Goal: Task Accomplishment & Management: Manage account settings

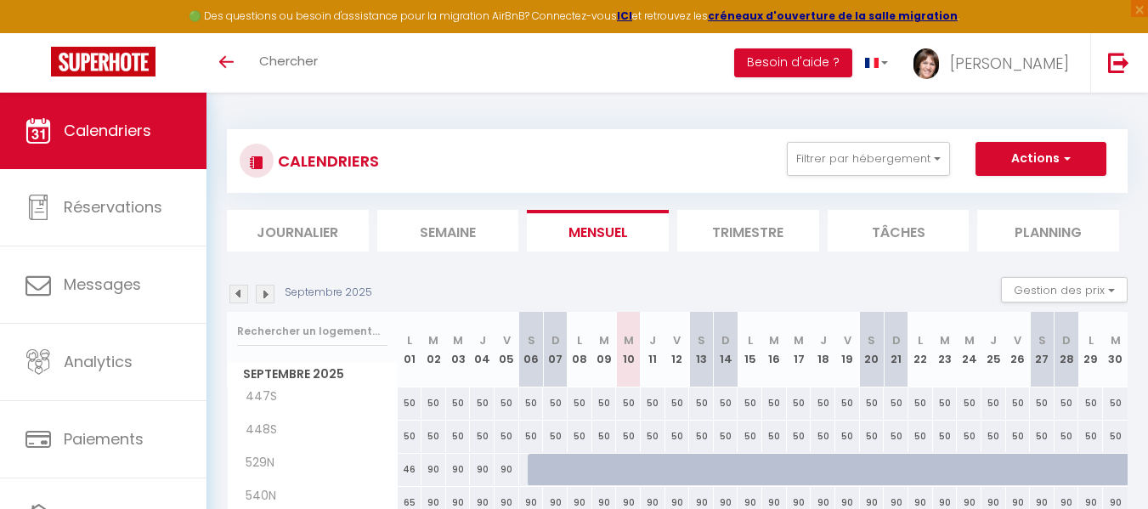
click at [1094, 113] on div "CALENDRIERS Filtrer par hébergement Tous 447S 448S 529N 540N 550S 551S 552S 654…" at bounding box center [677, 474] width 901 height 722
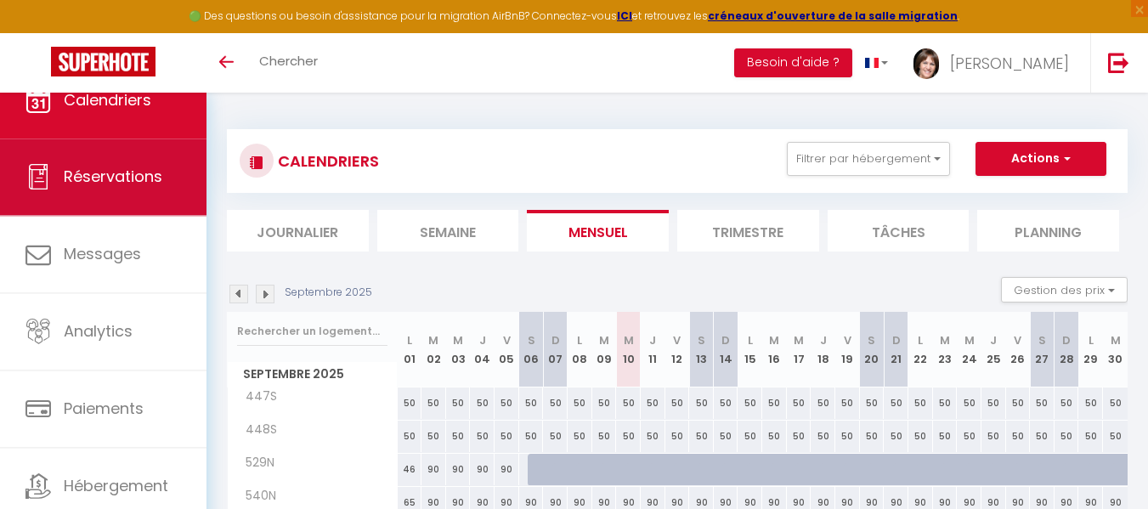
click at [142, 183] on span "Réservations" at bounding box center [113, 176] width 99 height 21
select select "not_cancelled"
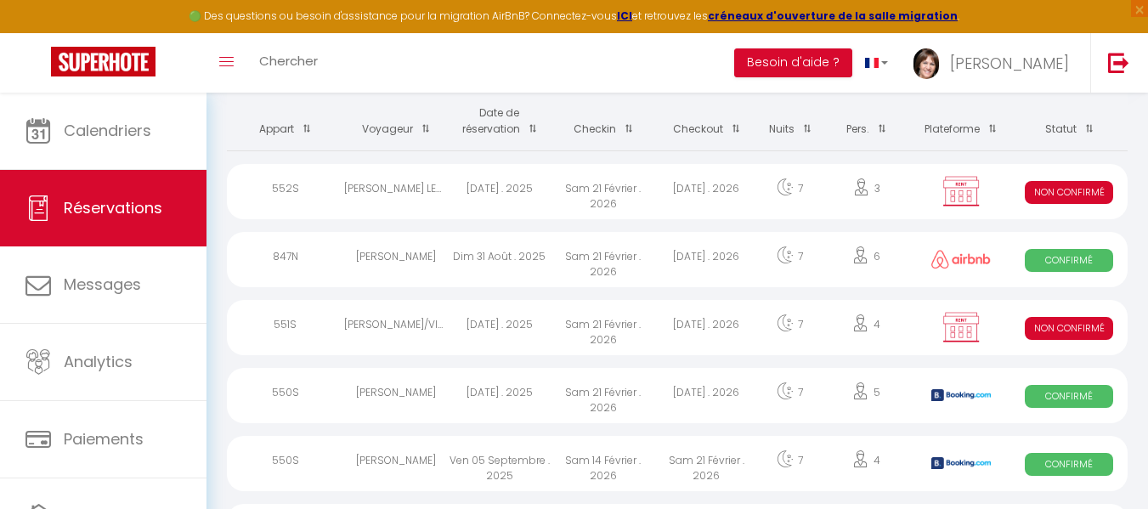
scroll to position [215, 0]
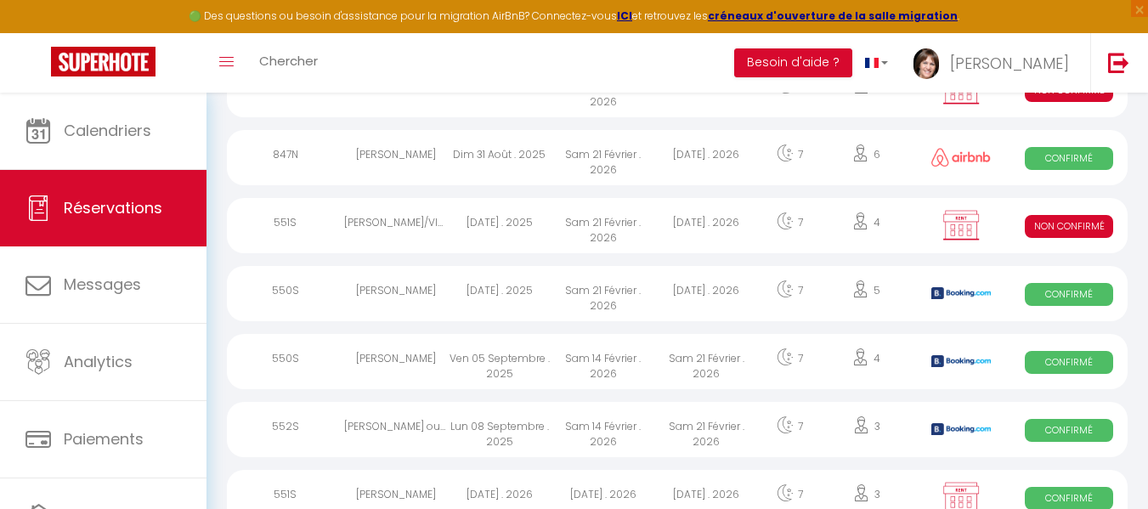
click at [608, 288] on div "Sam 21 Février . 2026" at bounding box center [603, 293] width 104 height 55
select select "OK"
select select "KO"
select select "0"
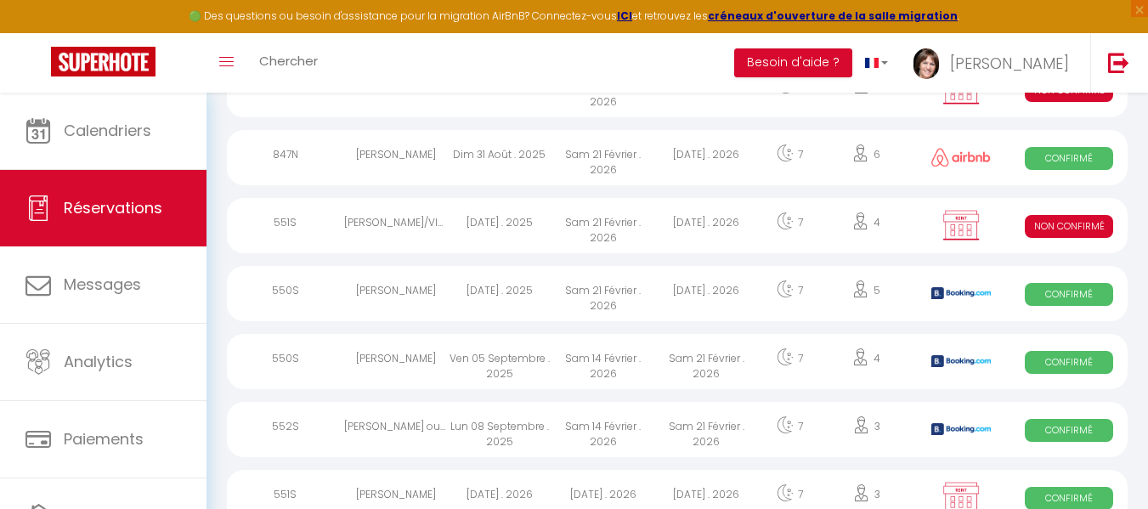
select select "1"
select select
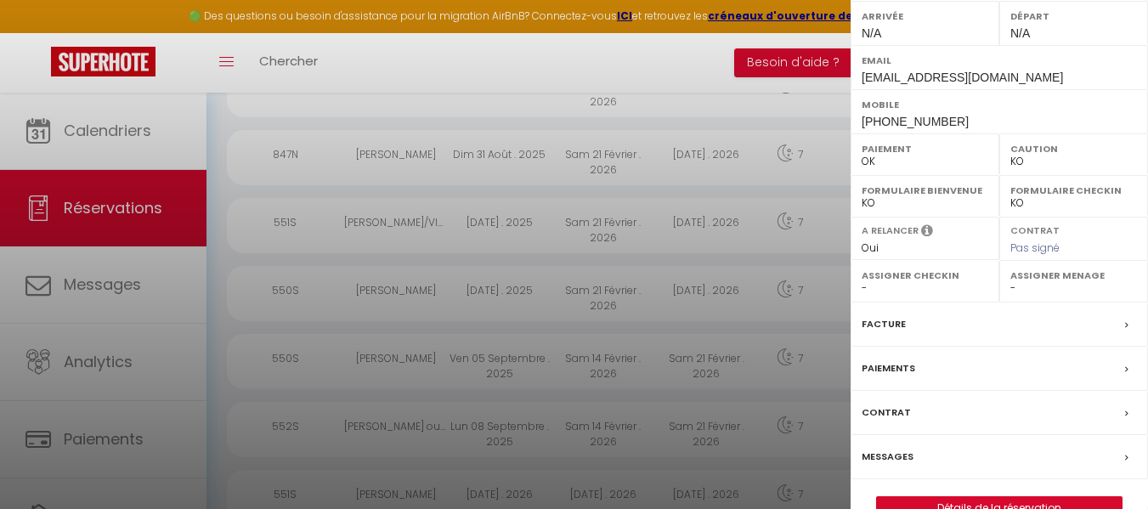
scroll to position [308, 0]
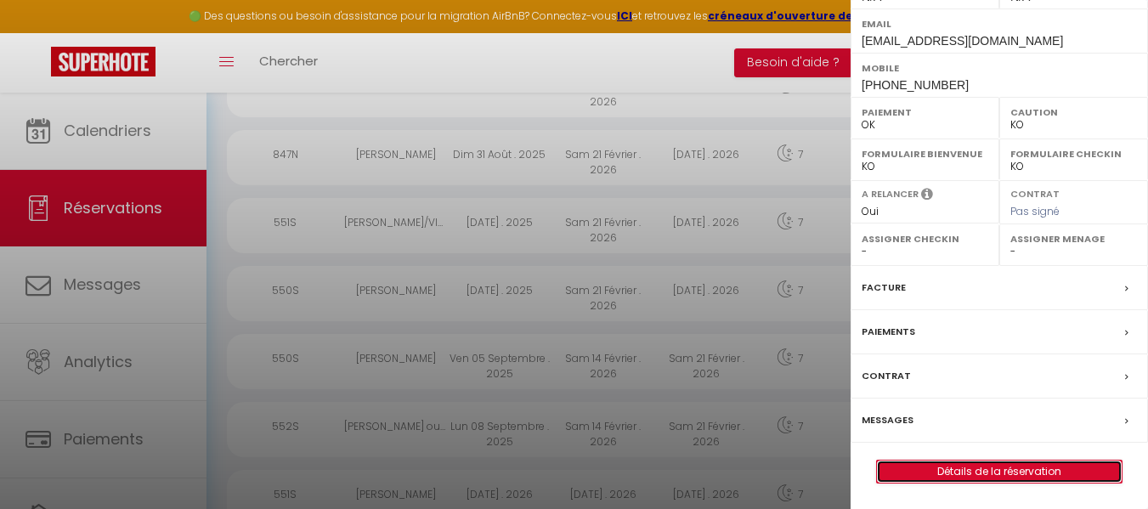
click at [1026, 477] on link "Détails de la réservation" at bounding box center [999, 472] width 245 height 22
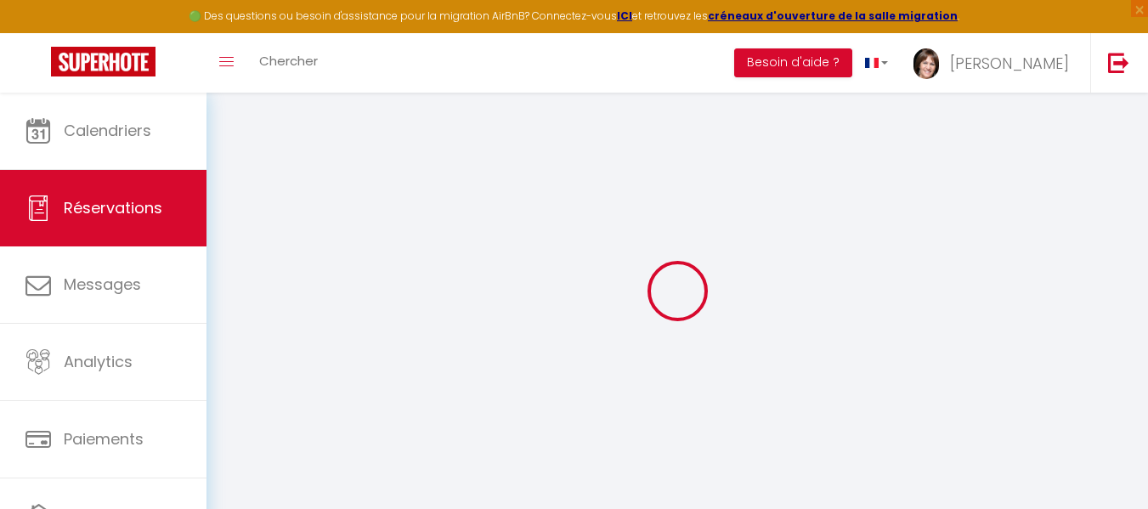
select select
checkbox input "false"
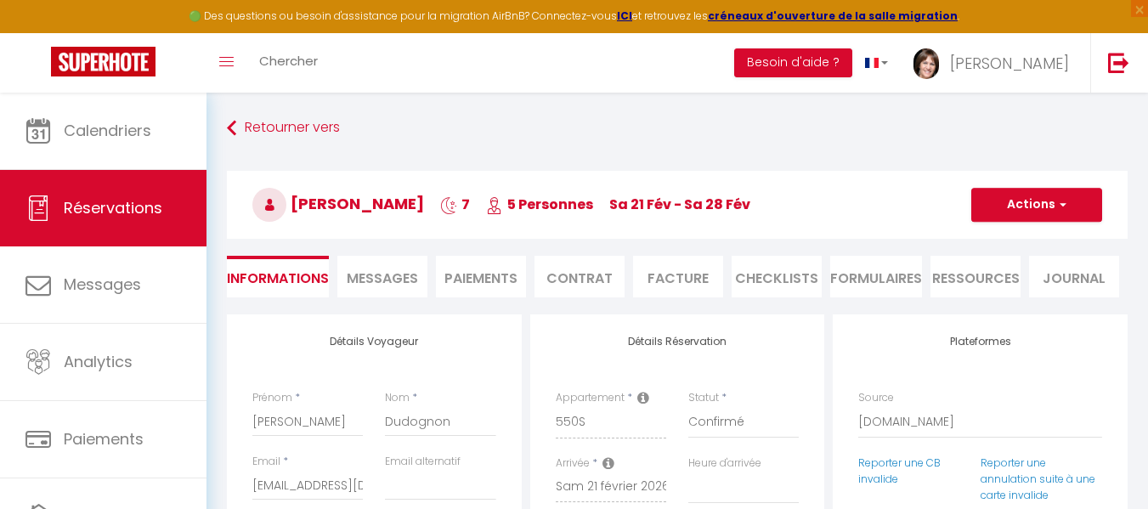
select select
checkbox input "false"
type textarea "** THIS RESERVATION HAS BEEN PRE-PAID ** BOOKING NOTE : Payment charge is EUR 1…"
type input "60"
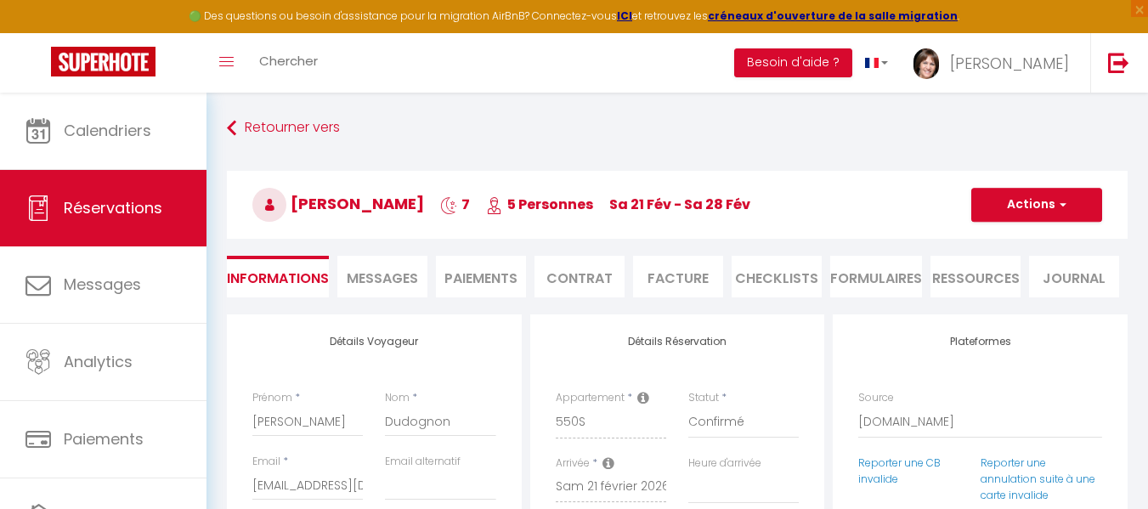
select select
checkbox input "false"
select select
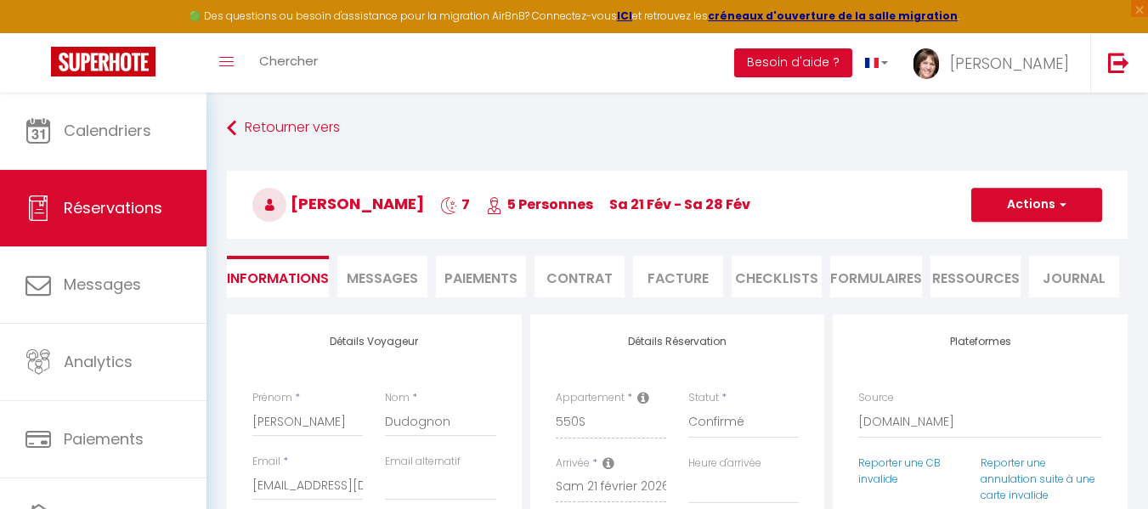
checkbox input "false"
click at [894, 276] on li "FORMULAIRES" at bounding box center [876, 277] width 92 height 42
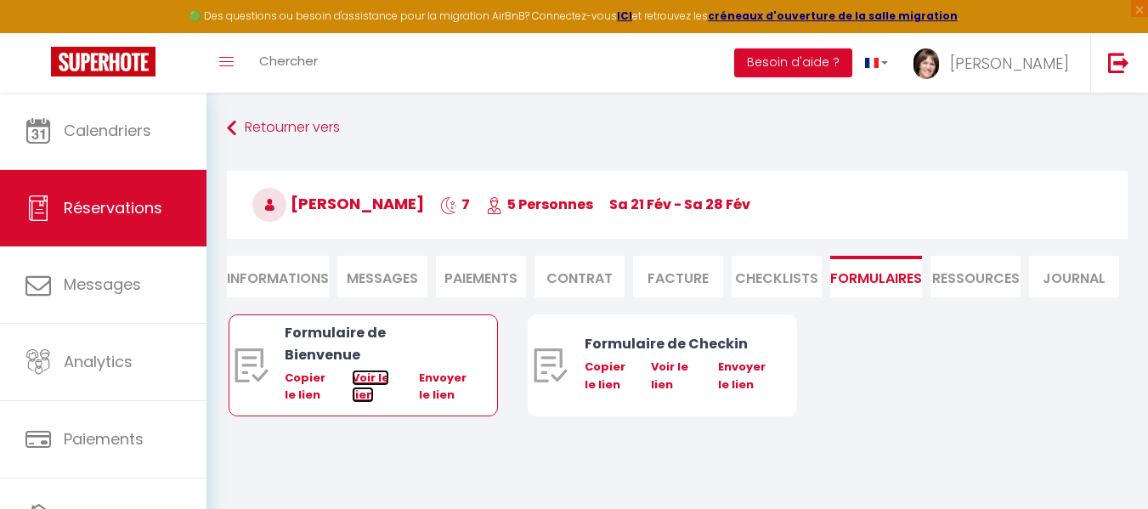
click at [365, 370] on link "Voir le lien" at bounding box center [370, 386] width 37 height 33
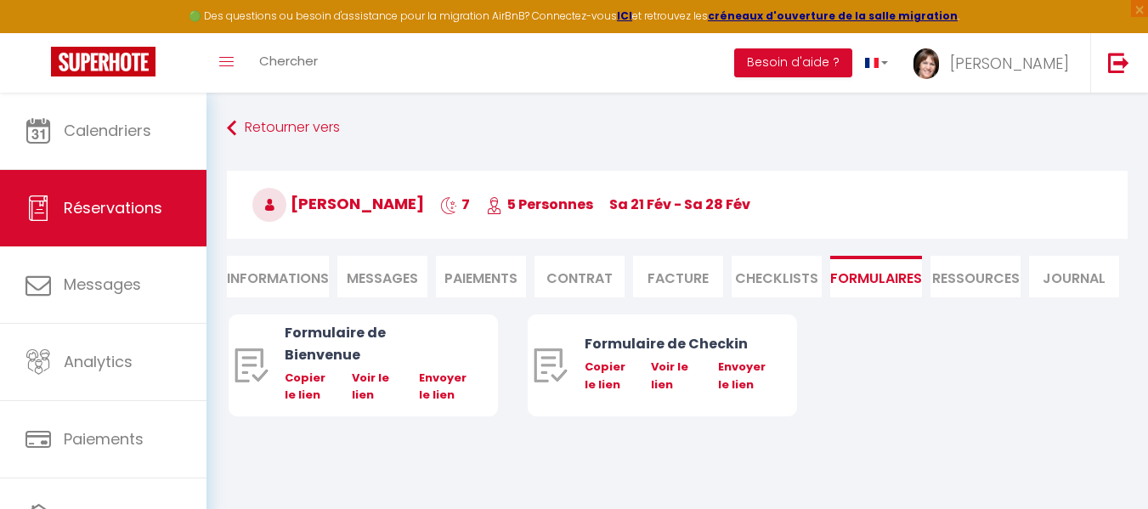
click at [269, 271] on li "Informations" at bounding box center [278, 277] width 102 height 42
select select
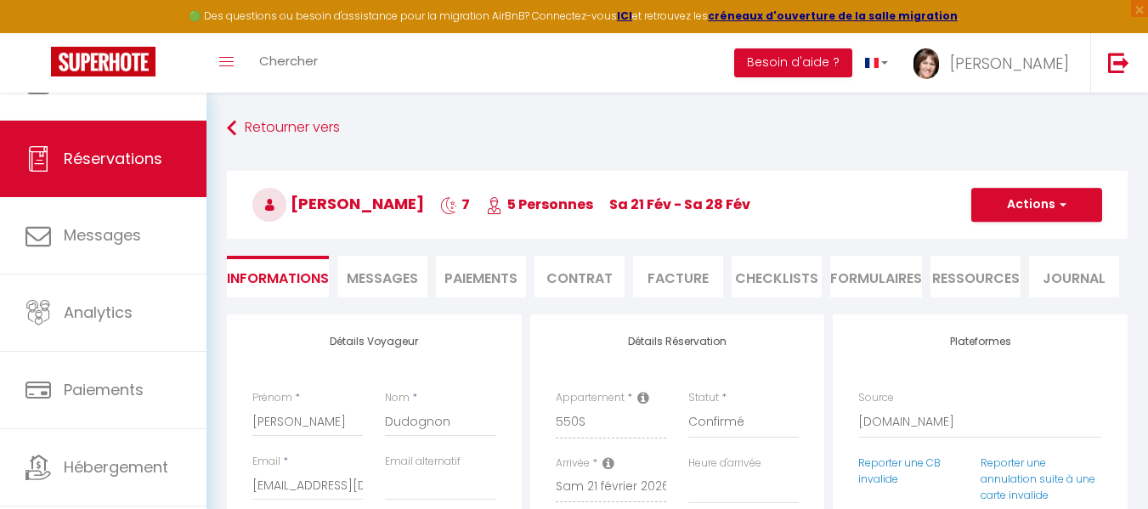
scroll to position [88, 0]
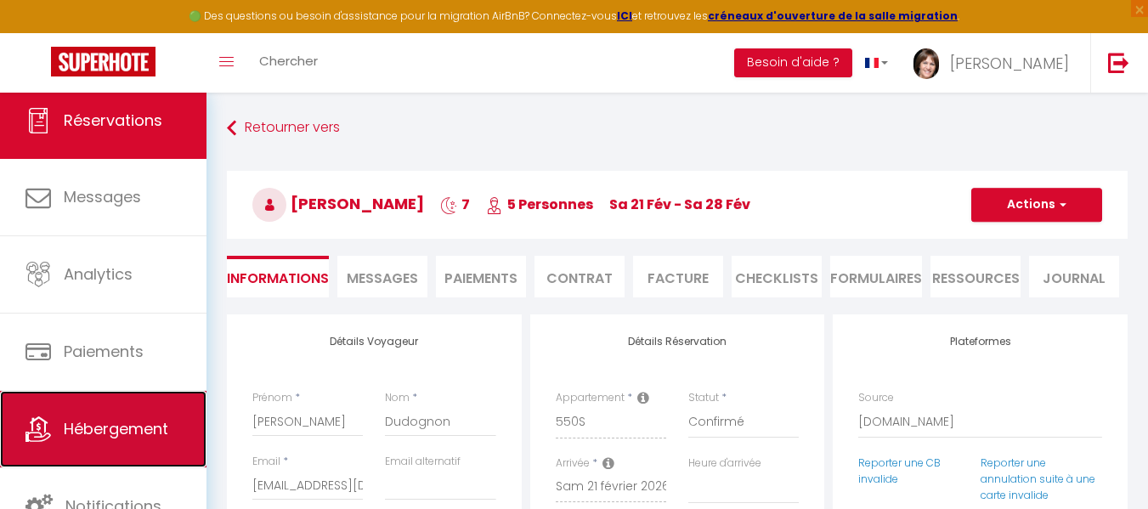
click at [135, 430] on span "Hébergement" at bounding box center [116, 428] width 105 height 21
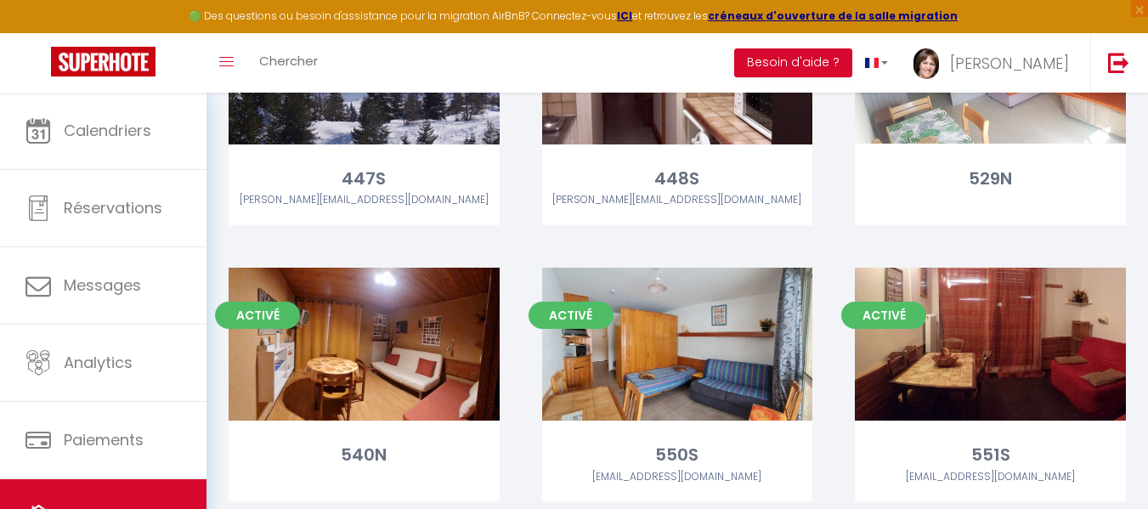
scroll to position [272, 0]
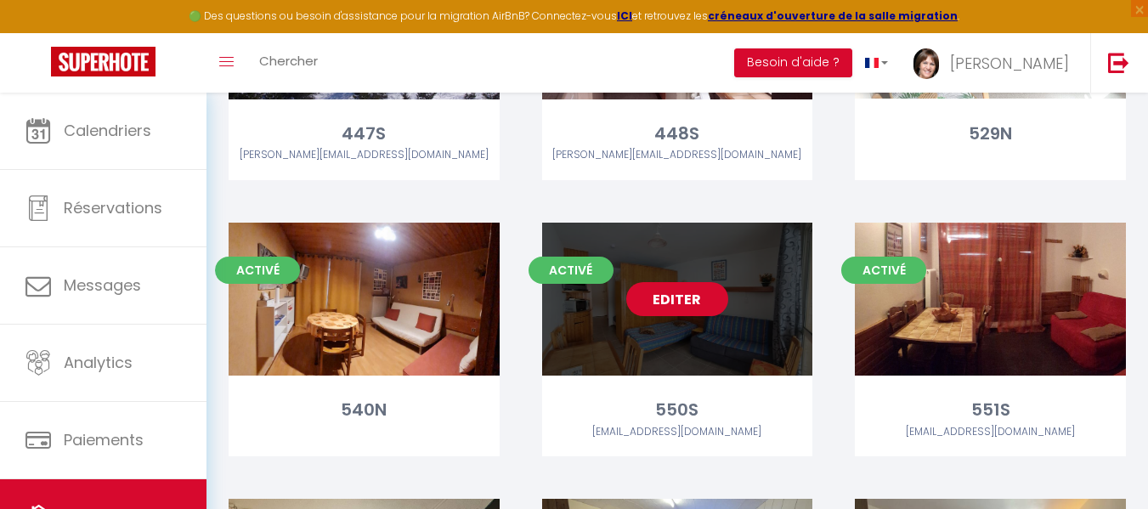
click at [682, 311] on link "Editer" at bounding box center [677, 299] width 102 height 34
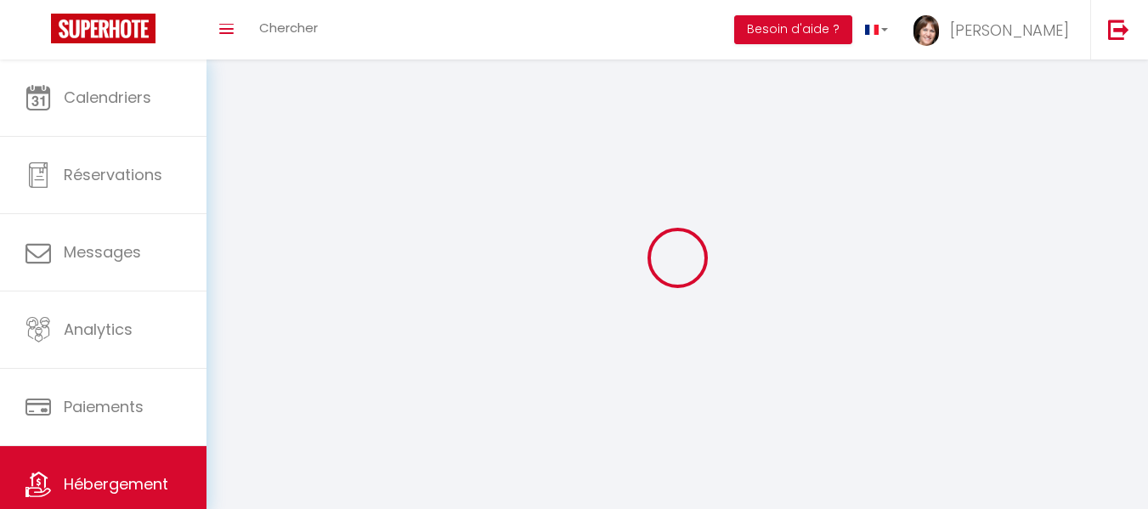
click at [682, 311] on div at bounding box center [677, 258] width 901 height 356
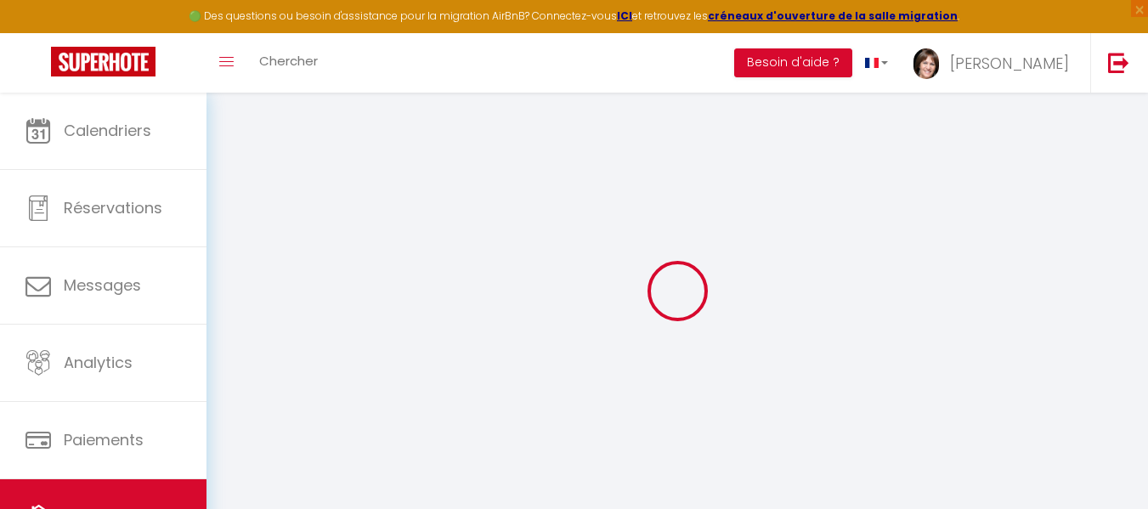
checkbox input "false"
select select "17:00"
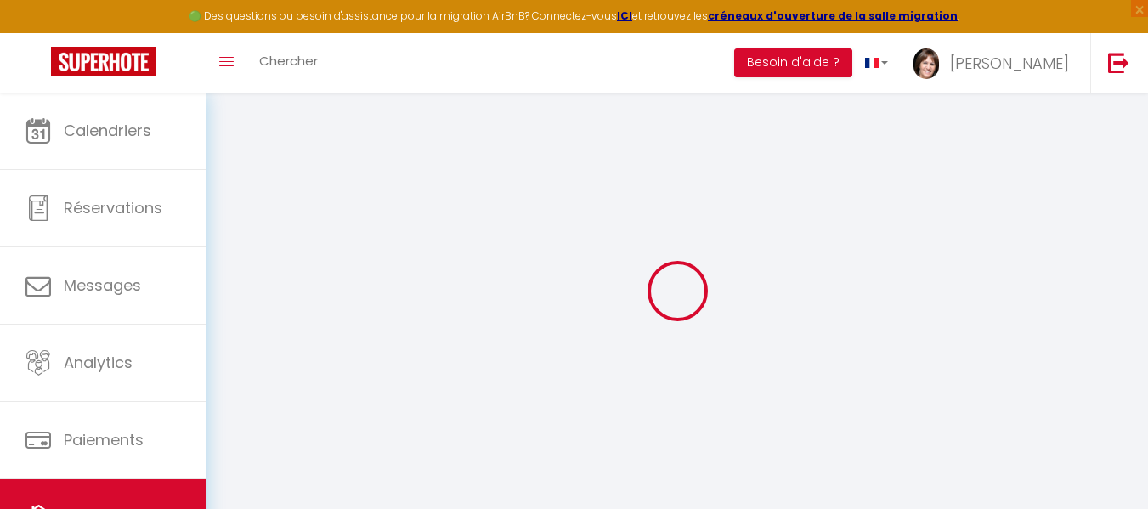
select select "23:00"
select select "10:00"
select select "30"
select select "120"
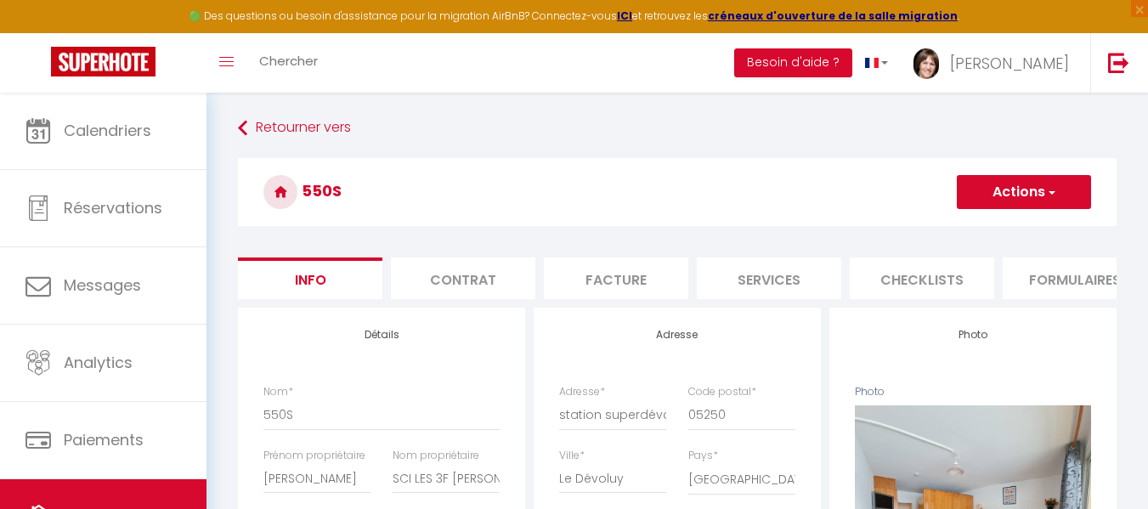
checkbox input "false"
click at [1060, 285] on li "Formulaires" at bounding box center [1075, 278] width 144 height 42
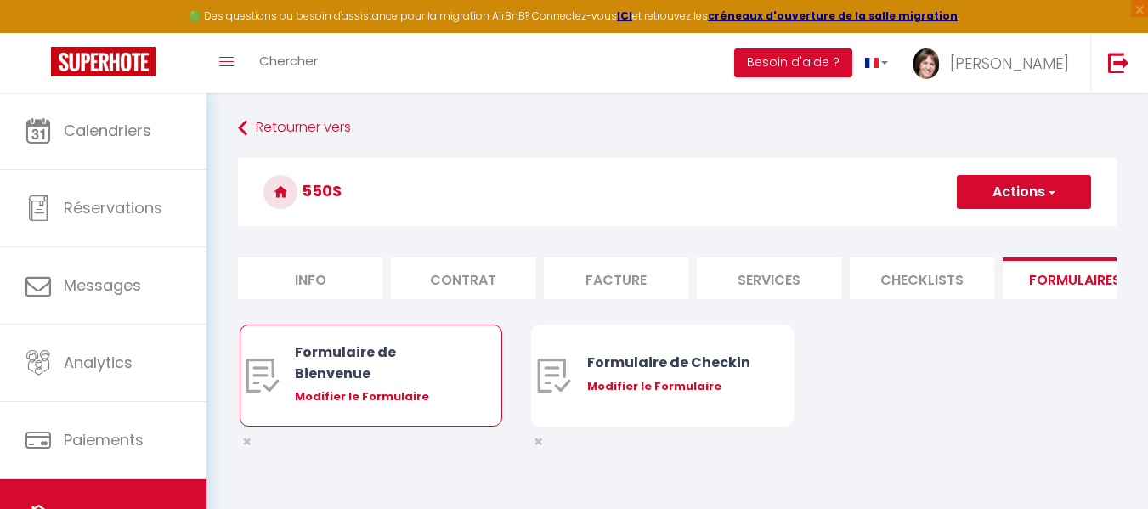
click at [376, 405] on div "Modifier le Formulaire" at bounding box center [381, 396] width 173 height 17
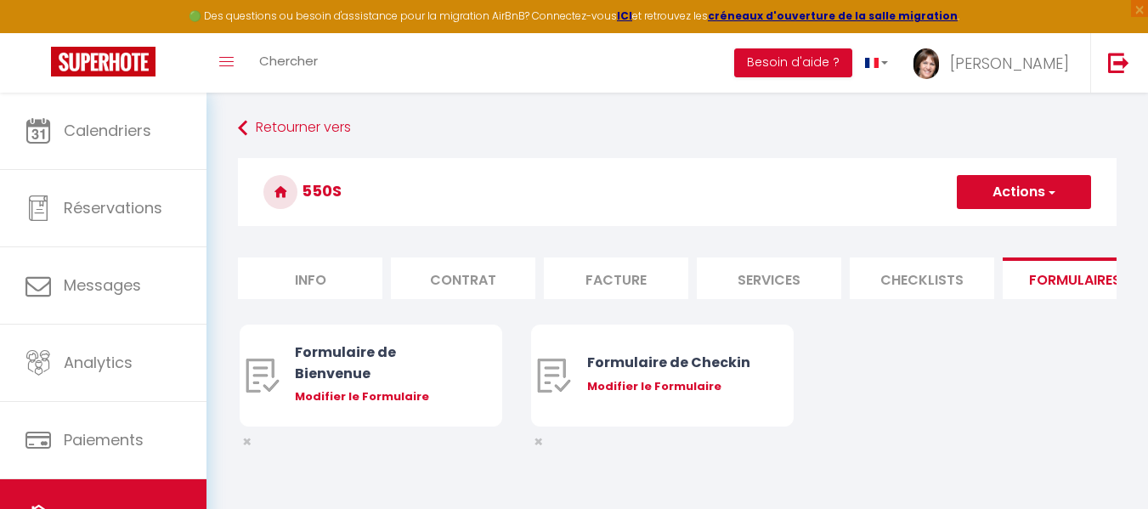
type input "Formulaire de Bienvenue"
type input "Afin de préparer au mieux votre arrivée , je vous remercie de remplir le formul…"
select select "[object Object]"
radio input "true"
type input "https://superhote.com/confirmation"
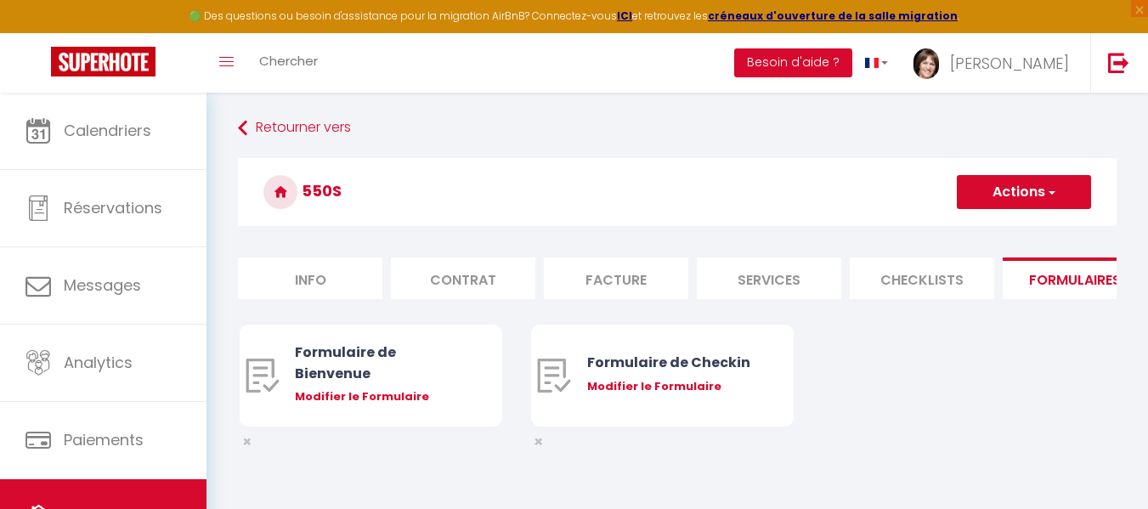
select select
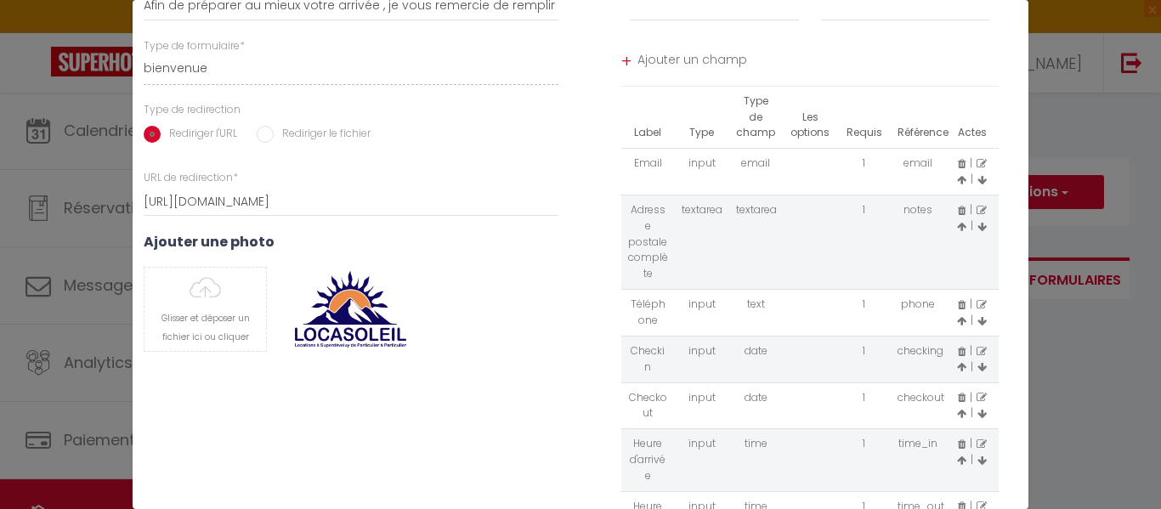
scroll to position [227, 0]
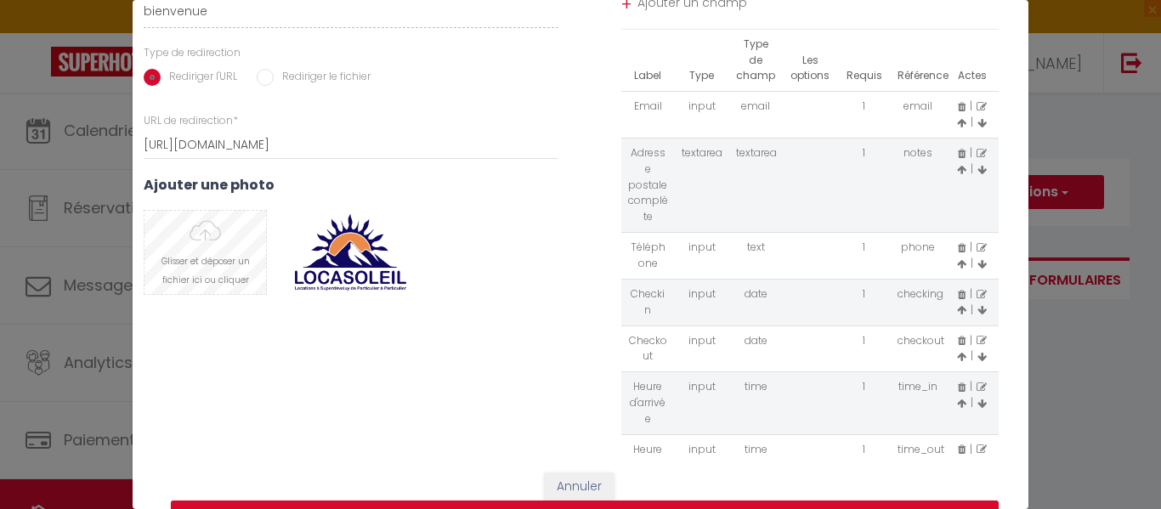
click at [212, 247] on input "file" at bounding box center [205, 252] width 122 height 83
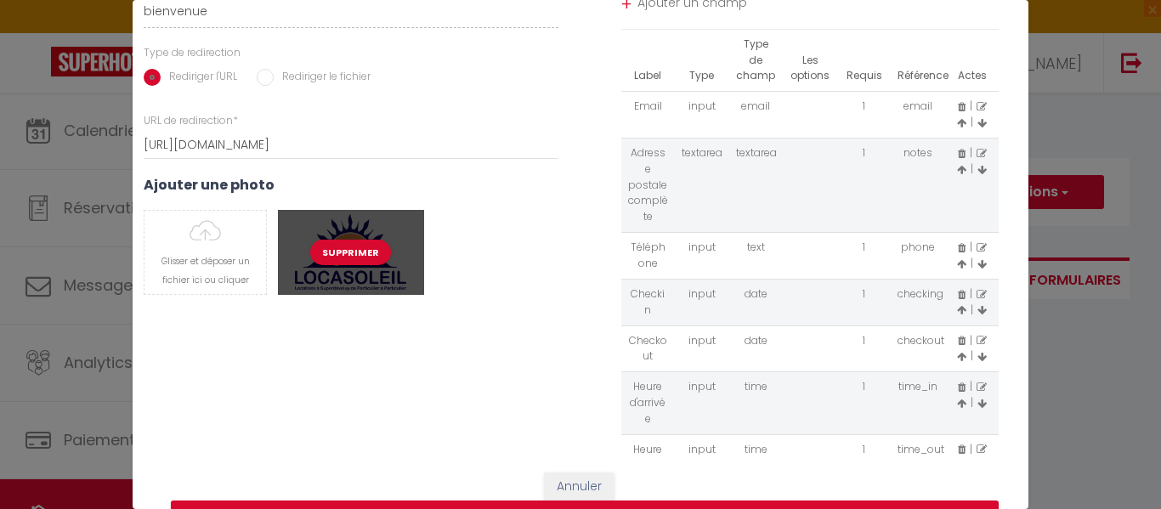
click at [381, 283] on div "Supprimer" at bounding box center [350, 252] width 145 height 85
click at [353, 255] on button "Supprimer" at bounding box center [350, 252] width 81 height 25
select select
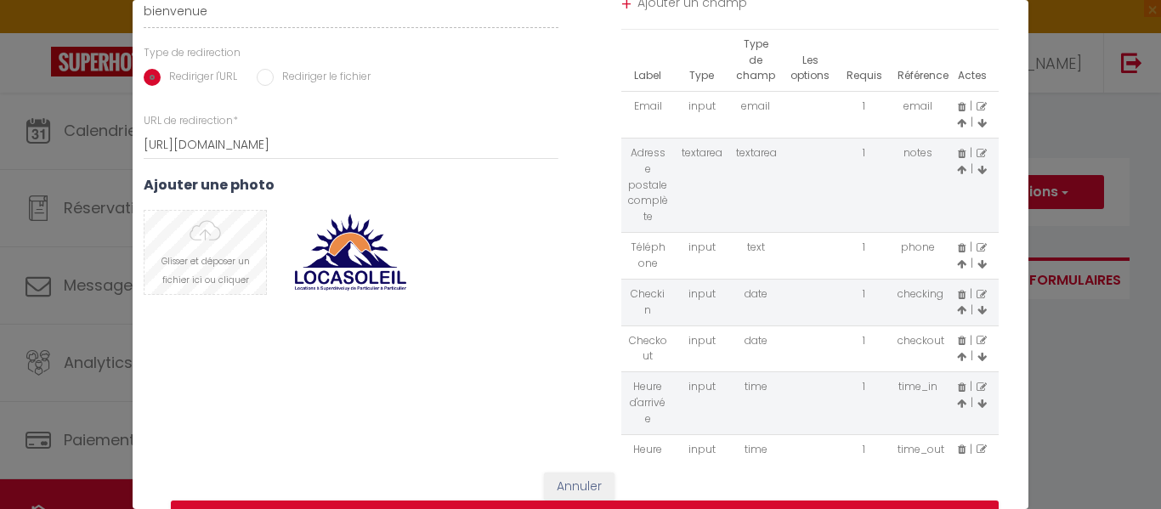
click at [187, 257] on input "file" at bounding box center [205, 252] width 122 height 83
select select
type input "C:\fakepath\logo locasoleil.png"
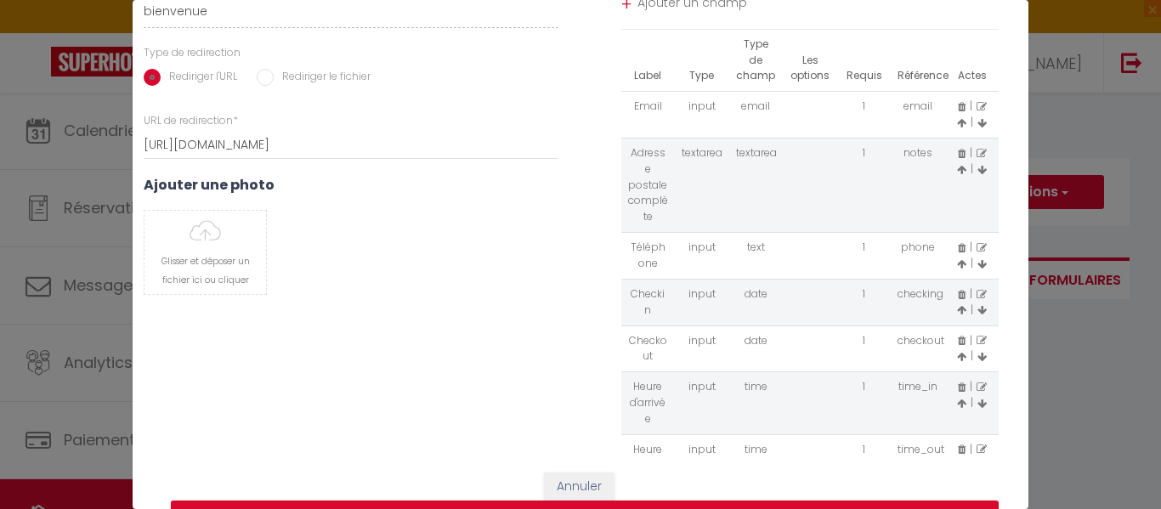
select select
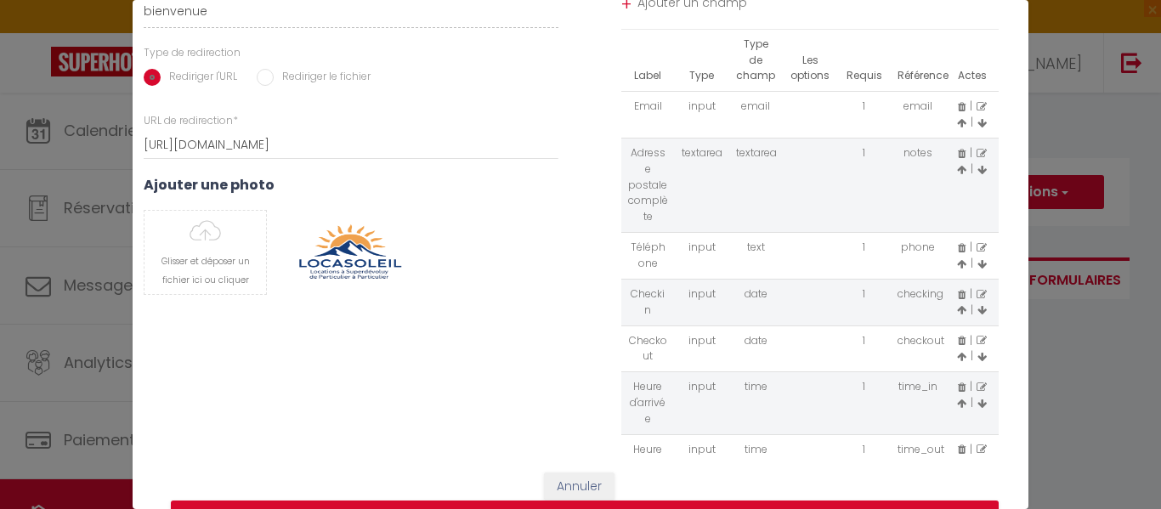
select select
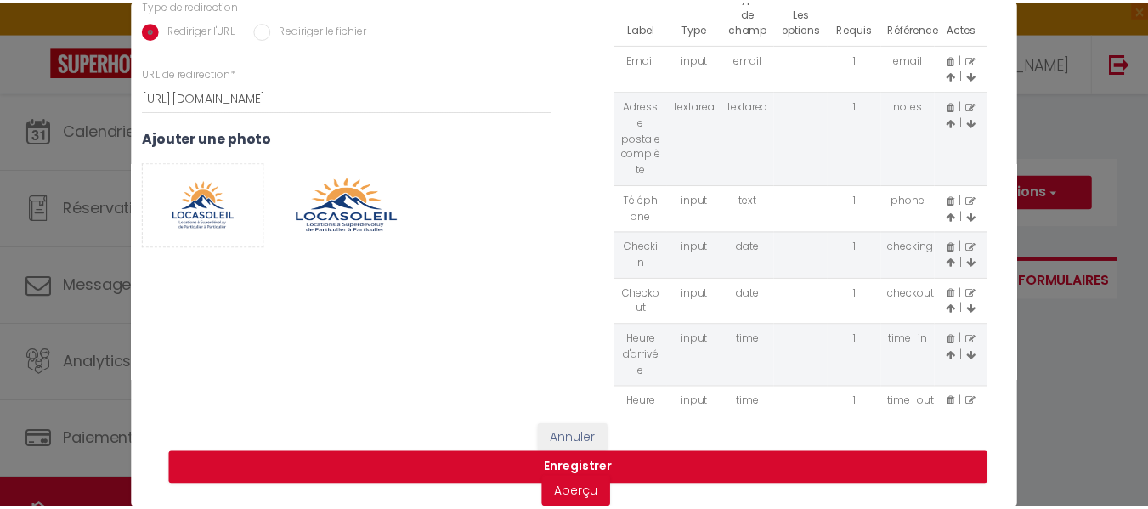
scroll to position [297, 0]
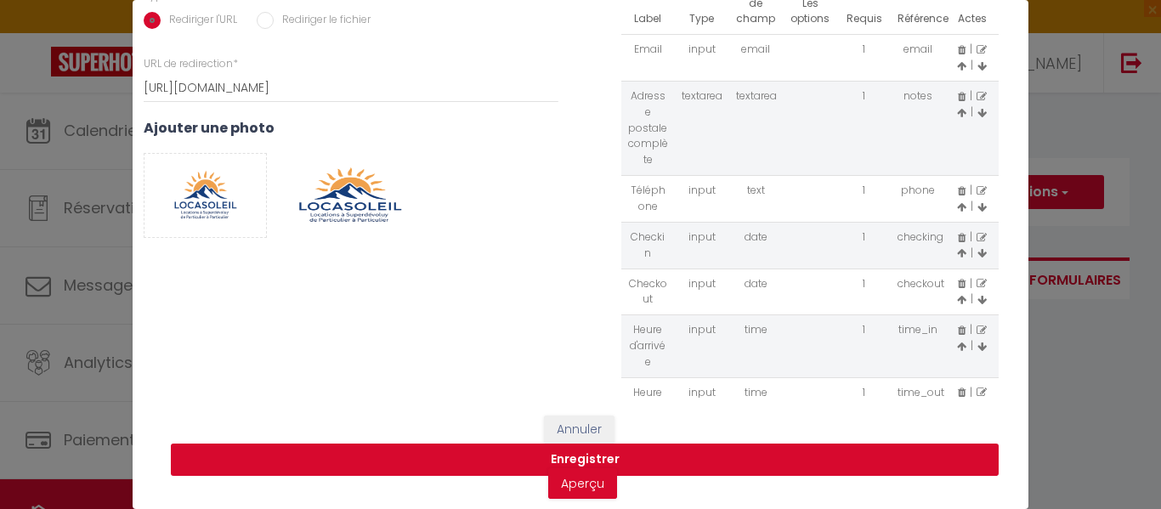
click at [593, 444] on button "Enregistrer" at bounding box center [585, 460] width 828 height 32
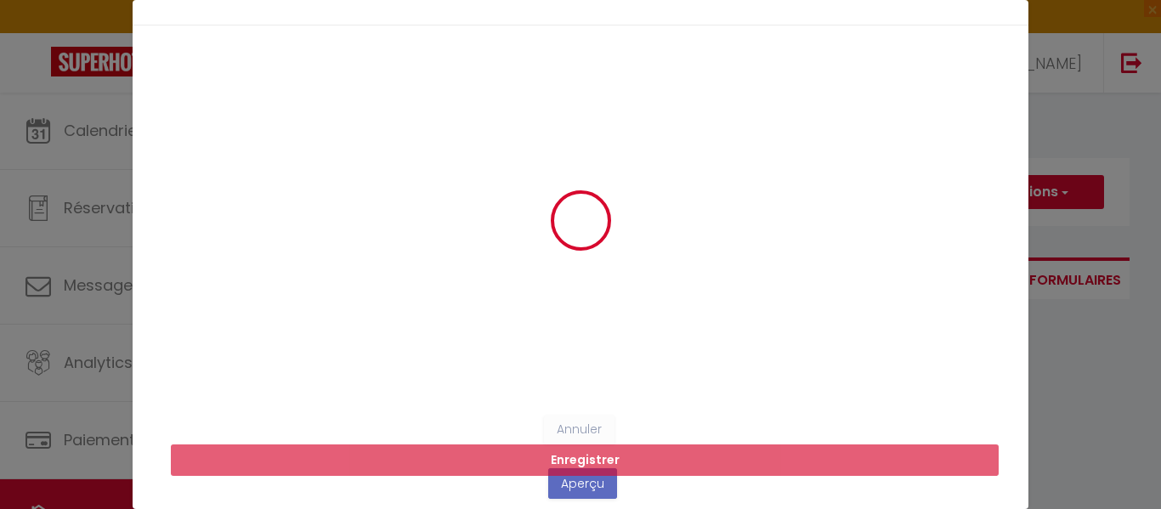
scroll to position [0, 0]
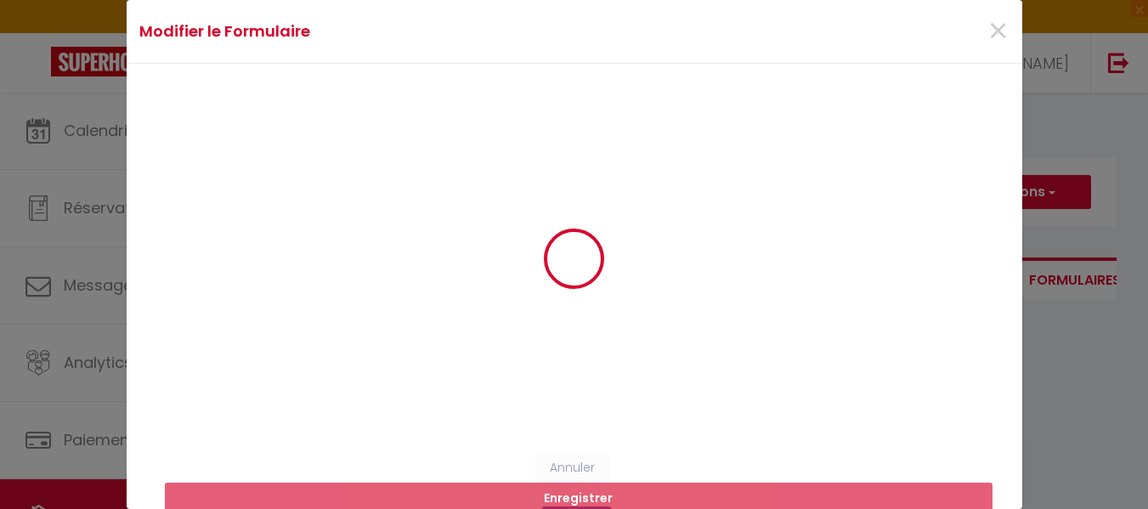
select select
radio input "false"
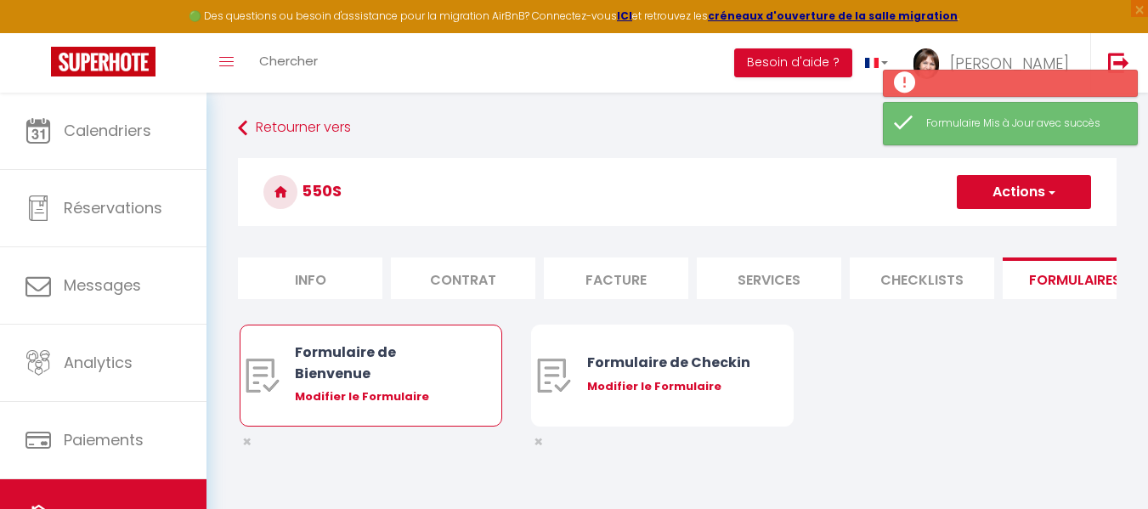
select select
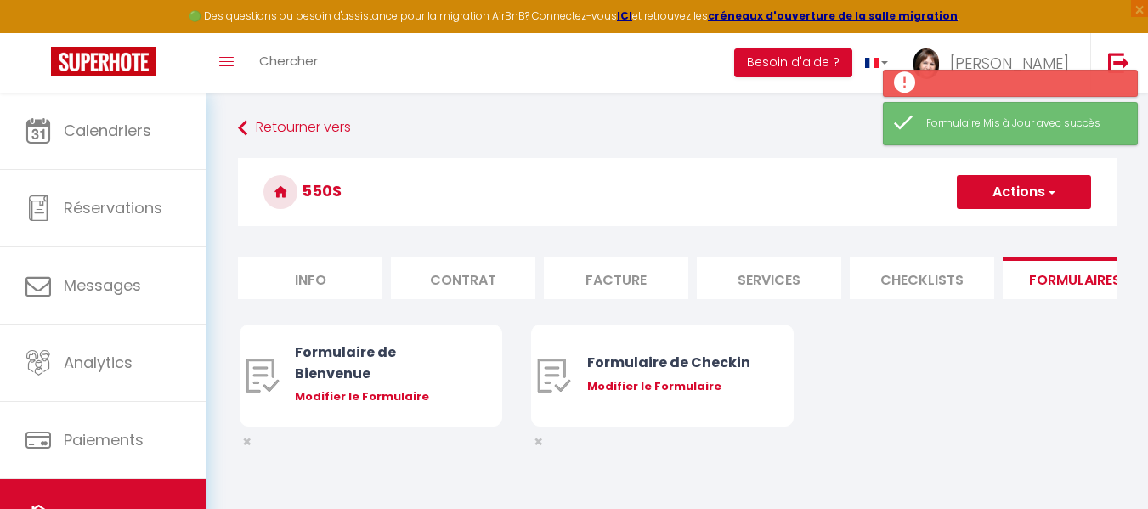
drag, startPoint x: 376, startPoint y: 407, endPoint x: 470, endPoint y: 418, distance: 94.1
click at [376, 405] on div "Modifier le Formulaire" at bounding box center [381, 396] width 173 height 17
type input "Formulaire de Bienvenue"
type input "Afin de préparer au mieux votre arrivée , je vous remercie de remplir le formul…"
select select "[object Object]"
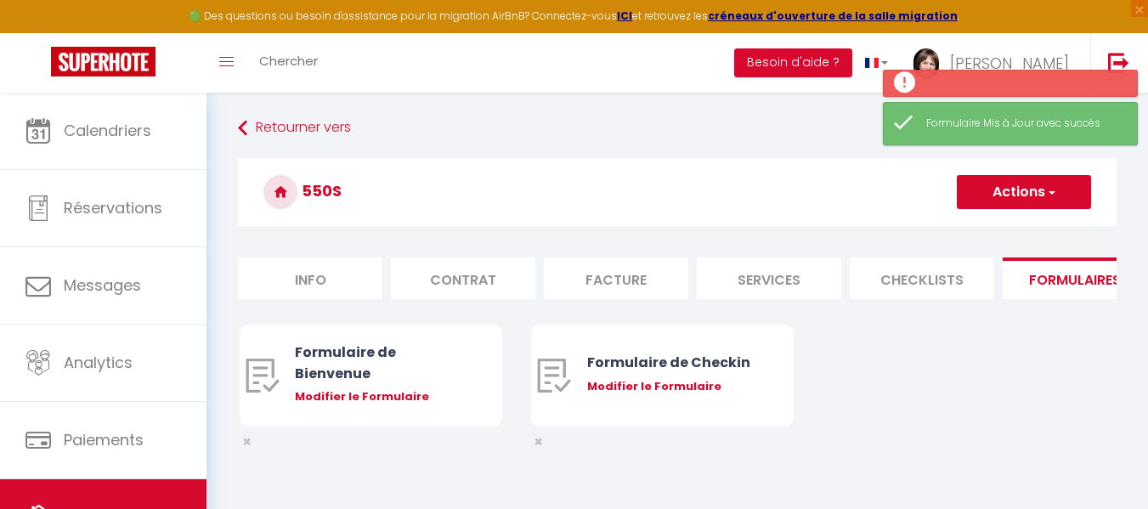
radio input "true"
type input "https://superhote.com/confirmation"
select select
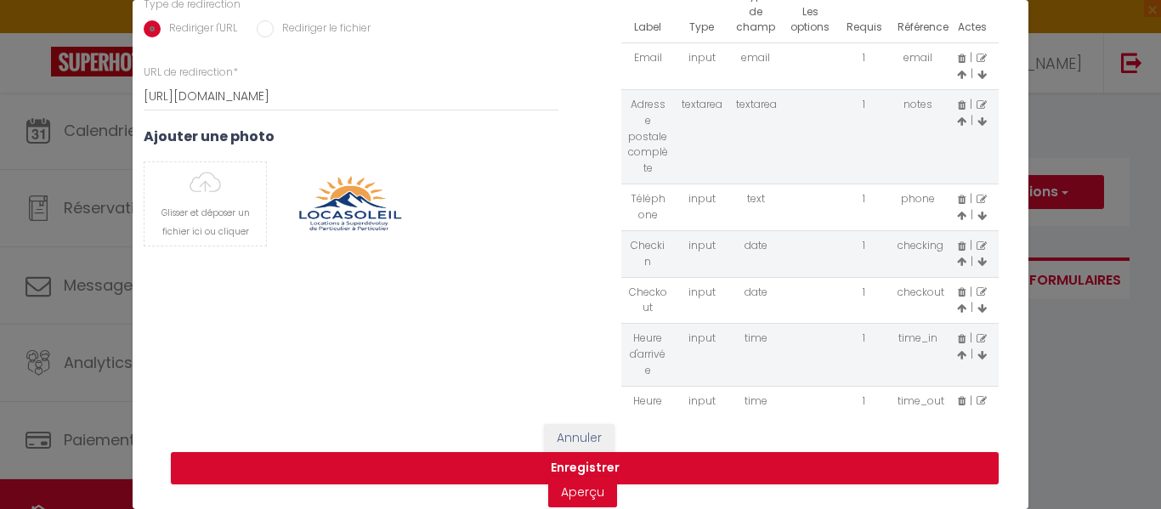
scroll to position [297, 0]
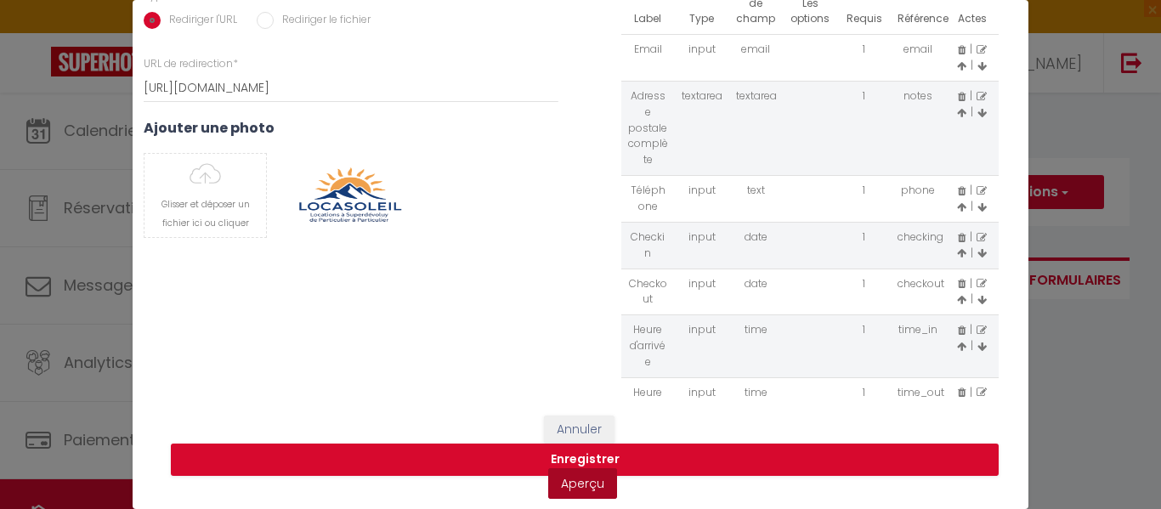
click at [584, 470] on link "Aperçu" at bounding box center [582, 483] width 69 height 31
click at [976, 233] on icon at bounding box center [981, 238] width 10 height 10
type input "Checkin"
select select "[object Object]"
select select "1"
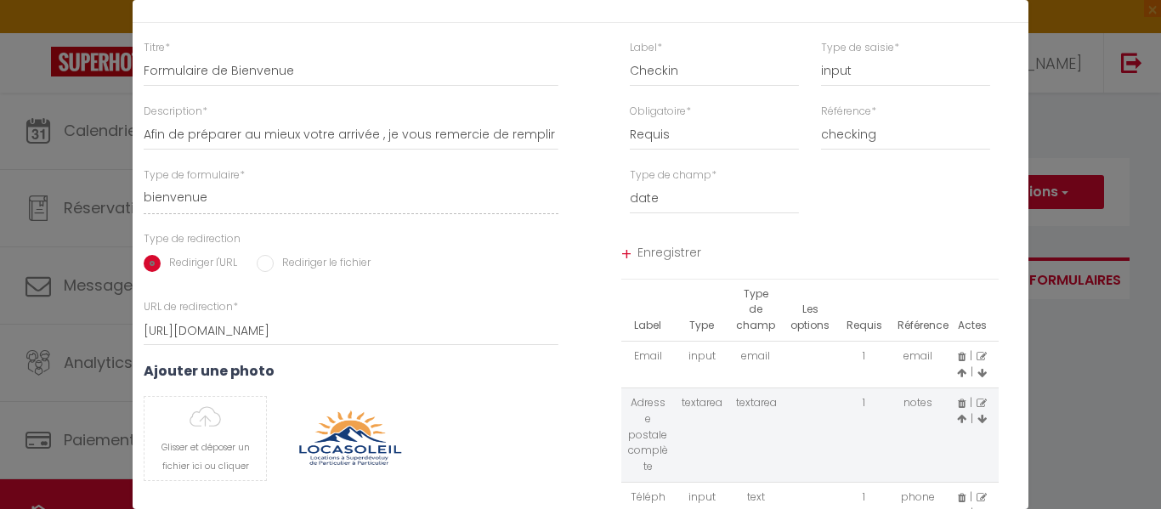
scroll to position [0, 0]
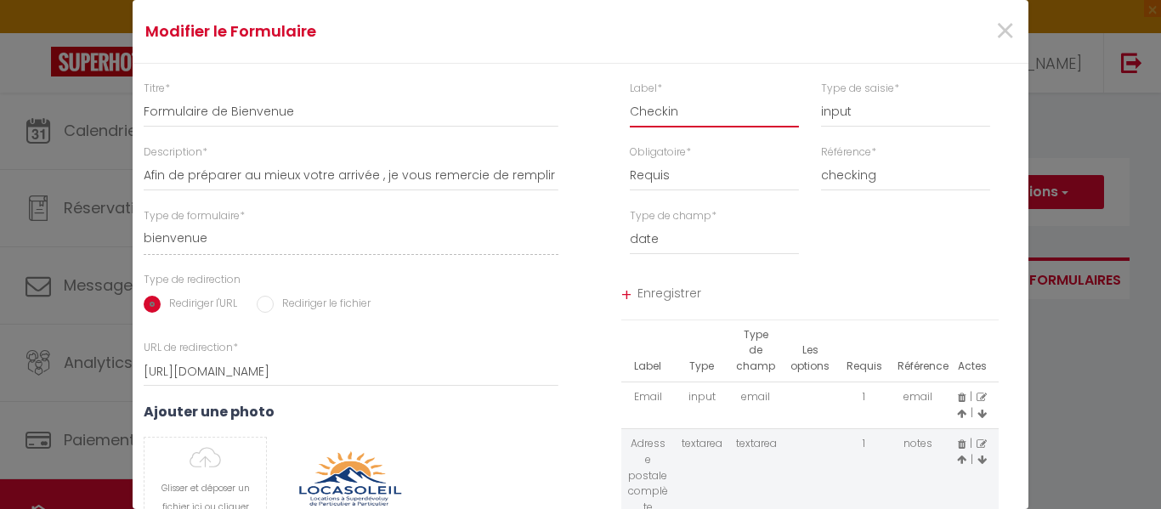
click at [630, 113] on input "Checkin" at bounding box center [714, 112] width 169 height 31
type input "Date Checkin"
drag, startPoint x: 664, startPoint y: 291, endPoint x: 911, endPoint y: 382, distance: 262.4
click at [664, 291] on span "Enregistrer" at bounding box center [818, 295] width 362 height 31
select select
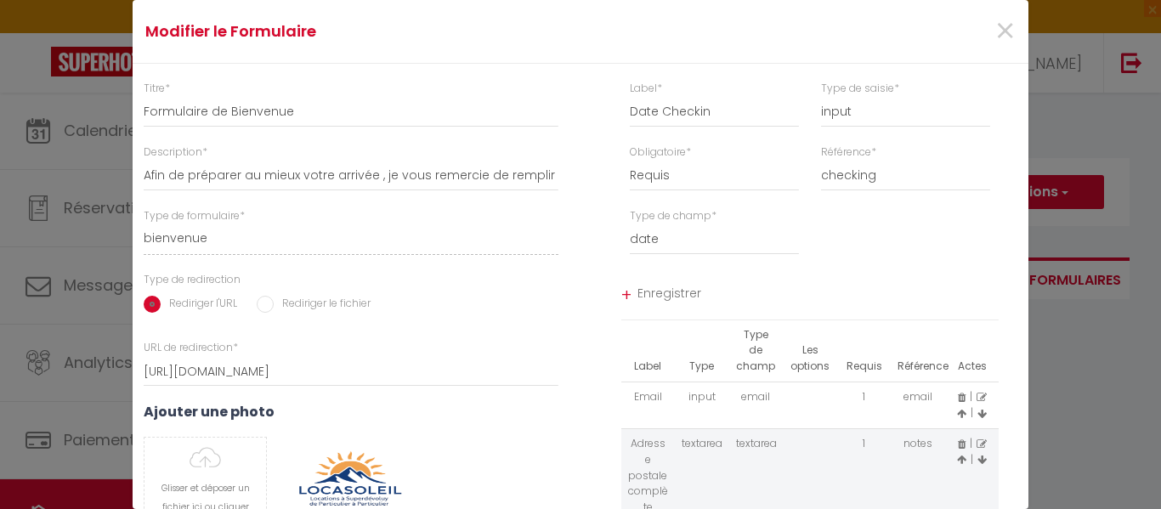
select select
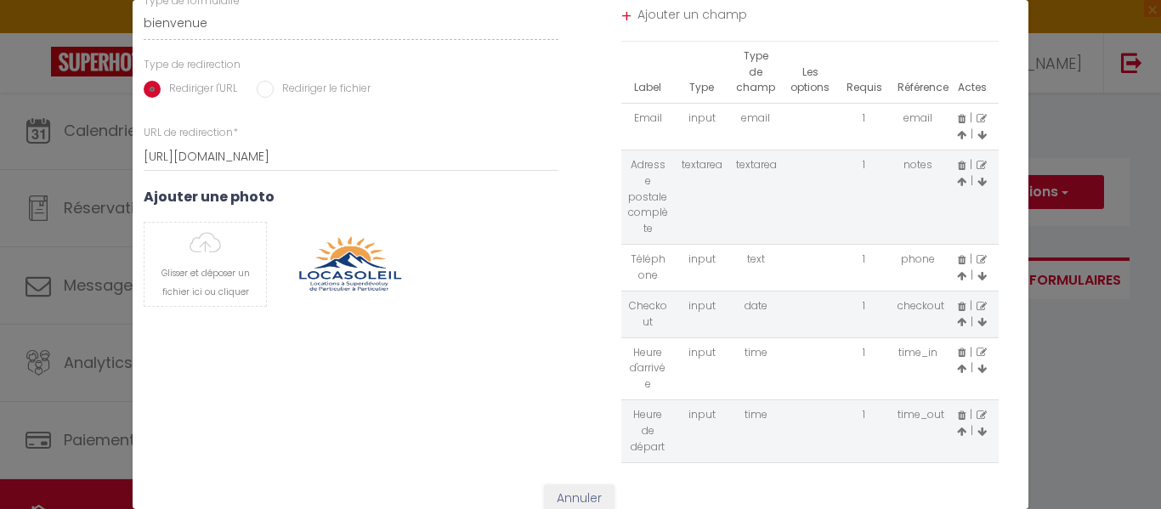
scroll to position [260, 0]
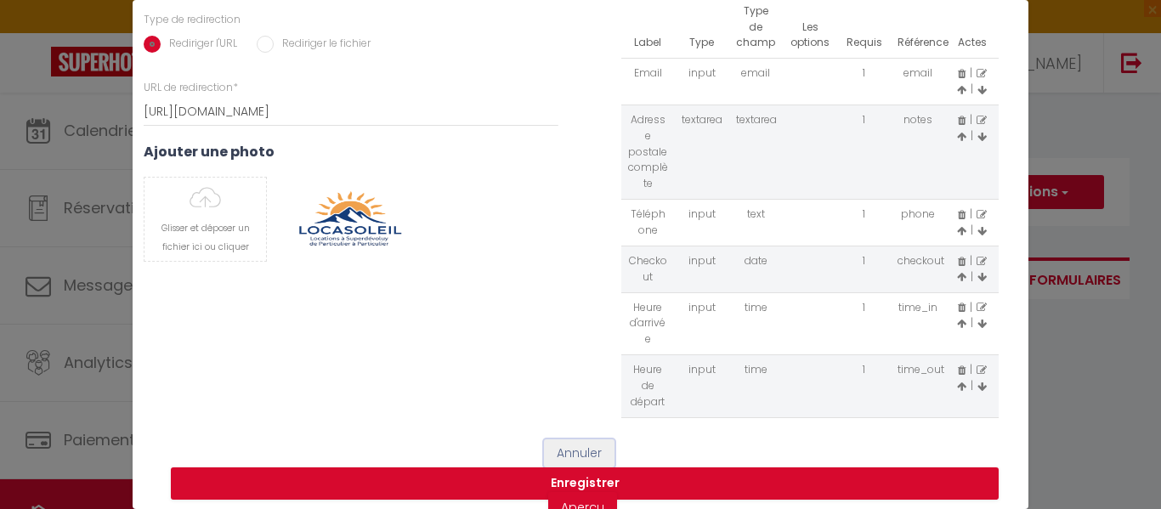
drag, startPoint x: 594, startPoint y: 447, endPoint x: 327, endPoint y: 408, distance: 269.7
click at [594, 447] on button "Annuler" at bounding box center [579, 453] width 71 height 29
select select
radio input "false"
click at [327, 405] on div "Modifier le Formulaire" at bounding box center [384, 396] width 176 height 17
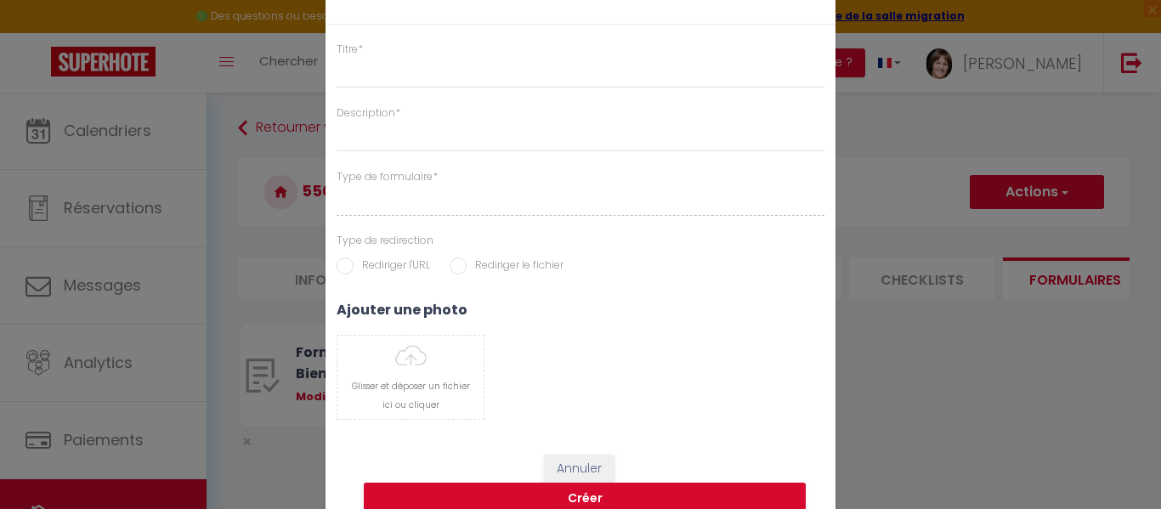
select select
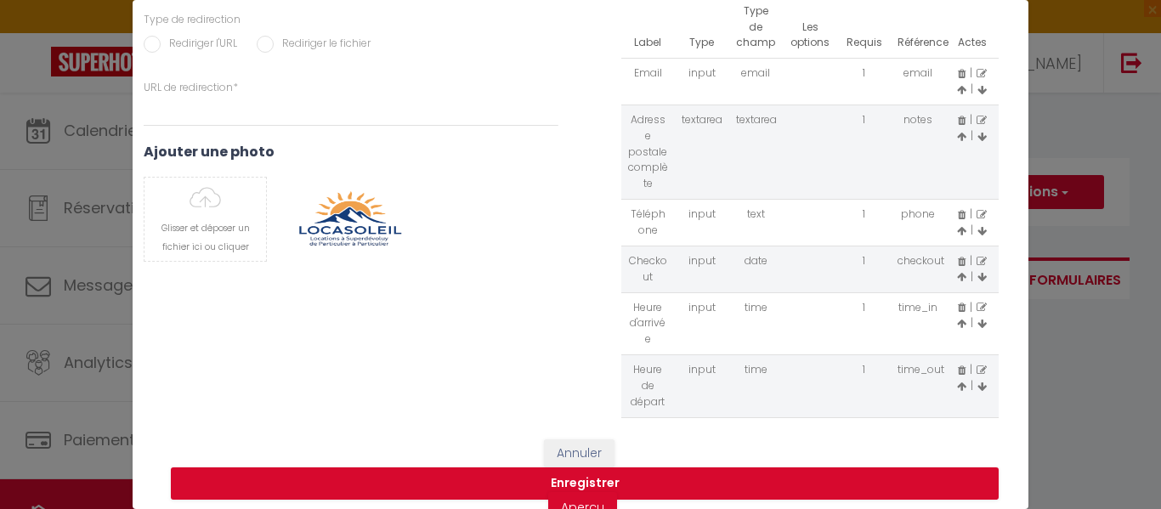
type input "Formulaire de Bienvenue"
type input "Afin de préparer au mieux votre arrivée , je vous remercie de remplir le formul…"
select select "[object Object]"
radio input "true"
type input "https://superhote.com/confirmation"
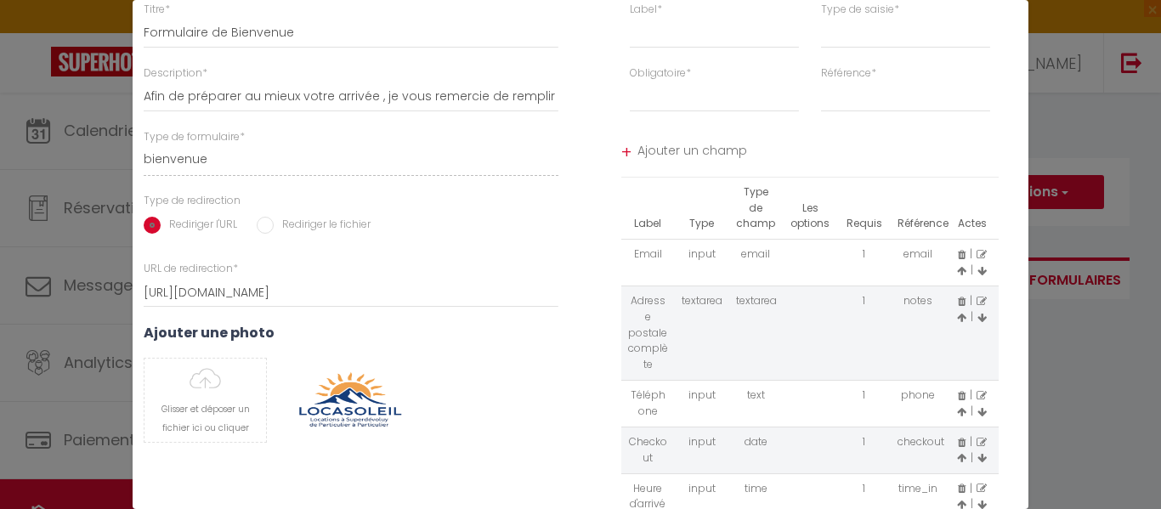
scroll to position [0, 0]
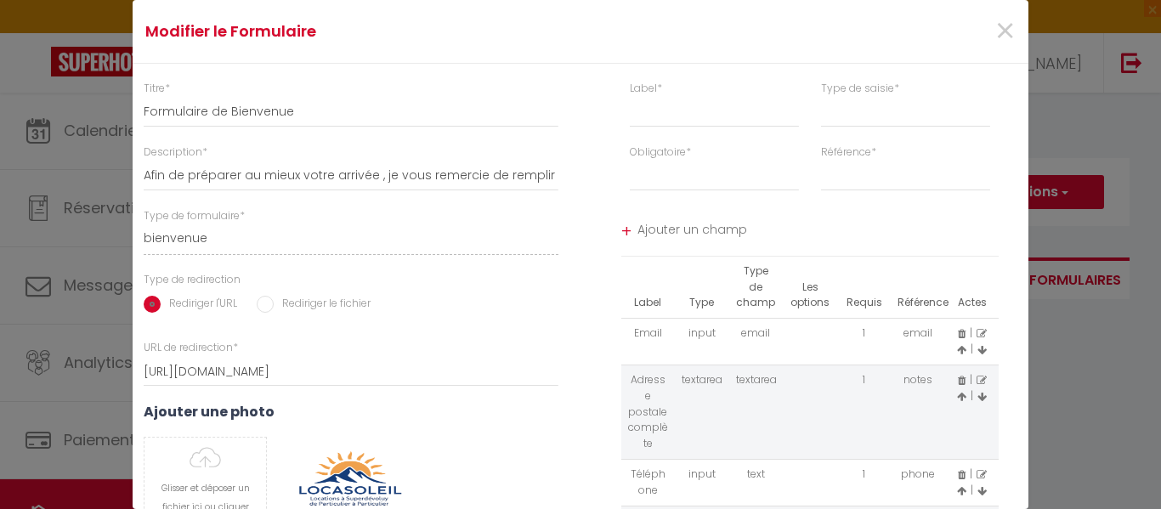
click at [705, 232] on span "Ajouter un champ" at bounding box center [818, 232] width 362 height 31
click at [686, 116] on input "text" at bounding box center [714, 112] width 169 height 31
type input "D"
select select
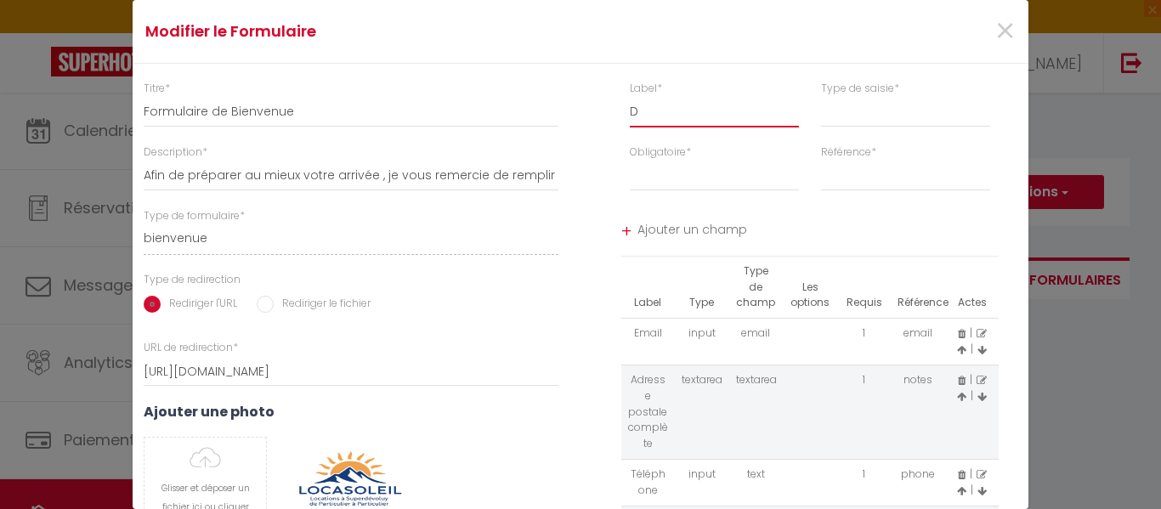
select select
type input "Date"
select select
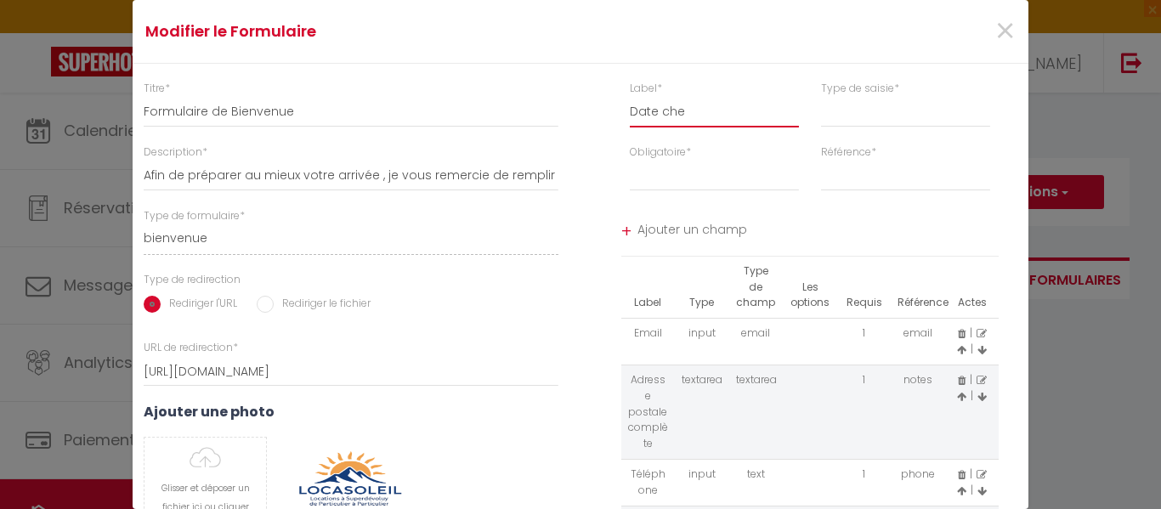
type input "Date chec"
select select
type input "Date checkin"
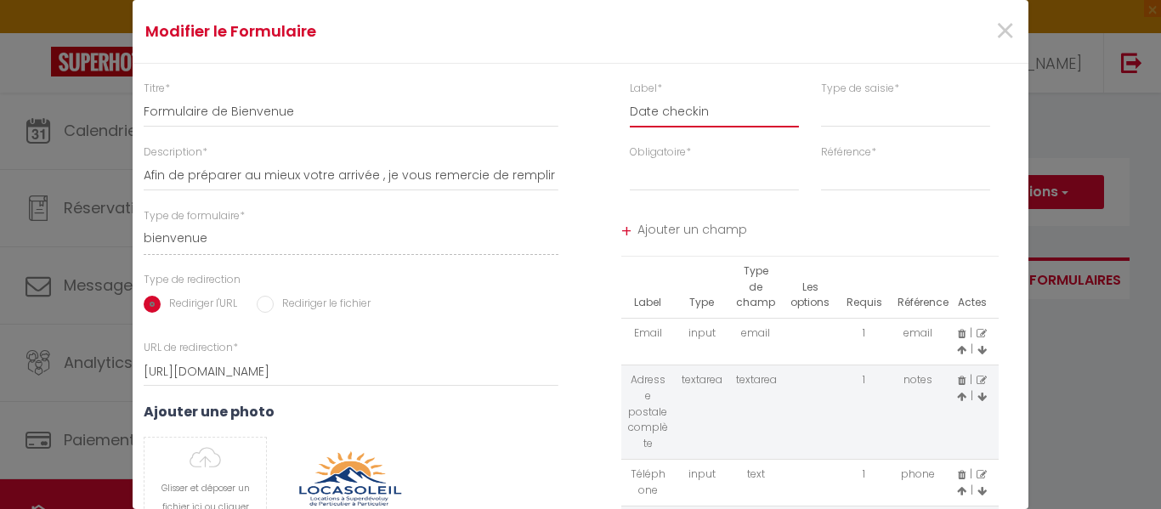
select select
type input "Date checkin"
click at [840, 117] on select "input select textarea" at bounding box center [905, 112] width 169 height 31
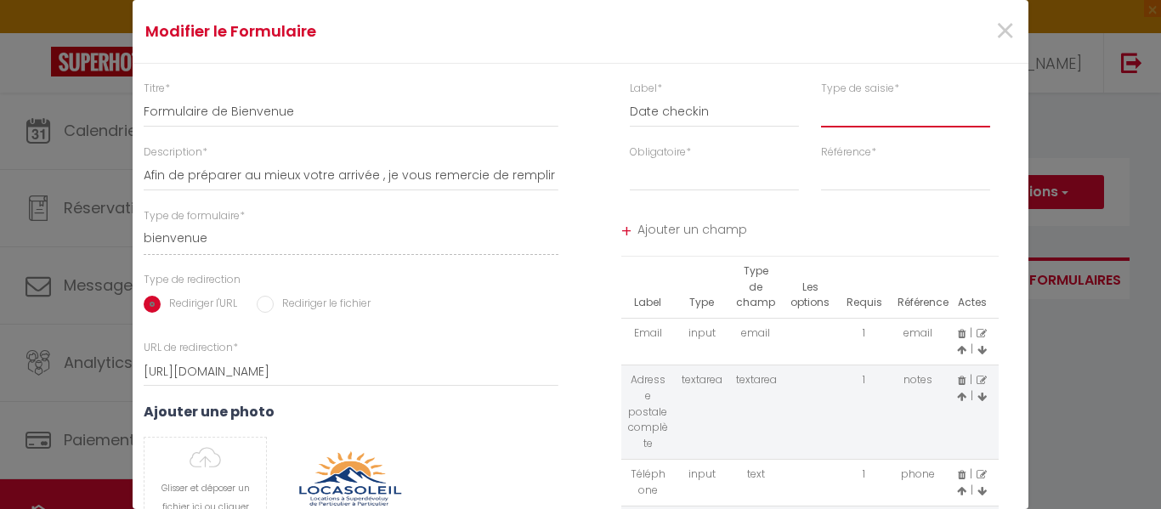
select select "[object Object]"
click at [821, 97] on select "input select textarea" at bounding box center [905, 112] width 169 height 31
select select
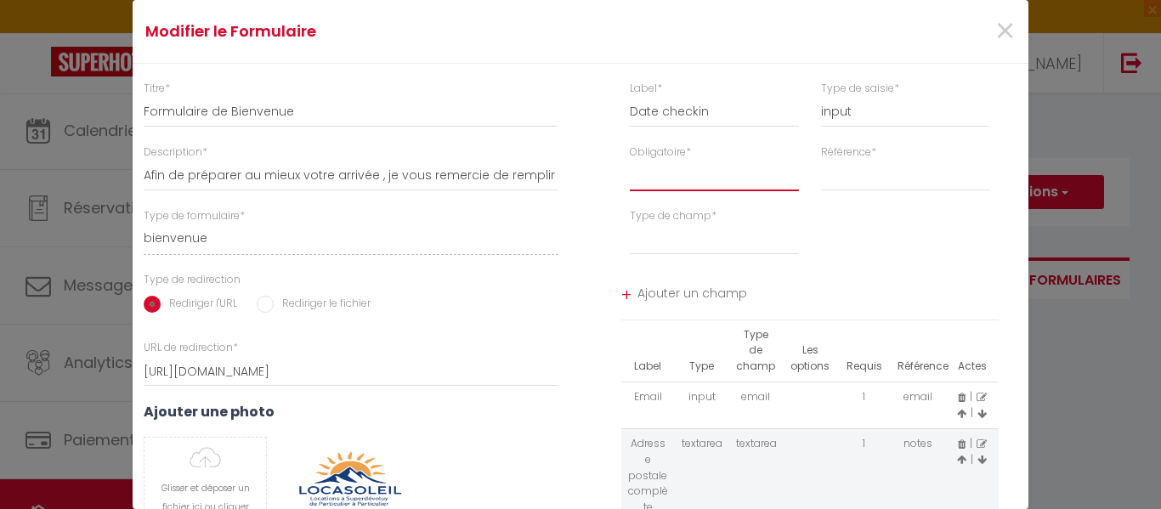
click at [710, 181] on select "Requis Optionnel" at bounding box center [714, 176] width 169 height 31
select select "1"
click at [630, 161] on select "Requis Optionnel" at bounding box center [714, 176] width 169 height 31
select select
click at [838, 185] on select "first_name last_name" at bounding box center [905, 176] width 169 height 31
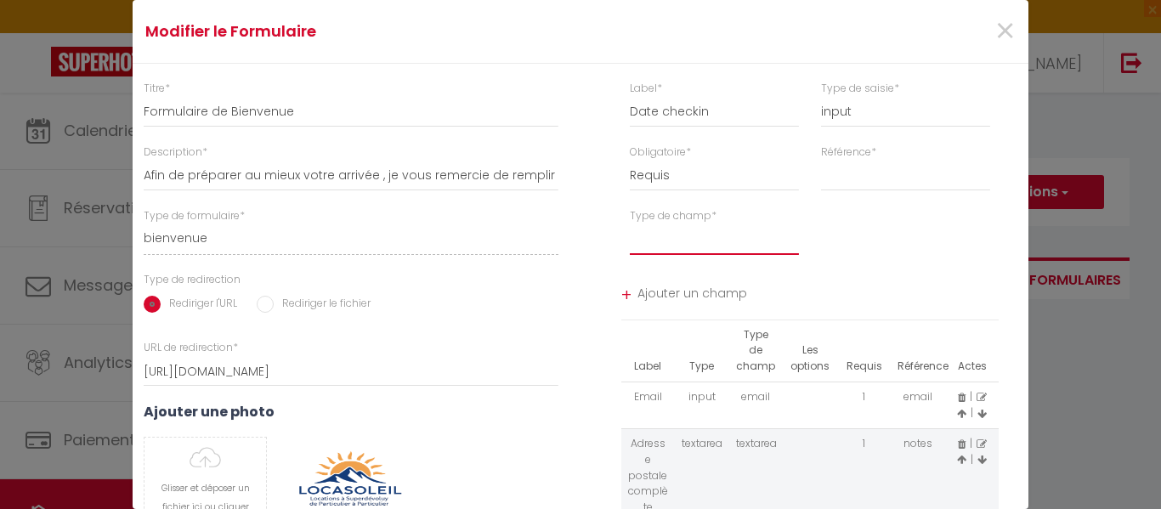
click at [696, 251] on select "text email radio time checkbox password date" at bounding box center [714, 239] width 169 height 31
select select "[object Object]"
click at [630, 224] on select "text email radio time checkbox password date" at bounding box center [714, 239] width 169 height 31
select select
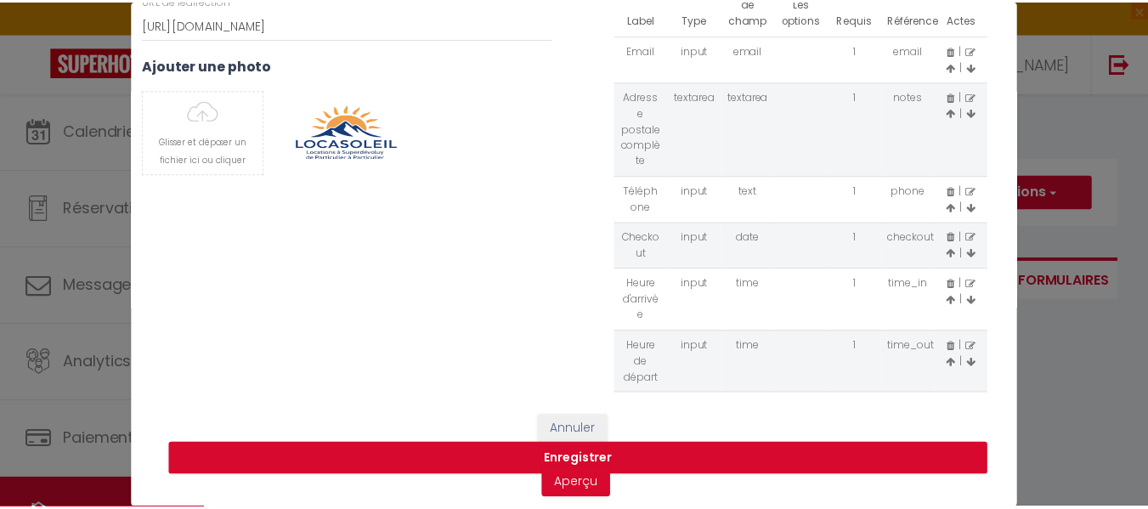
scroll to position [359, 0]
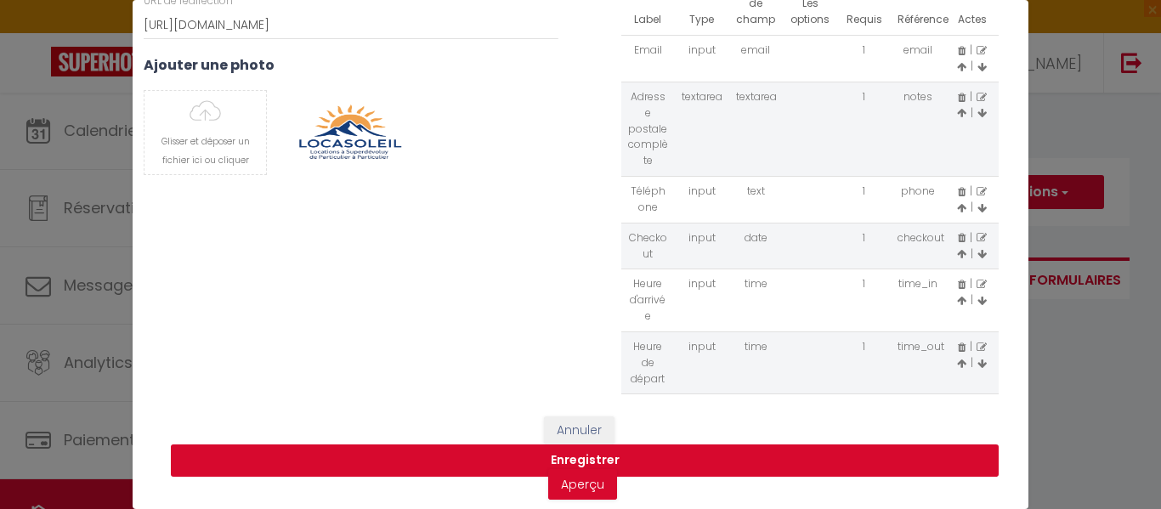
click at [599, 448] on button "Enregistrer" at bounding box center [585, 460] width 828 height 32
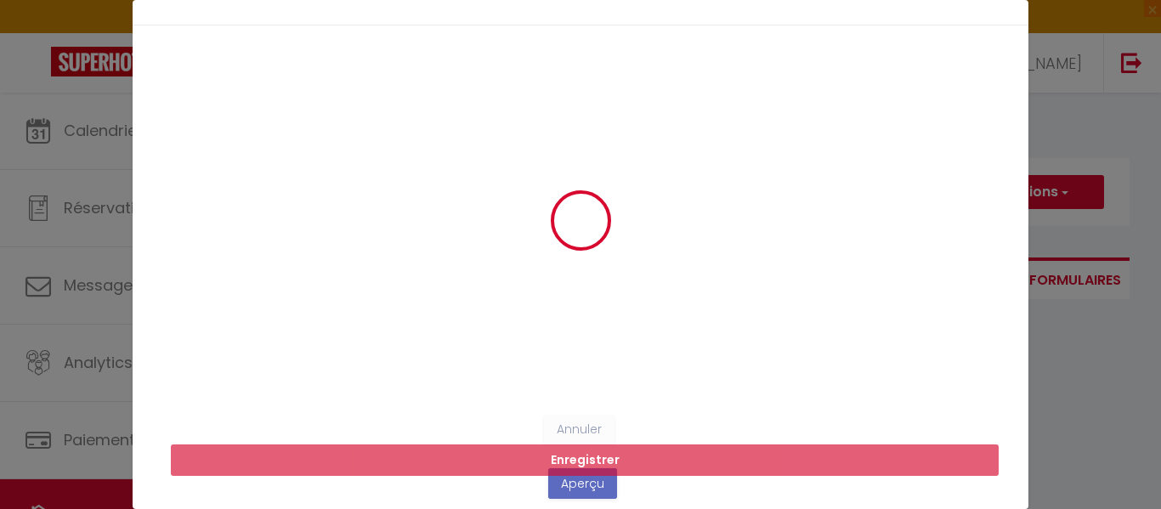
scroll to position [0, 0]
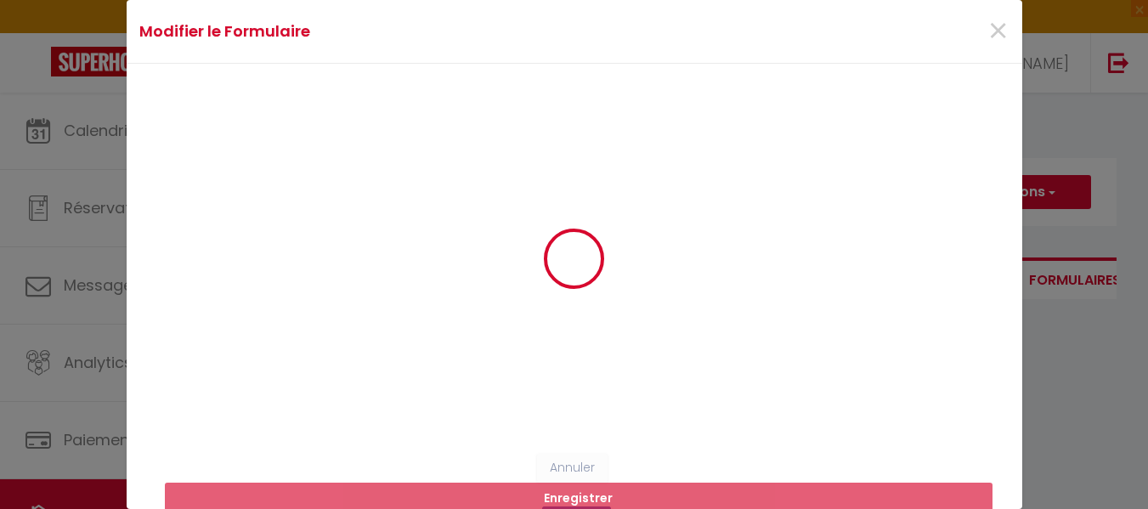
select select
radio input "false"
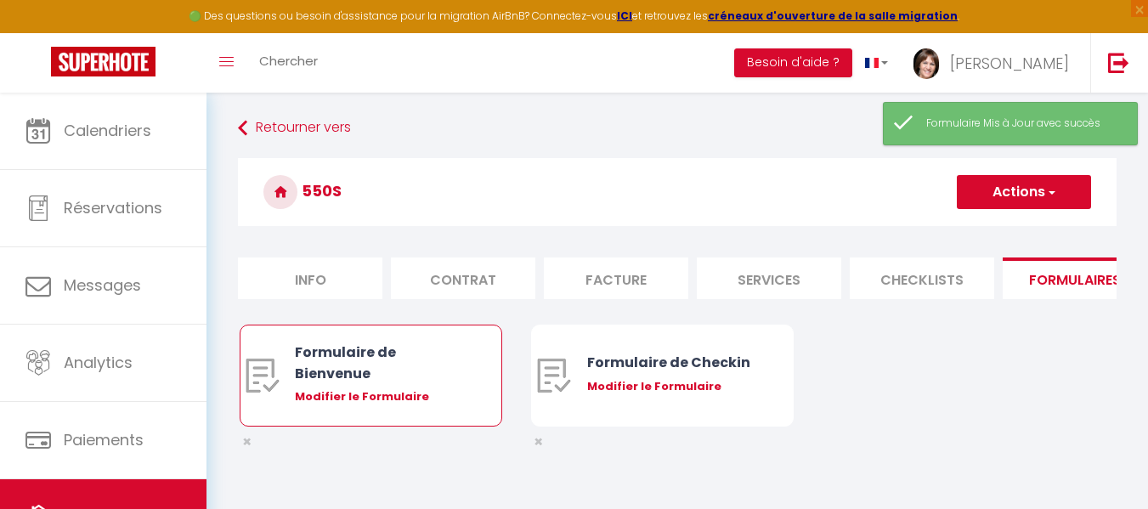
select select
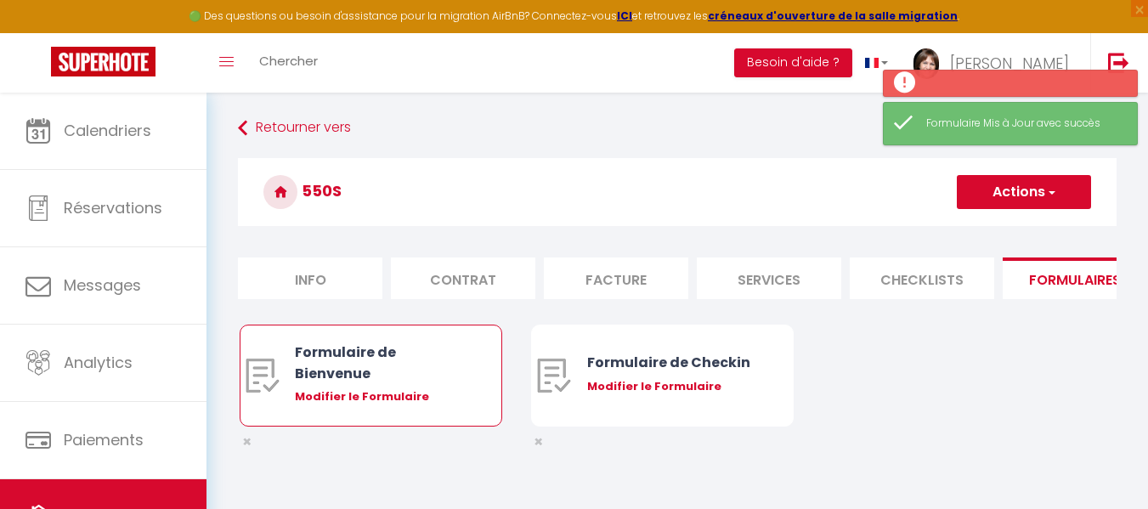
click at [387, 405] on div "Modifier le Formulaire" at bounding box center [381, 396] width 173 height 17
type input "Formulaire de Bienvenue"
type input "Afin de préparer au mieux votre arrivée , je vous remercie de remplir le formul…"
select select "[object Object]"
radio input "true"
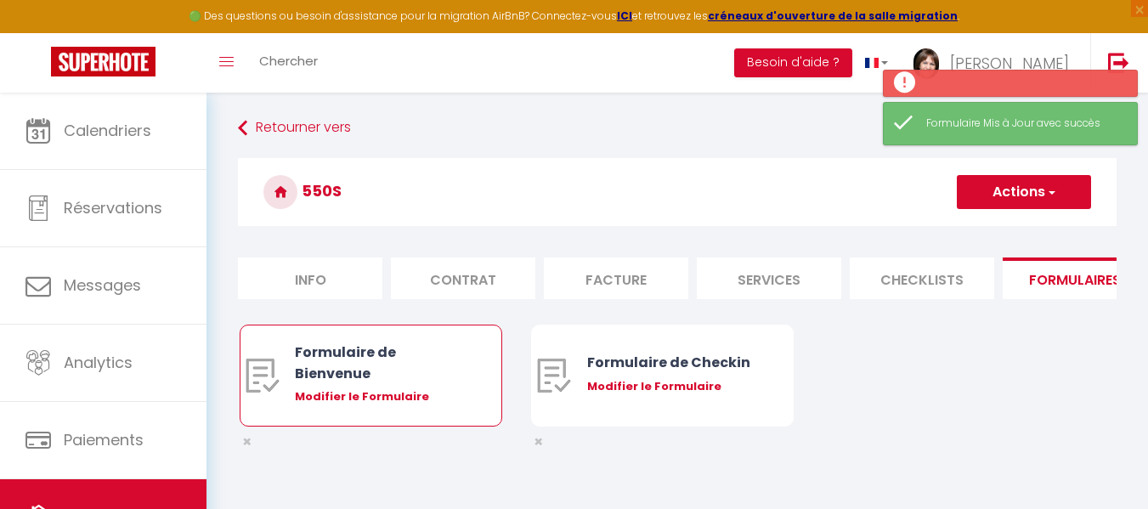
type input "https://superhote.com/confirmation"
select select
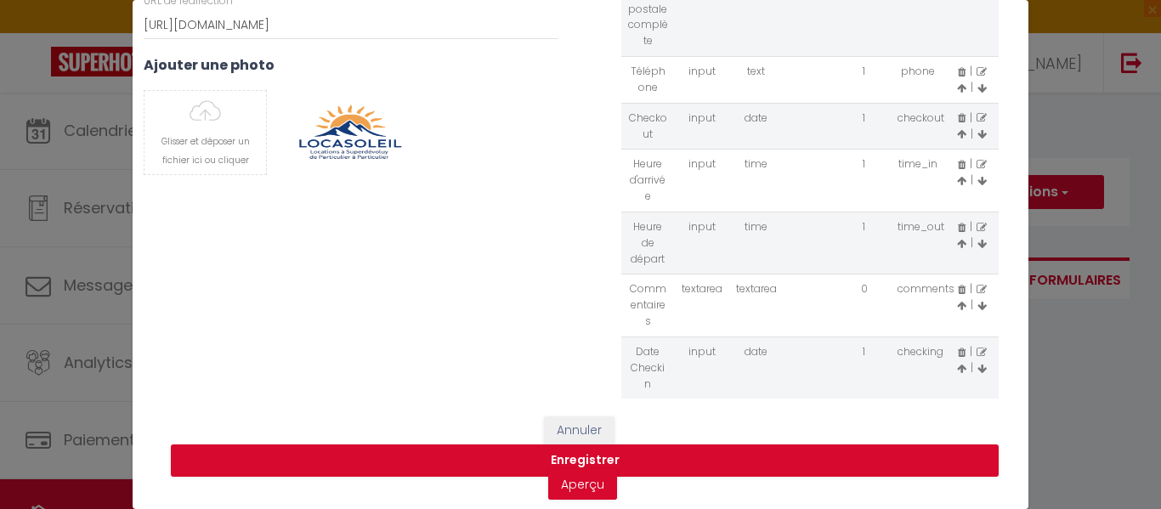
scroll to position [122, 0]
click at [957, 362] on icon at bounding box center [961, 367] width 9 height 10
select select
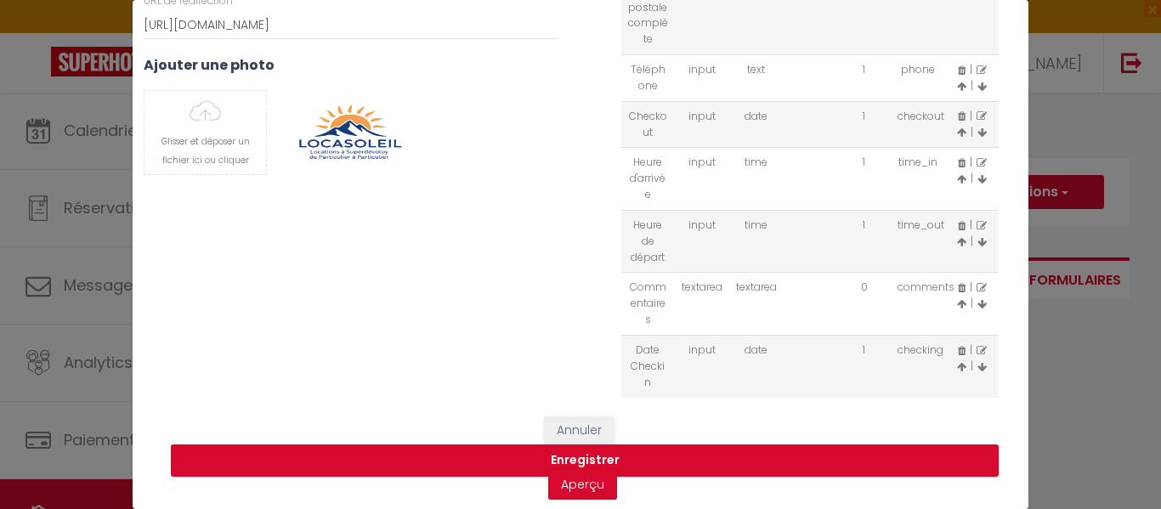
select select
click at [957, 362] on icon at bounding box center [961, 367] width 9 height 10
select select
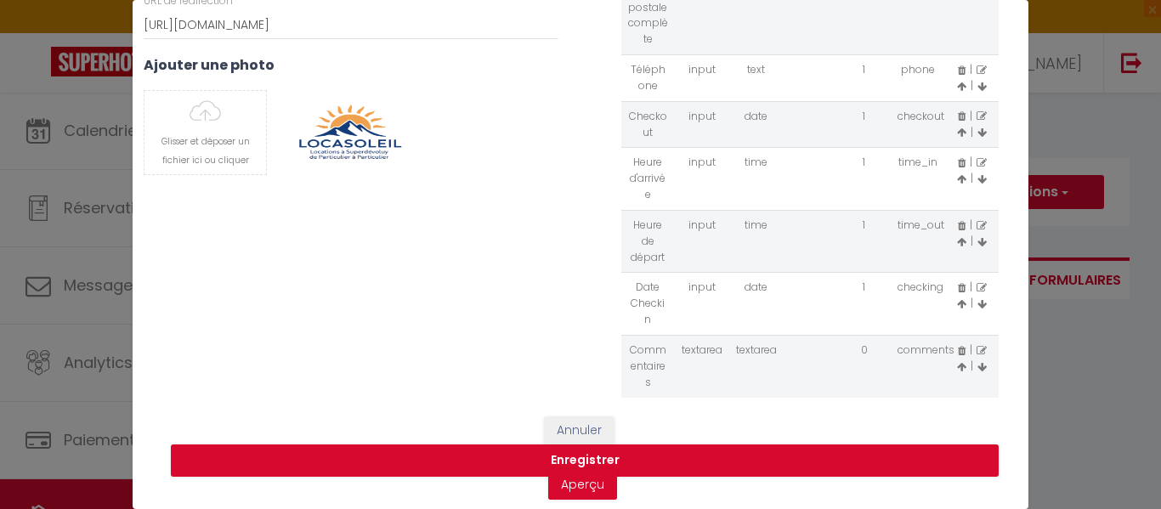
select select
drag, startPoint x: 943, startPoint y: 290, endPoint x: 944, endPoint y: 228, distance: 62.0
click at [957, 299] on icon at bounding box center [961, 304] width 9 height 10
select select
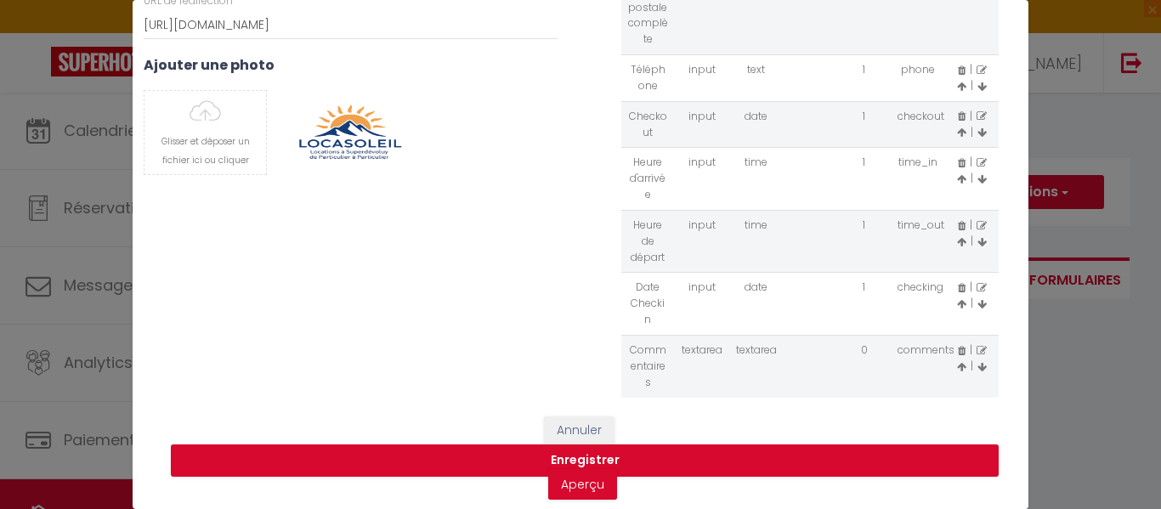
select select
drag, startPoint x: 944, startPoint y: 228, endPoint x: 936, endPoint y: 175, distance: 53.2
click at [957, 237] on icon at bounding box center [961, 242] width 9 height 10
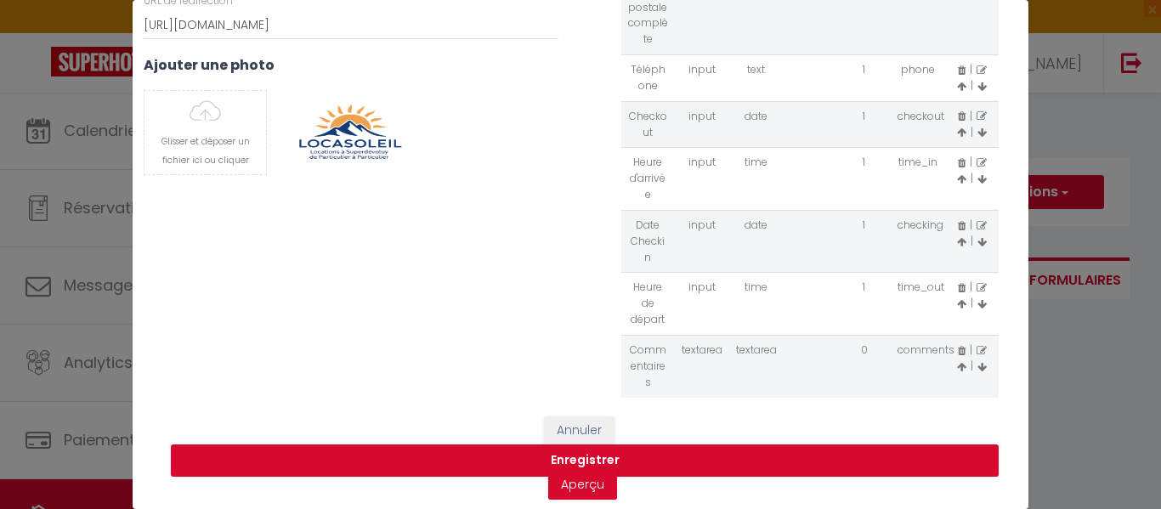
select select
drag, startPoint x: 945, startPoint y: 164, endPoint x: 838, endPoint y: 167, distance: 107.1
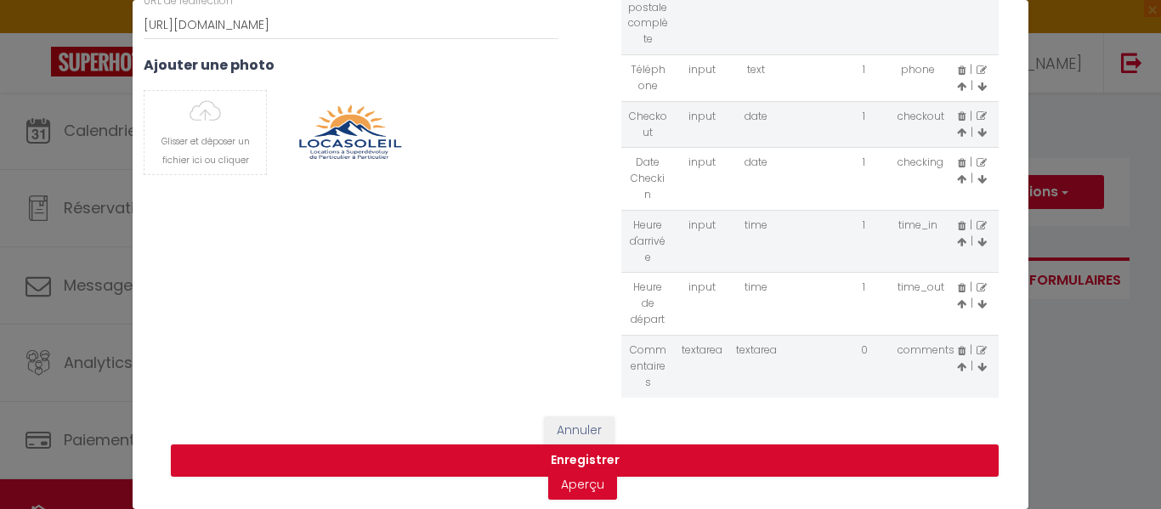
click at [957, 174] on icon at bounding box center [961, 179] width 9 height 10
select select
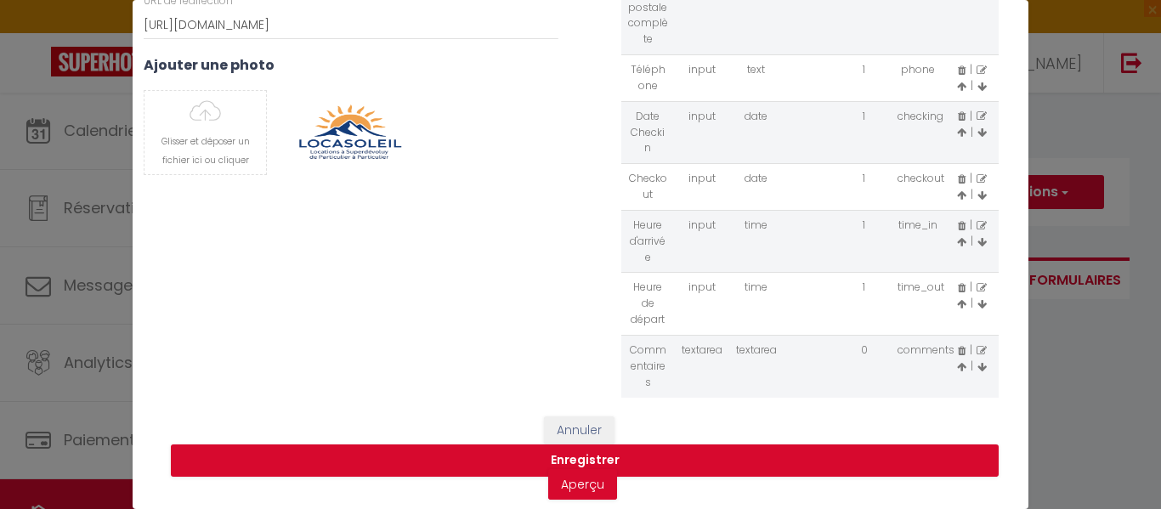
click at [976, 174] on icon at bounding box center [981, 179] width 10 height 10
type input "Checkout"
select select "[object Object]"
select select "1"
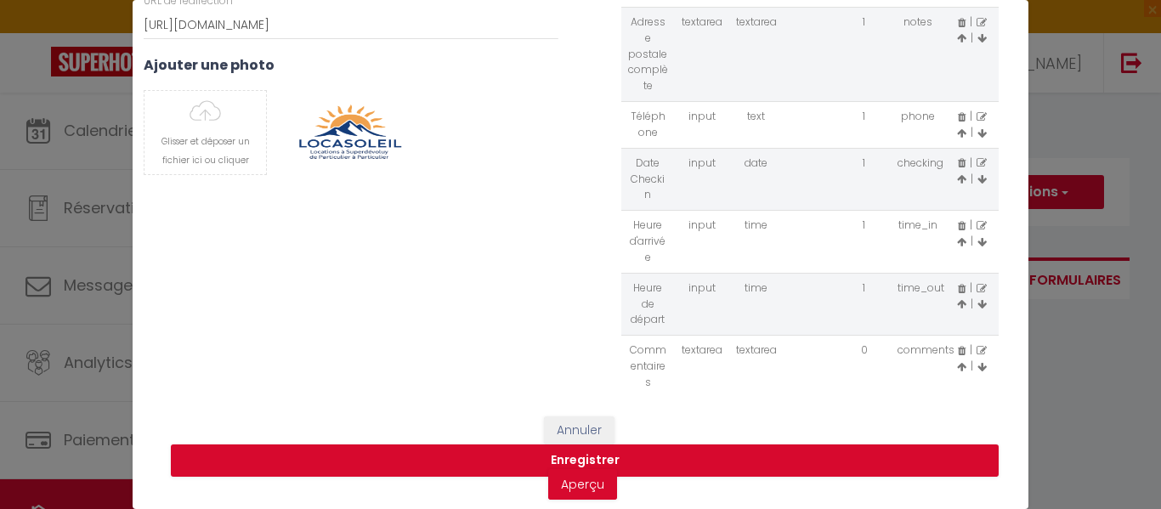
scroll to position [0, 0]
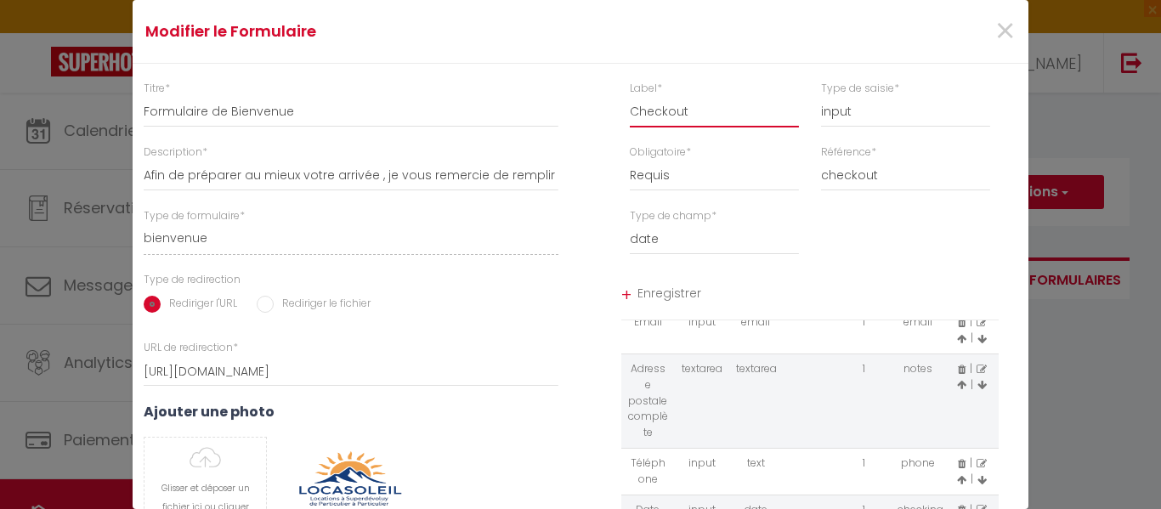
click at [630, 110] on input "Checkout" at bounding box center [714, 112] width 169 height 31
type input "Date Checkout"
drag, startPoint x: 669, startPoint y: 296, endPoint x: 1028, endPoint y: 365, distance: 366.1
click at [669, 296] on span "Enregistrer" at bounding box center [818, 295] width 362 height 31
select select
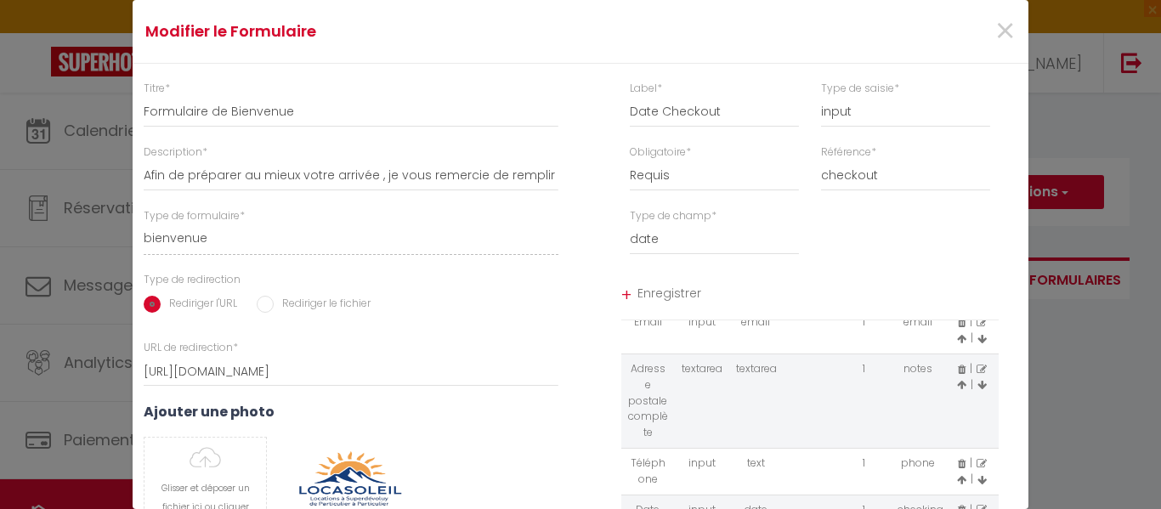
select select
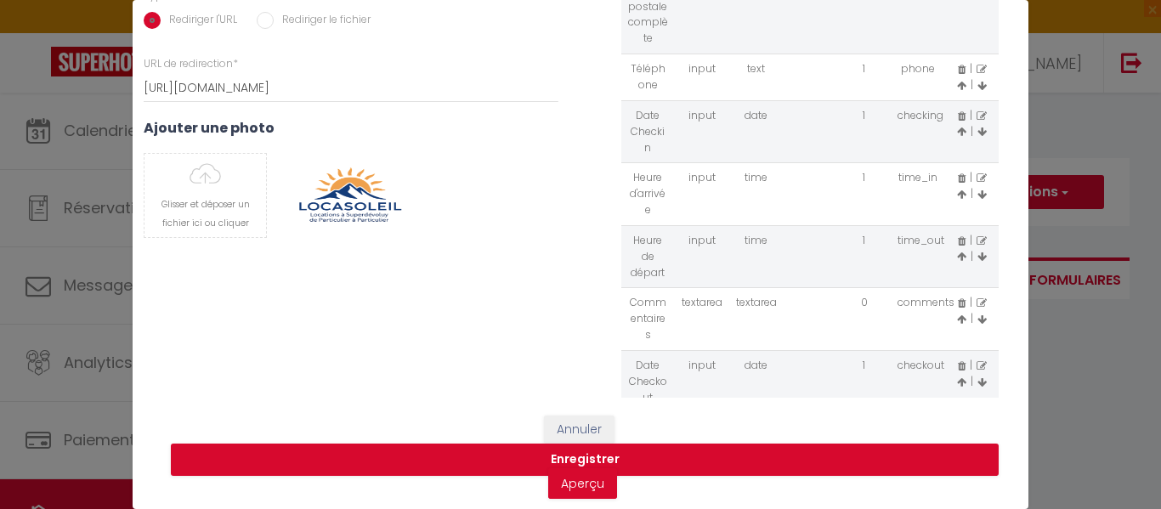
scroll to position [138, 0]
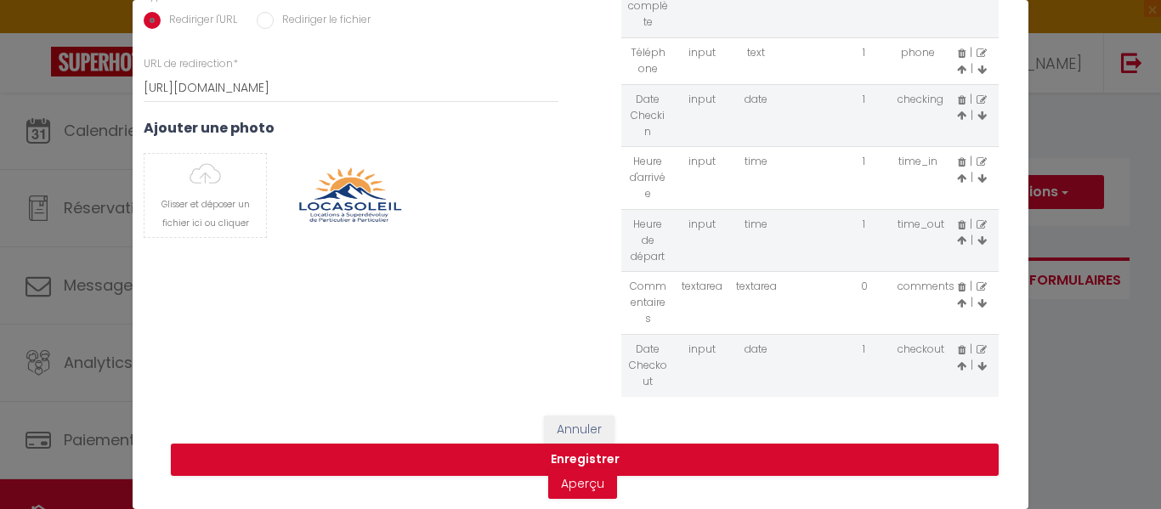
drag, startPoint x: 943, startPoint y: 356, endPoint x: 945, endPoint y: 297, distance: 59.5
click at [957, 361] on icon at bounding box center [961, 366] width 9 height 10
select select
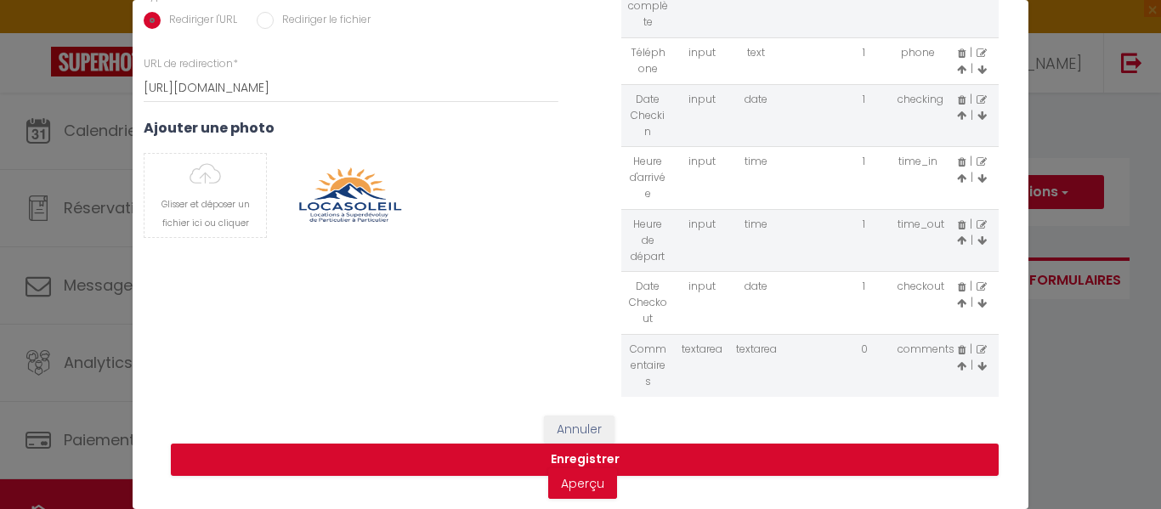
drag, startPoint x: 944, startPoint y: 293, endPoint x: 941, endPoint y: 226, distance: 67.2
click at [957, 298] on icon at bounding box center [961, 303] width 9 height 10
select select
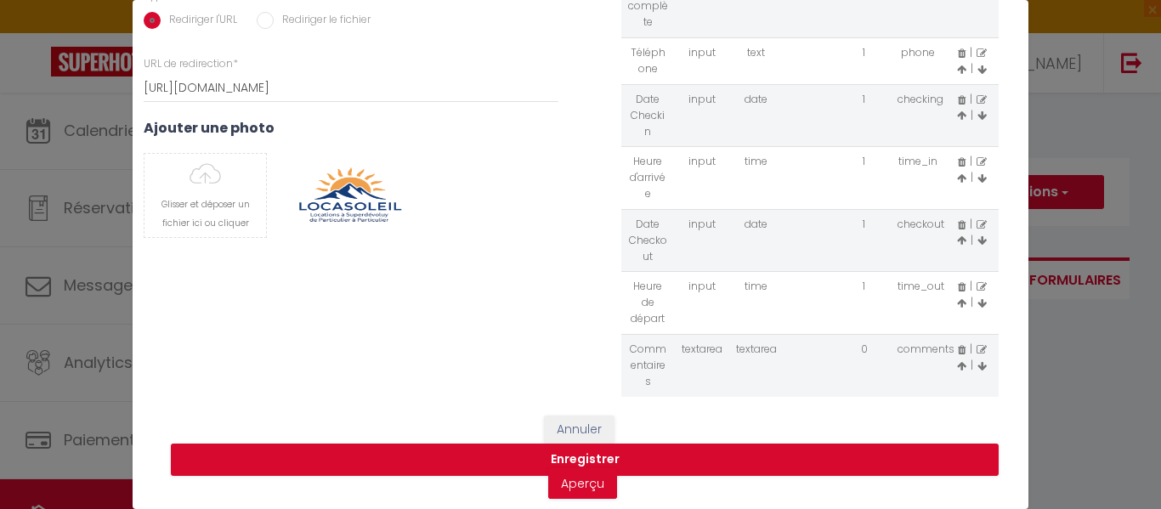
drag, startPoint x: 941, startPoint y: 226, endPoint x: 937, endPoint y: 217, distance: 10.3
click at [957, 235] on icon at bounding box center [961, 240] width 9 height 10
select select
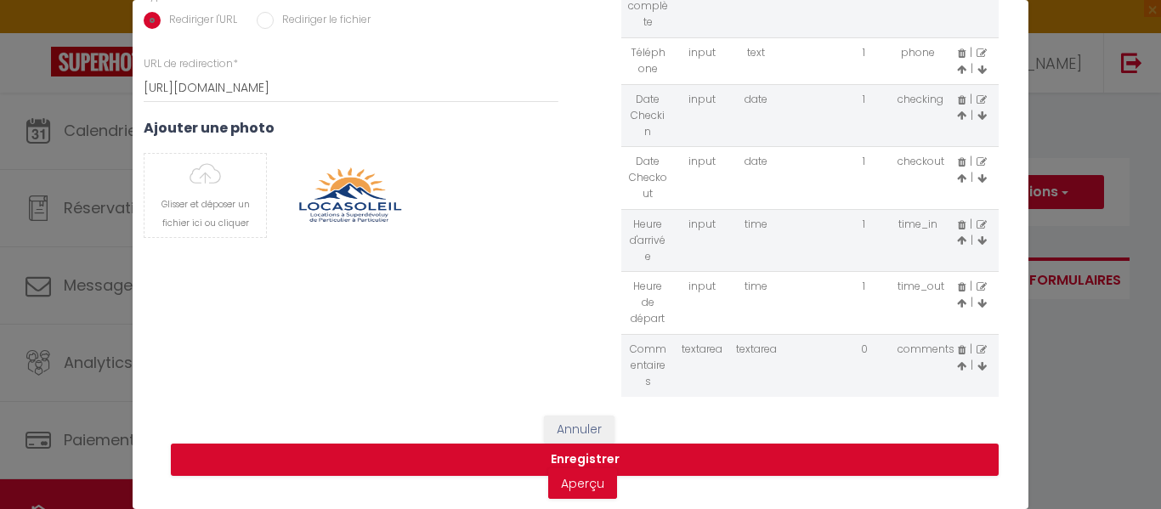
drag, startPoint x: 964, startPoint y: 87, endPoint x: 998, endPoint y: 33, distance: 63.0
click at [976, 95] on icon at bounding box center [981, 100] width 10 height 10
type input "Date Checkin"
select select "[object Object]"
select select "1"
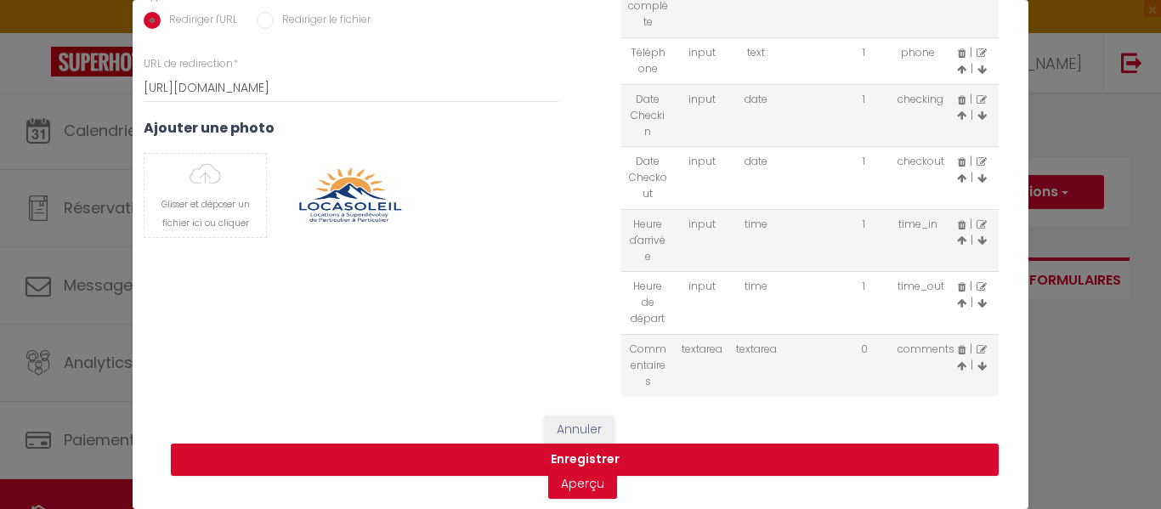
select select "[object Object]"
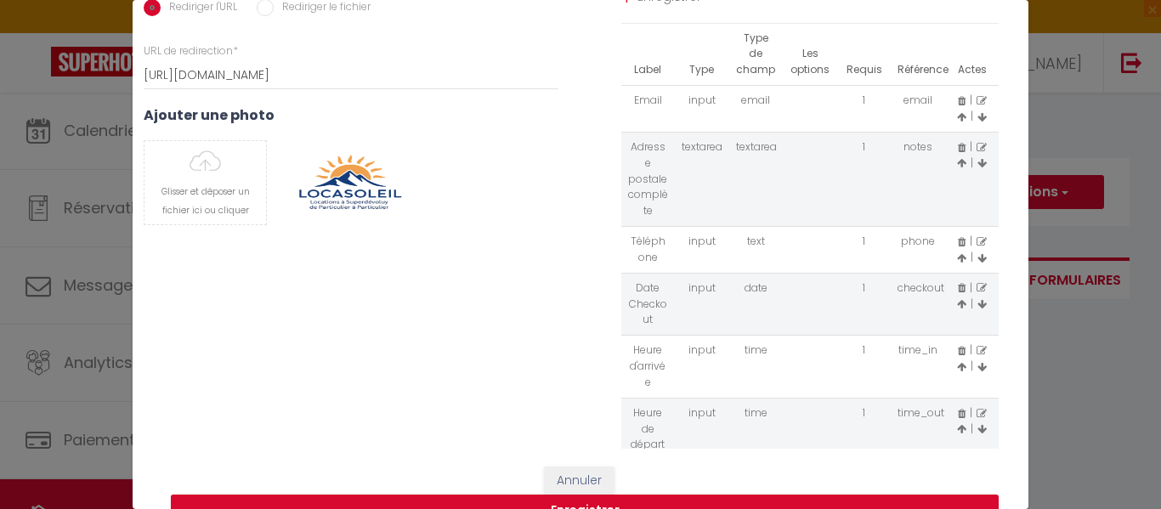
scroll to position [0, 0]
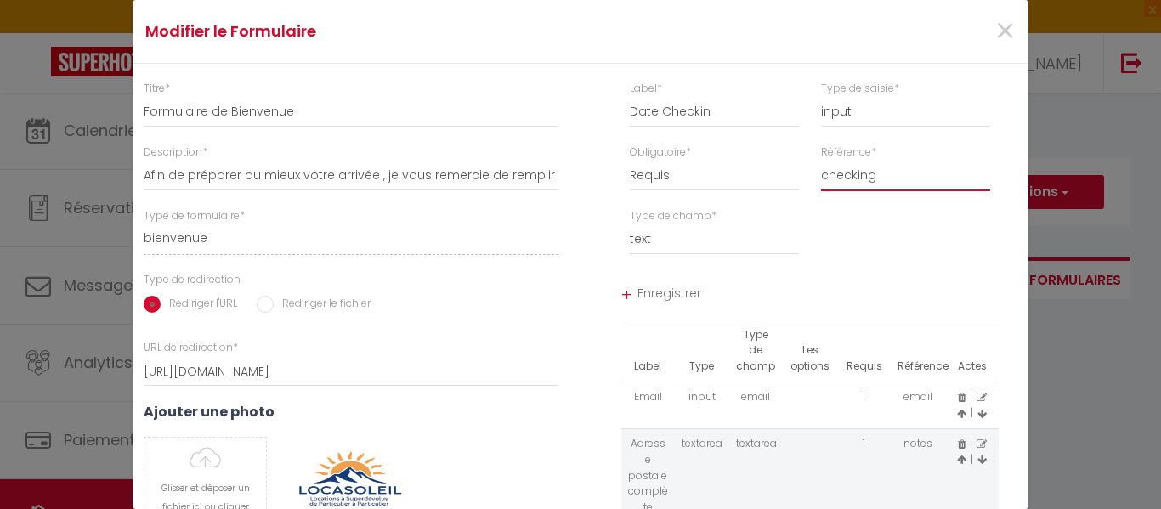
click at [870, 184] on select "first_name last_name checking" at bounding box center [905, 176] width 169 height 31
click at [706, 116] on input "Date Checkin" at bounding box center [714, 112] width 169 height 31
type input "Date Checking"
drag, startPoint x: 653, startPoint y: 293, endPoint x: 468, endPoint y: 3, distance: 343.4
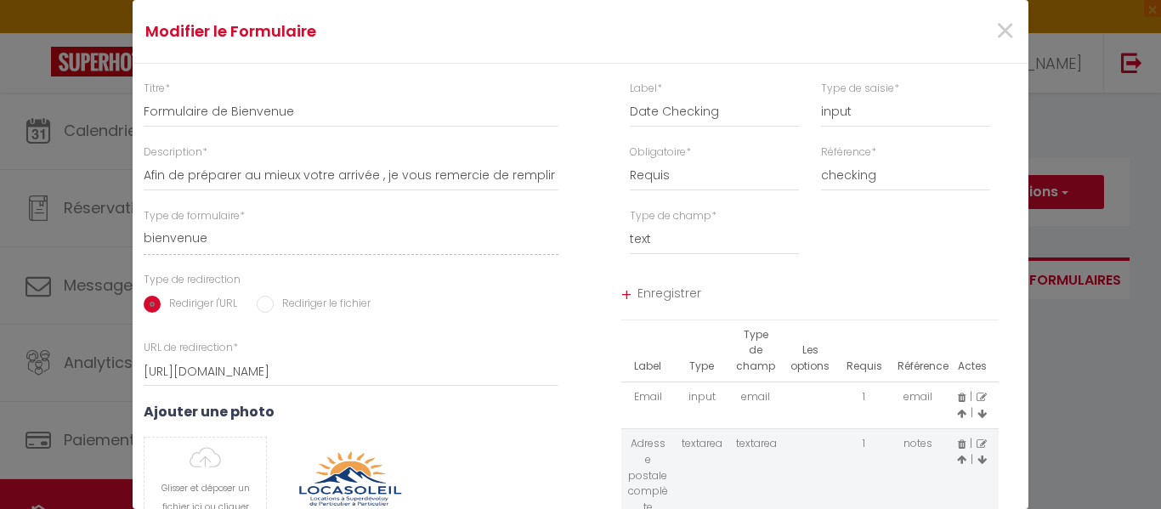
click at [653, 293] on span "Enregistrer" at bounding box center [818, 295] width 362 height 31
select select
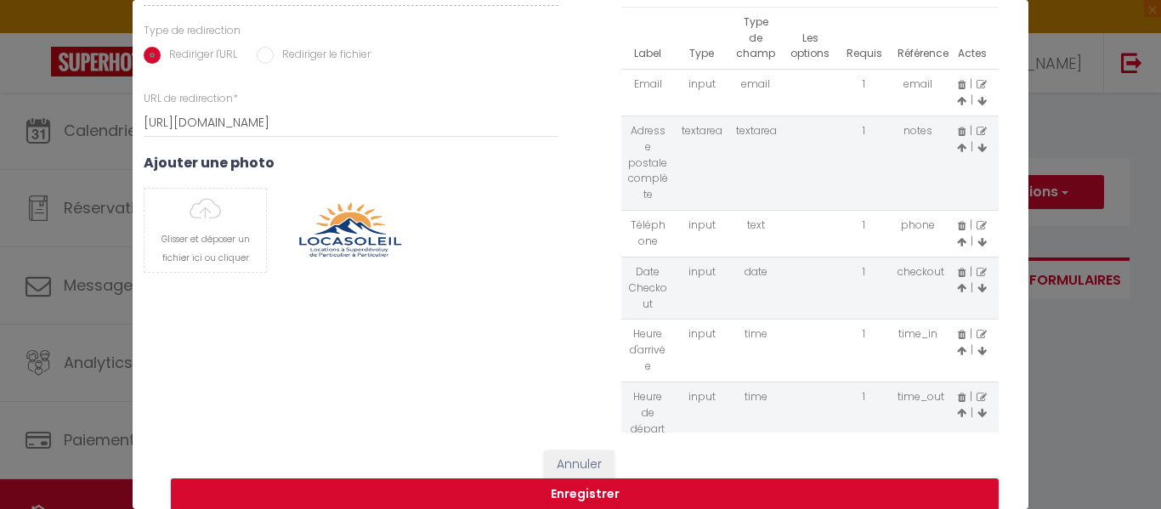
scroll to position [297, 0]
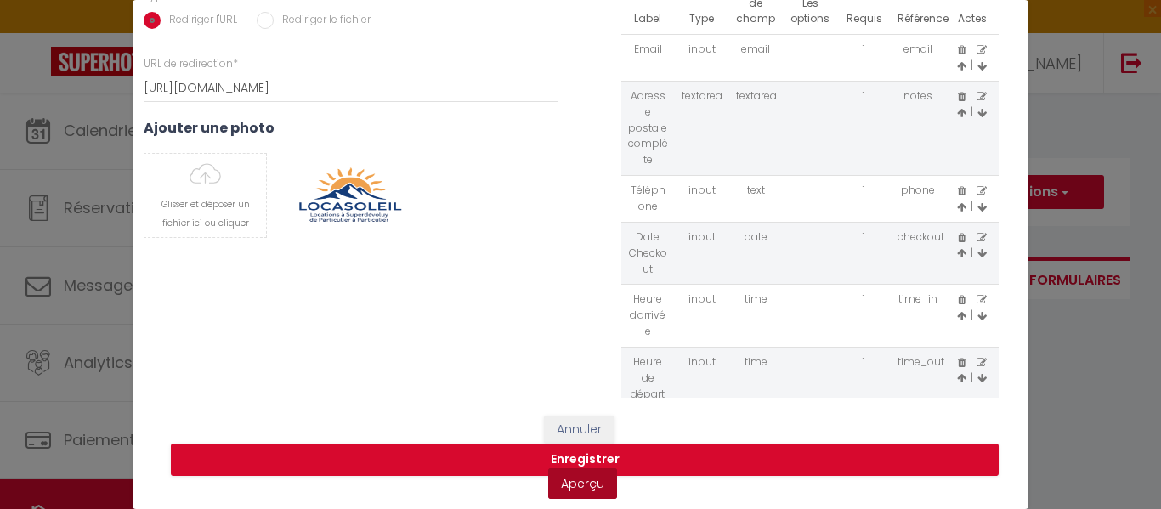
click at [584, 476] on link "Aperçu" at bounding box center [582, 483] width 69 height 31
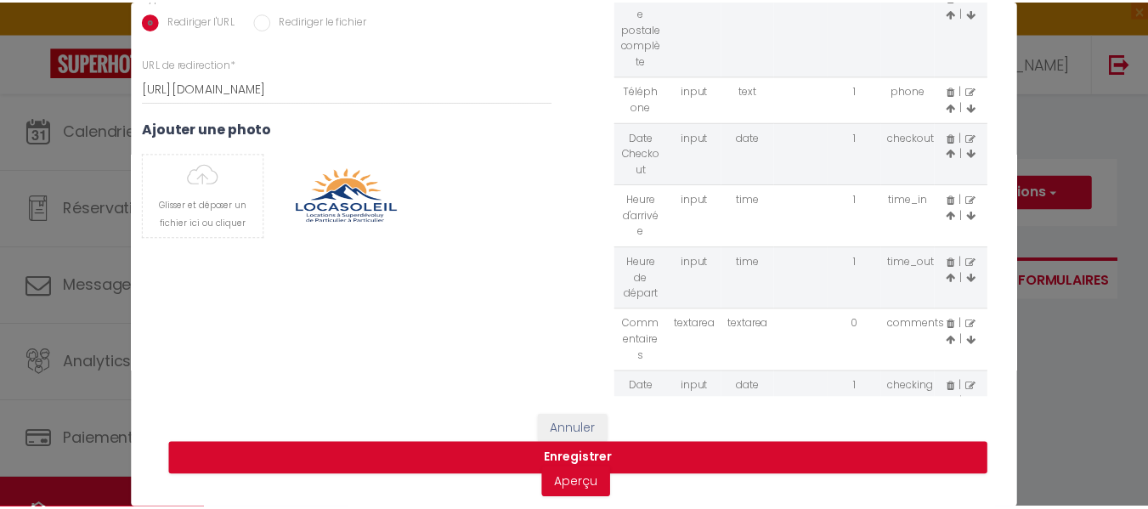
scroll to position [138, 0]
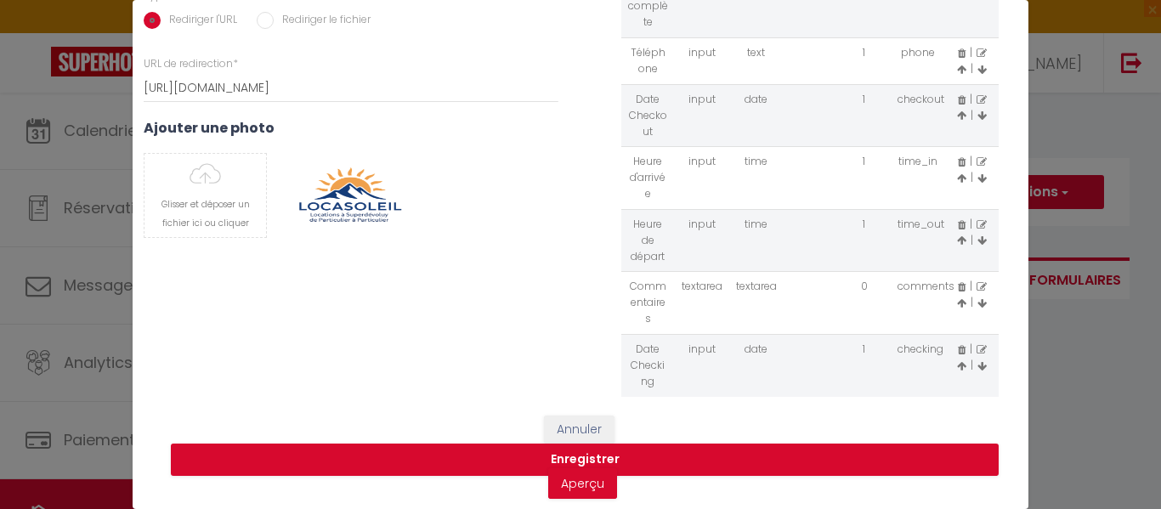
click at [957, 361] on icon at bounding box center [961, 366] width 9 height 10
select select
click at [957, 298] on icon at bounding box center [961, 303] width 9 height 10
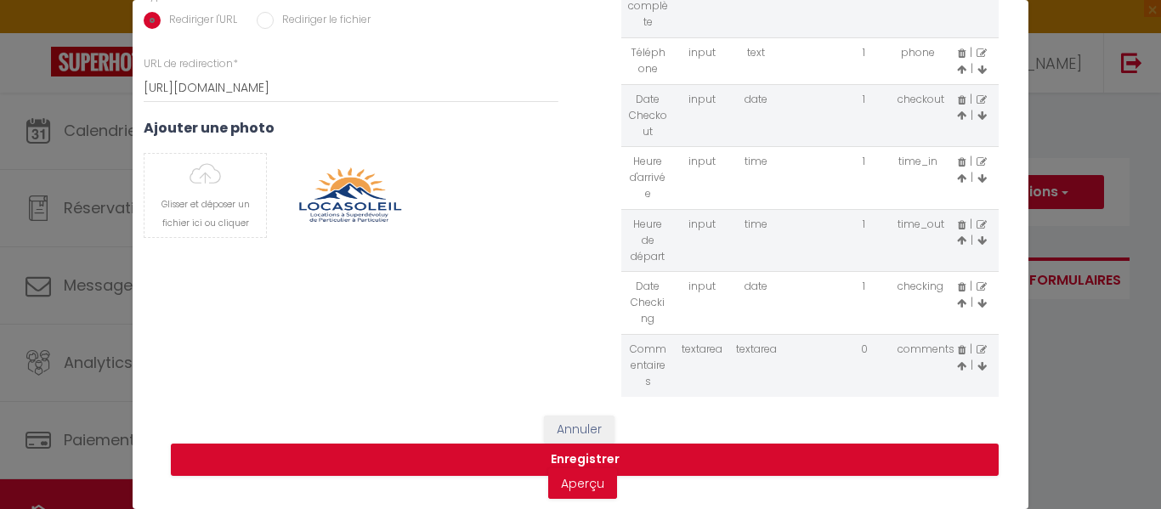
select select
click at [957, 235] on icon at bounding box center [961, 240] width 9 height 10
select select
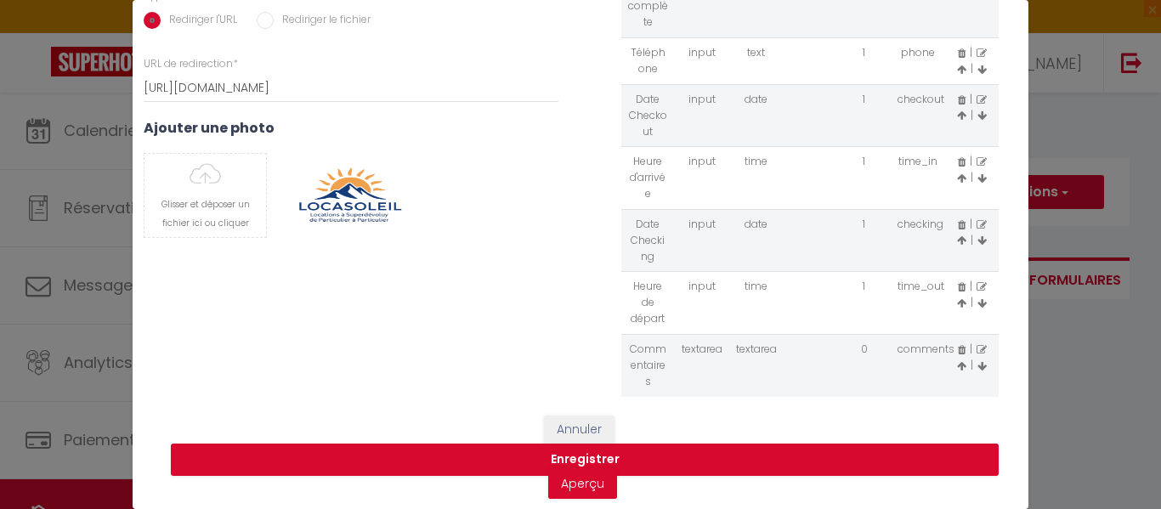
select select
click at [588, 444] on button "Enregistrer" at bounding box center [585, 460] width 828 height 32
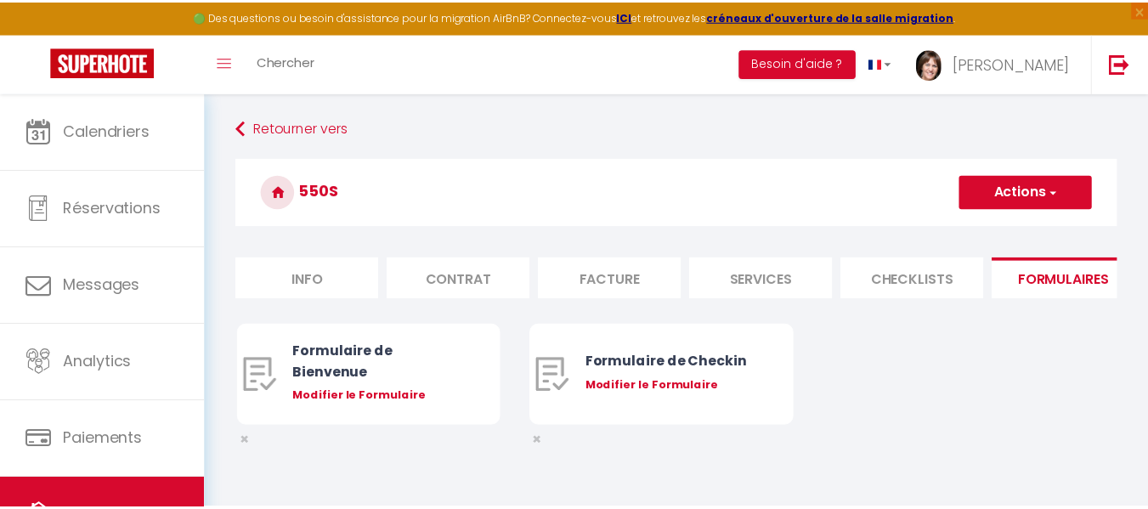
scroll to position [0, 0]
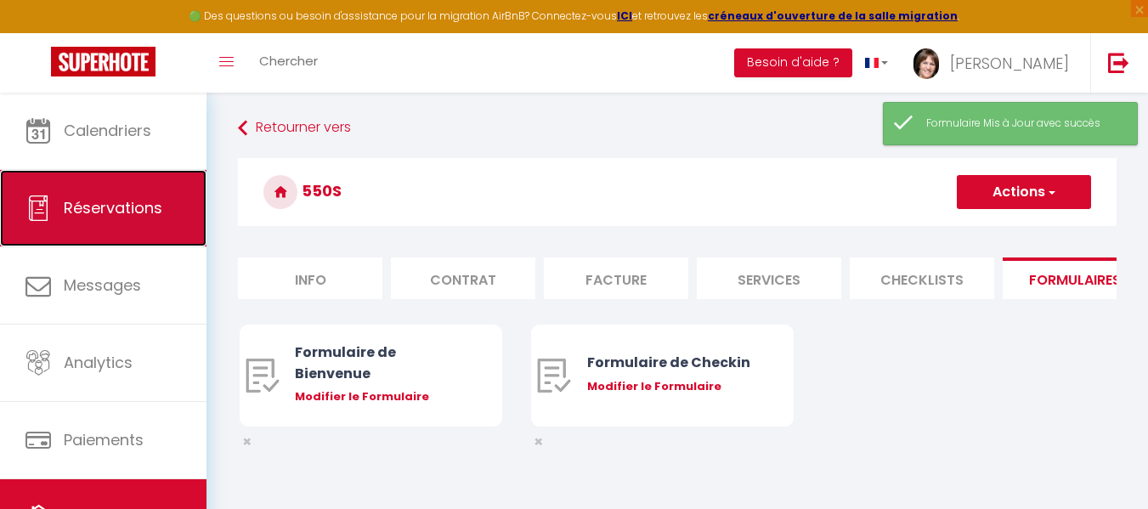
click at [138, 201] on span "Réservations" at bounding box center [113, 207] width 99 height 21
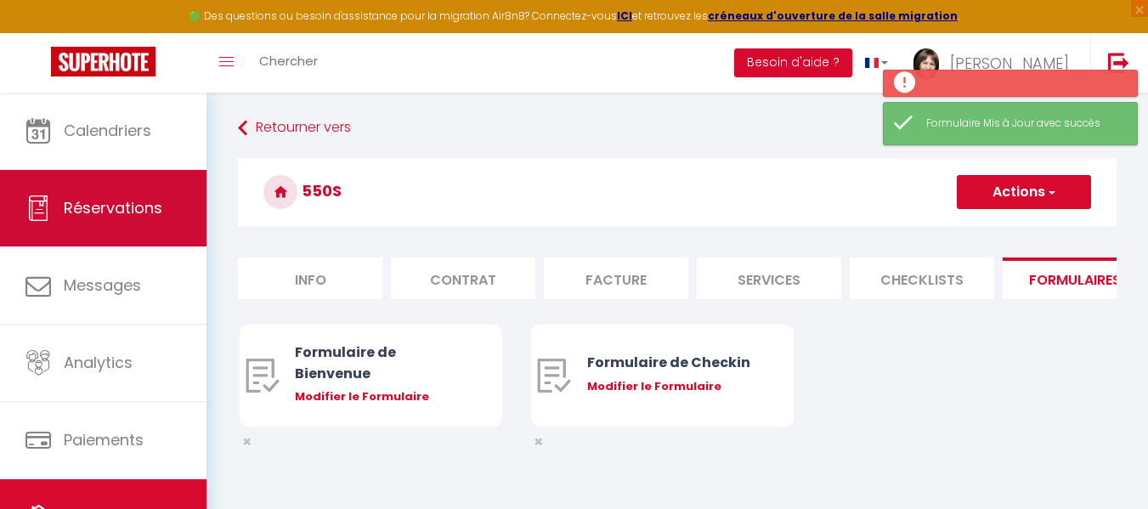
select select "not_cancelled"
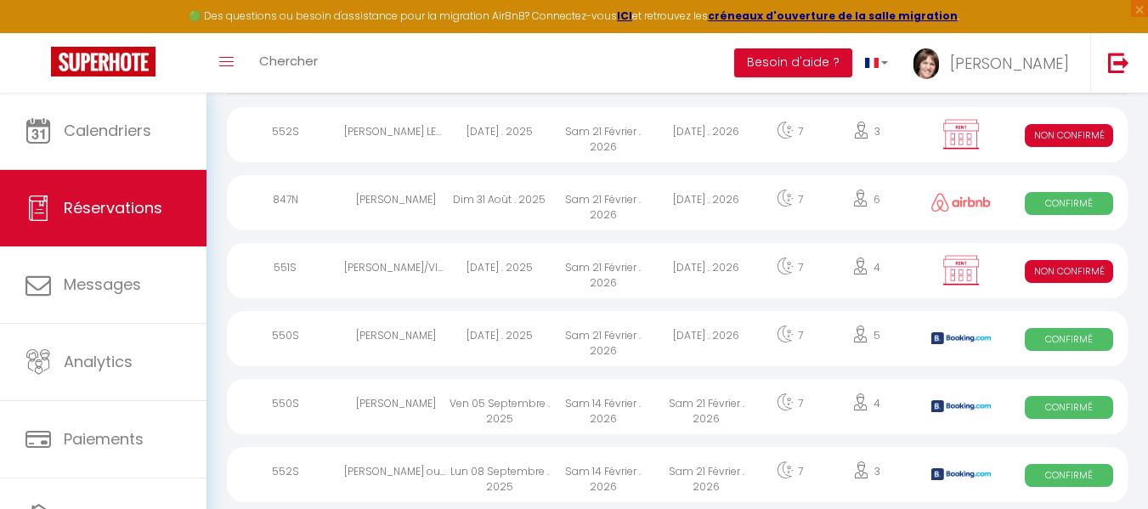
scroll to position [238, 0]
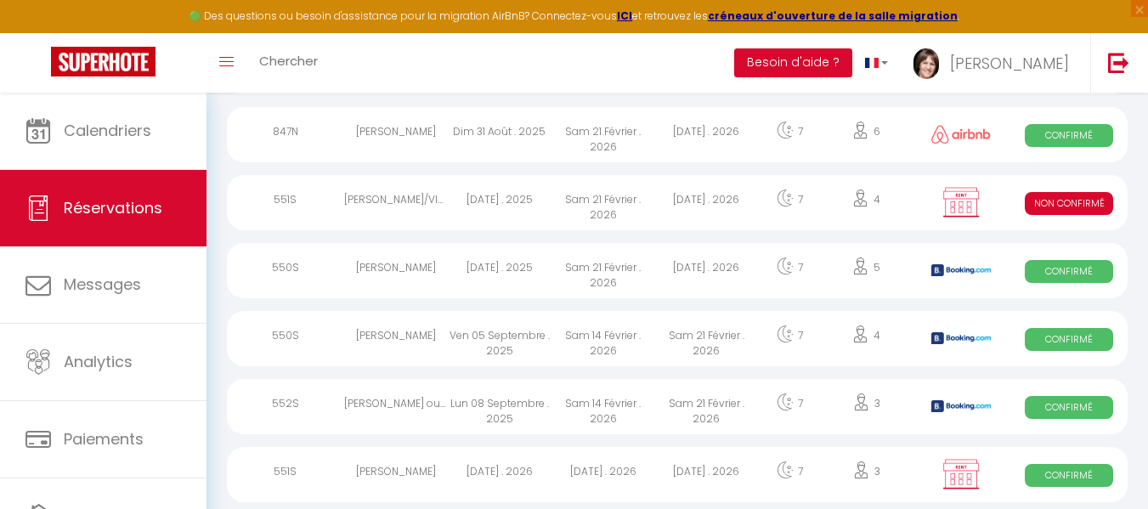
click at [410, 265] on div "Emilie Dudognon" at bounding box center [396, 270] width 104 height 55
select select "OK"
select select "KO"
select select "0"
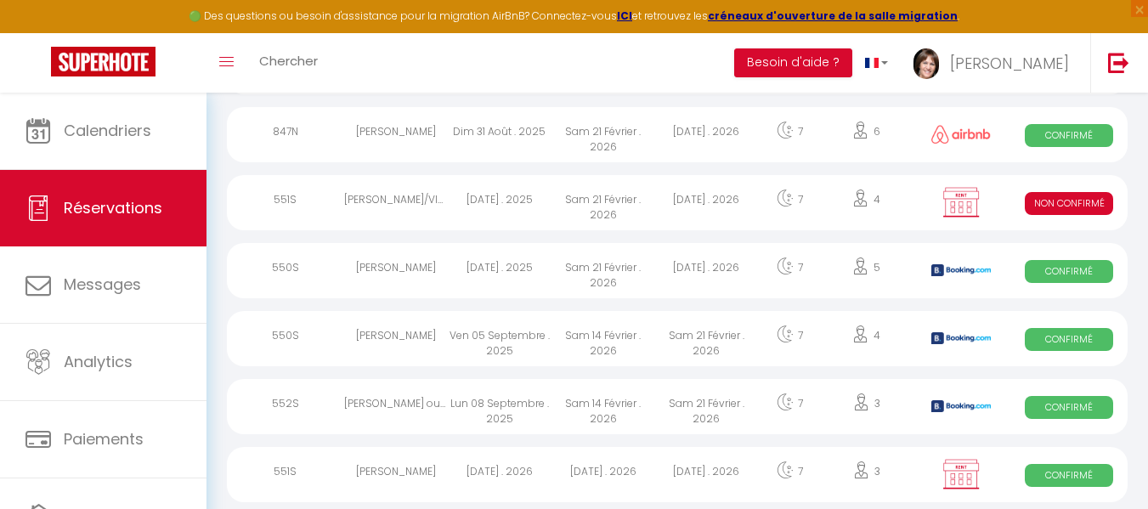
select select "1"
select select
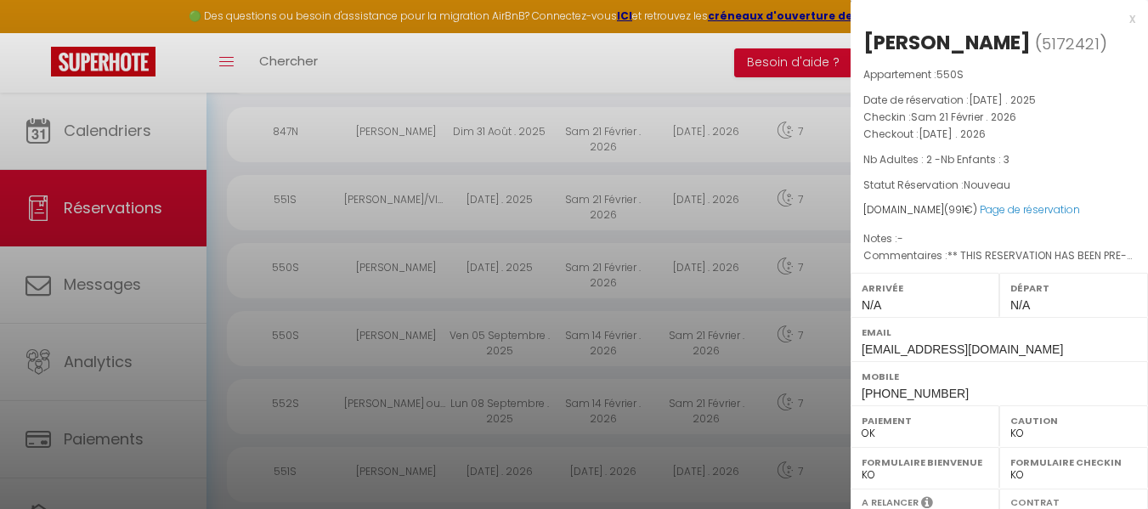
scroll to position [308, 0]
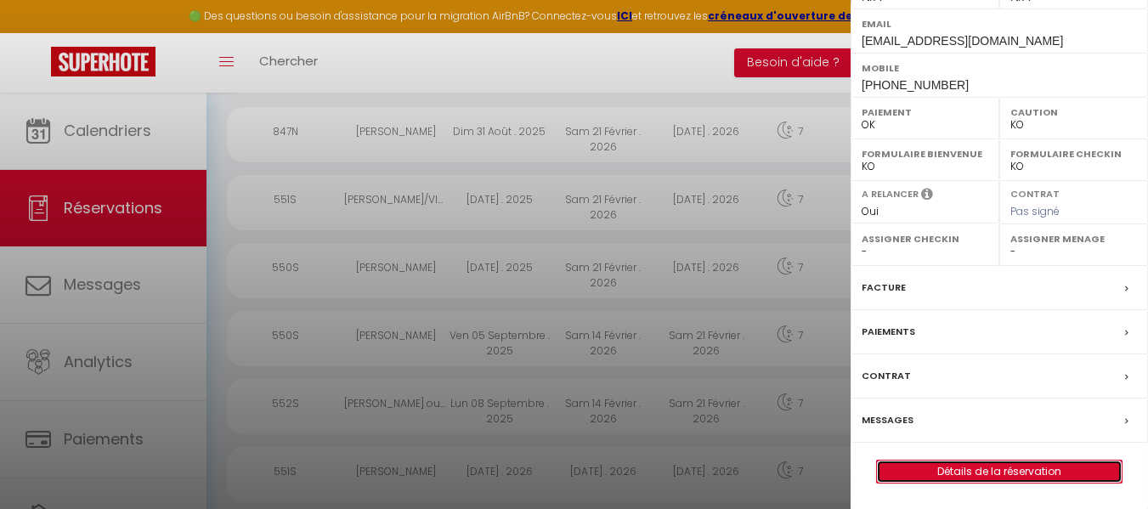
click at [1057, 473] on link "Détails de la réservation" at bounding box center [999, 472] width 245 height 22
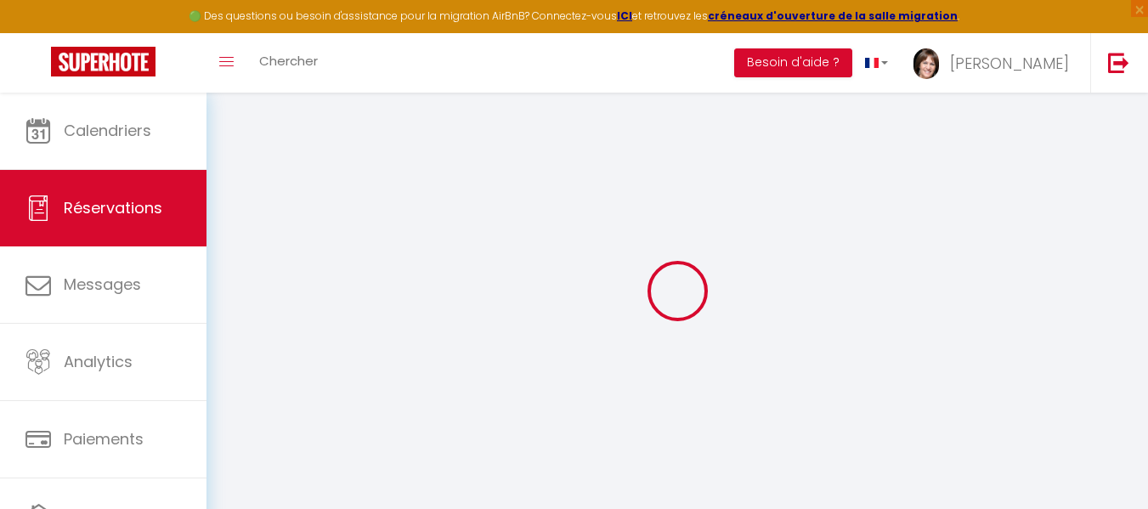
select select
checkbox input "false"
select select
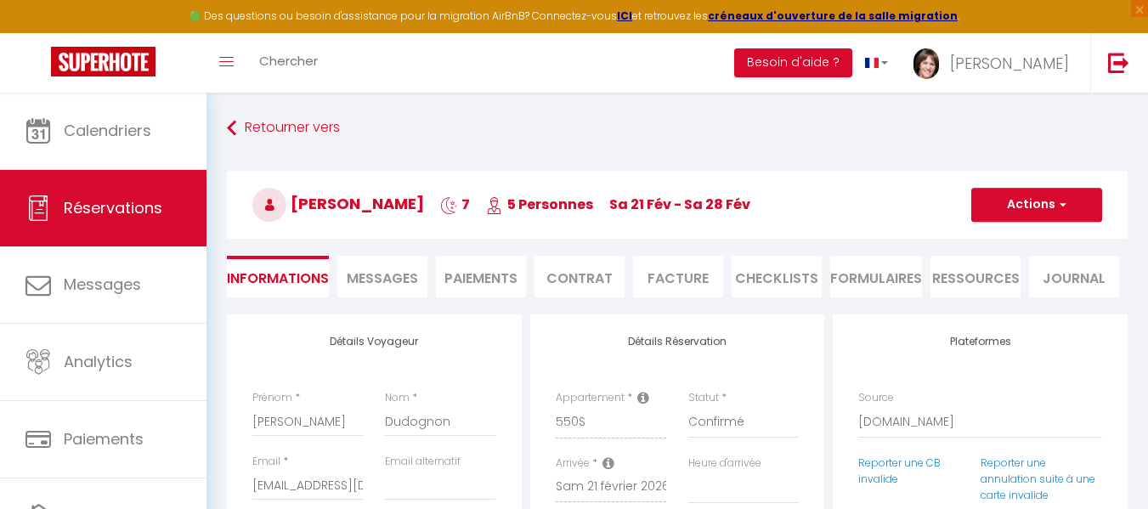
click at [888, 281] on li "FORMULAIRES" at bounding box center [876, 277] width 92 height 42
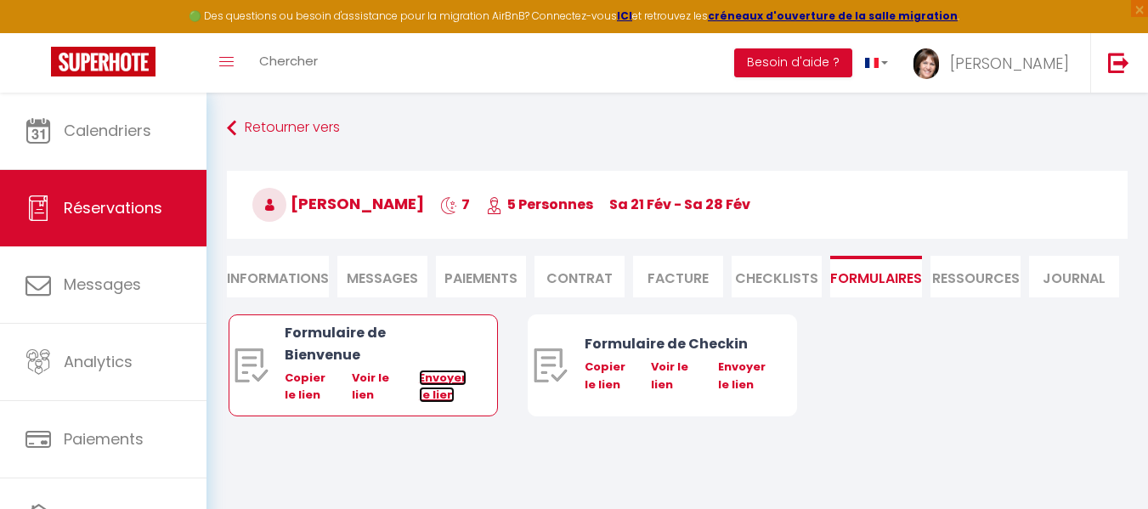
click at [447, 370] on link "Envoyer le lien" at bounding box center [443, 386] width 48 height 33
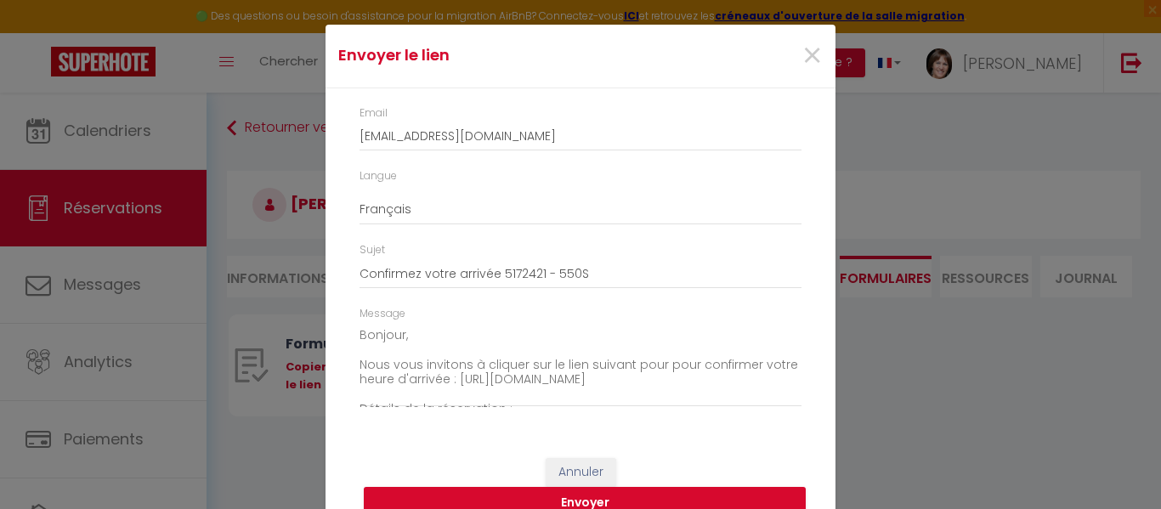
scroll to position [60, 0]
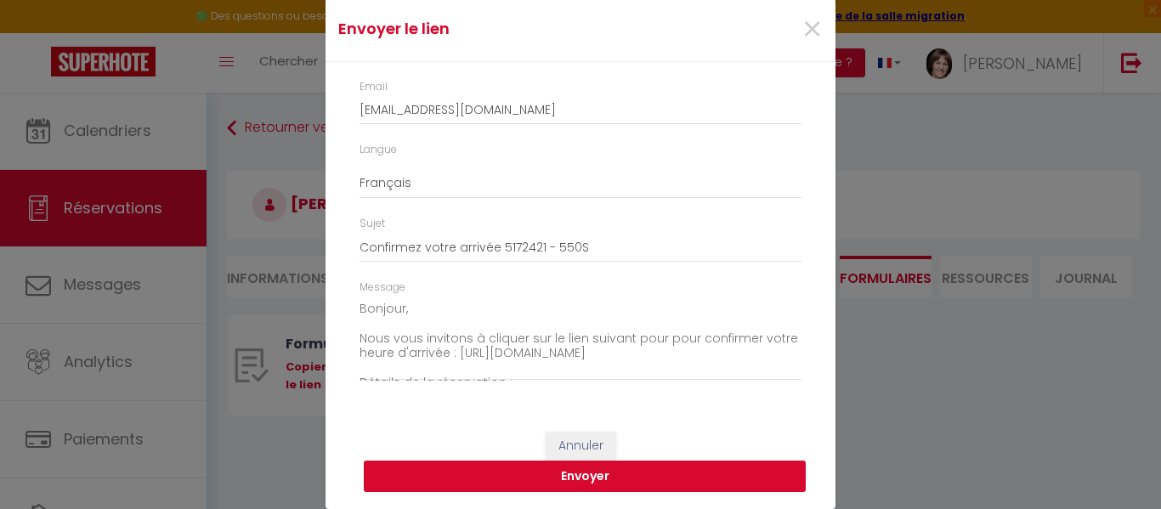
click at [582, 481] on button "Envoyer" at bounding box center [585, 477] width 442 height 32
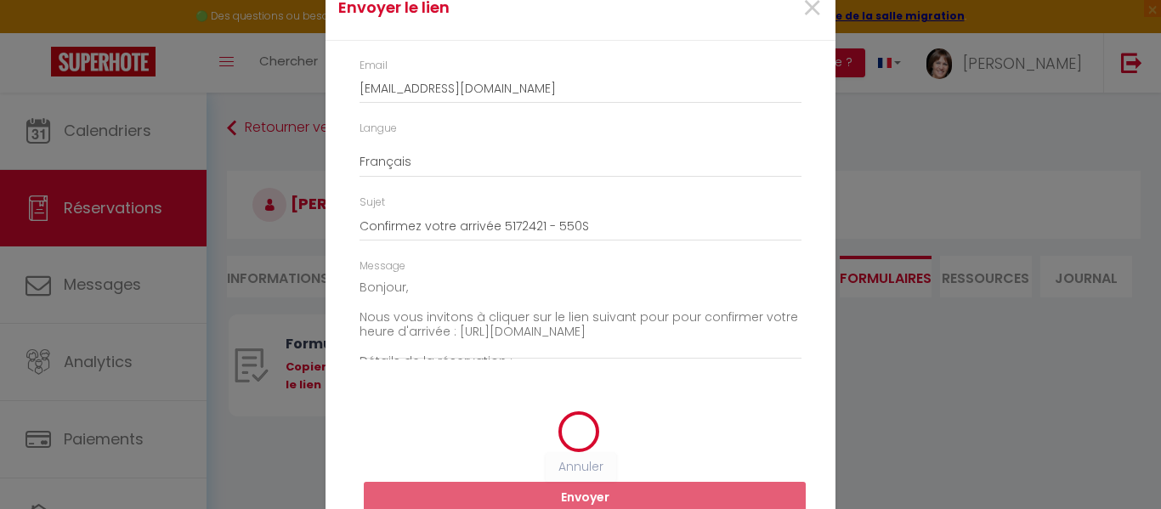
scroll to position [39, 0]
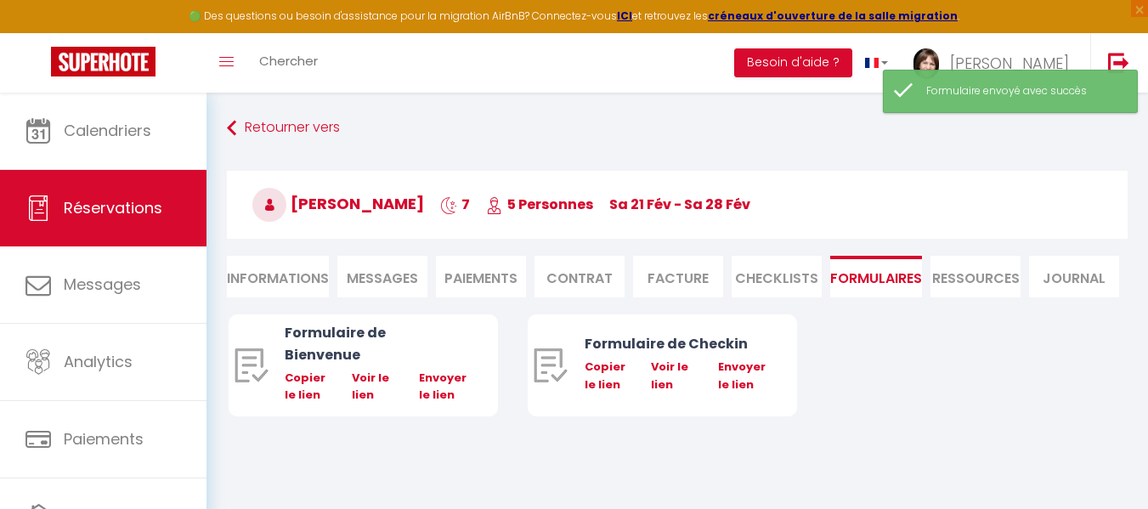
click at [590, 273] on li "Contrat" at bounding box center [579, 277] width 90 height 42
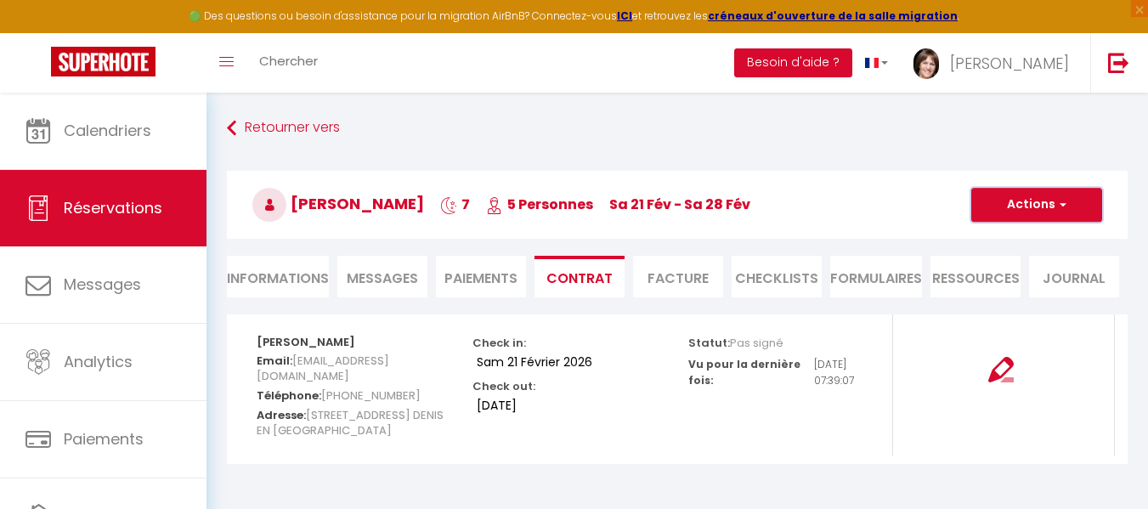
click at [1037, 206] on button "Actions" at bounding box center [1036, 205] width 131 height 34
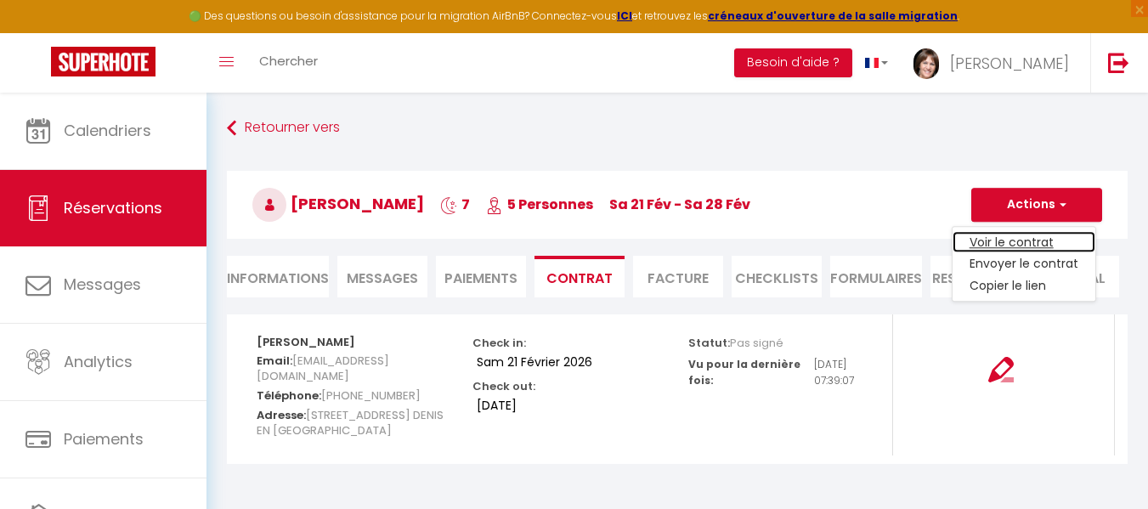
click at [1009, 242] on link "Voir le contrat" at bounding box center [1024, 242] width 143 height 22
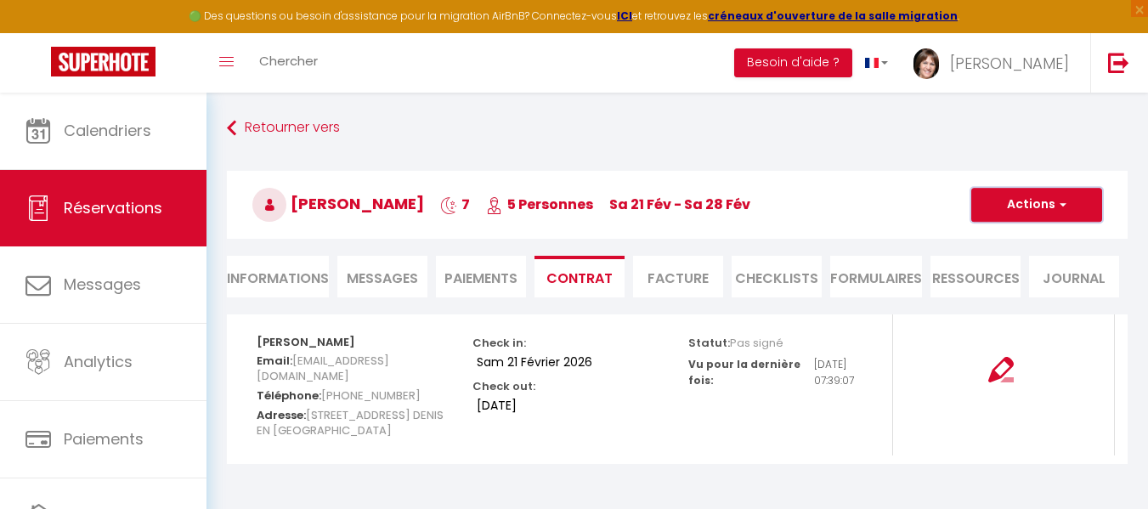
click at [1028, 202] on button "Actions" at bounding box center [1036, 205] width 131 height 34
click at [1014, 266] on link "Envoyer le contrat" at bounding box center [1024, 264] width 143 height 22
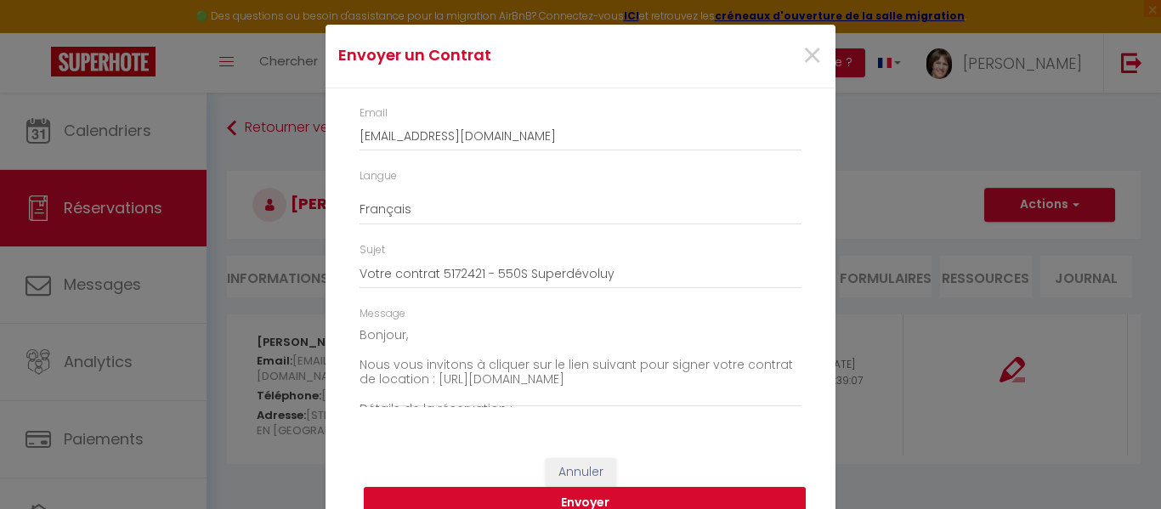
scroll to position [60, 0]
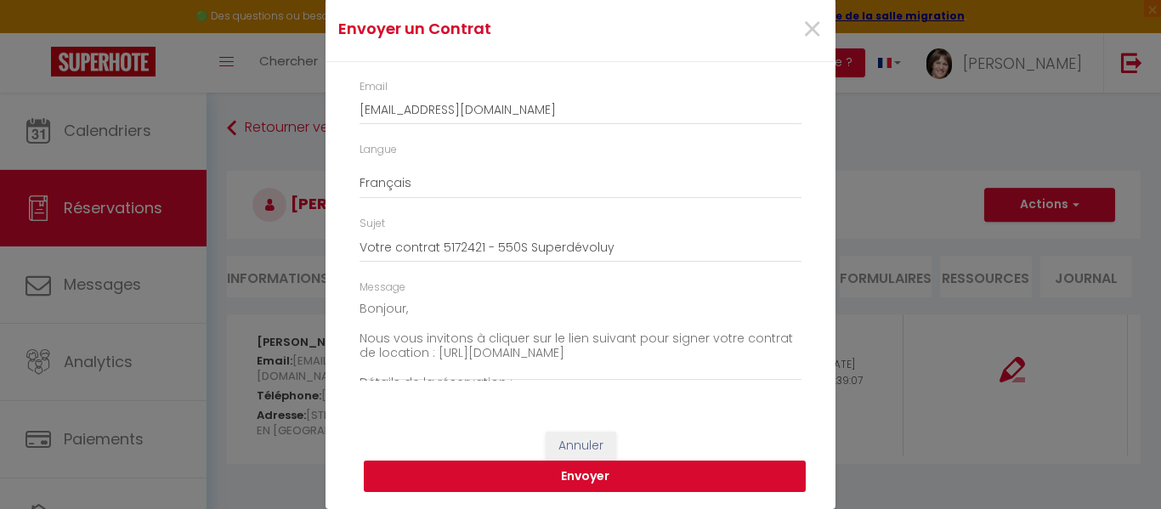
click at [621, 476] on button "Envoyer" at bounding box center [585, 477] width 442 height 32
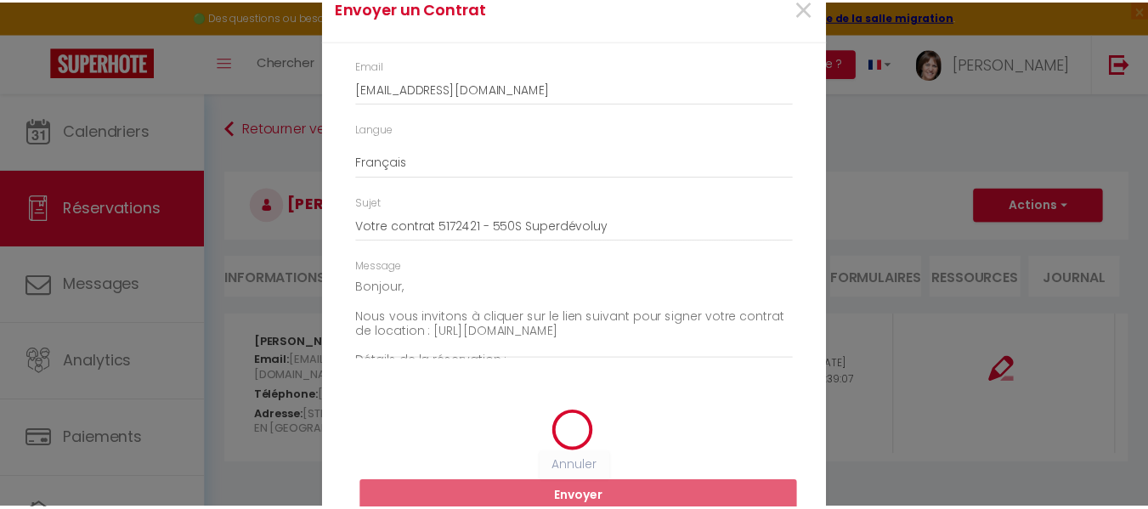
scroll to position [39, 0]
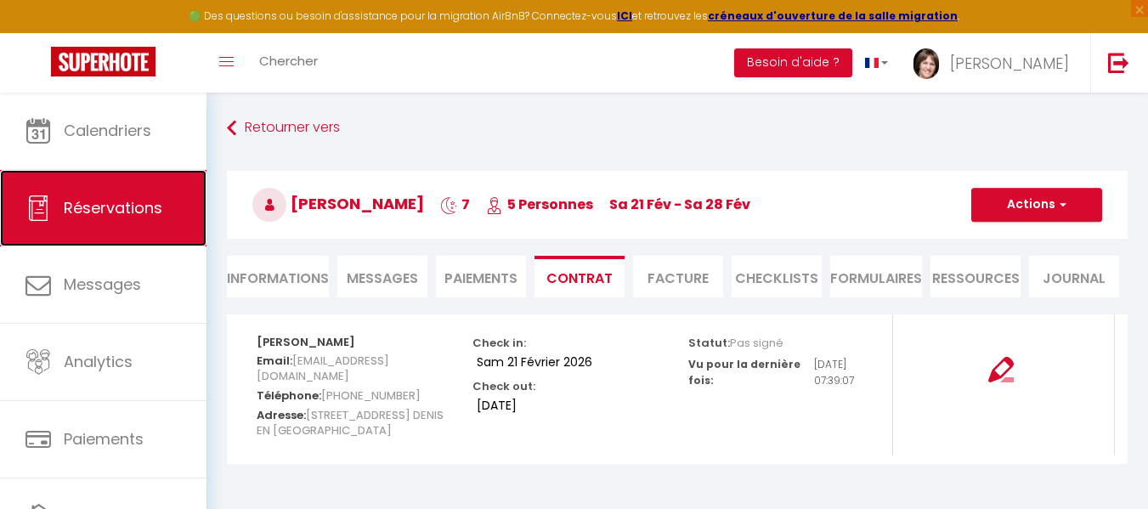
click at [136, 205] on span "Réservations" at bounding box center [113, 207] width 99 height 21
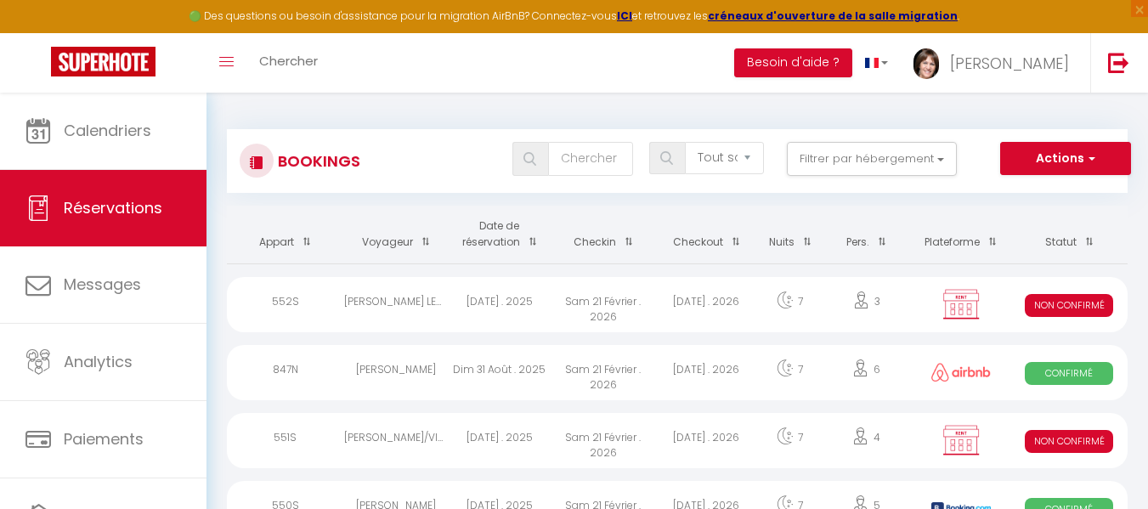
click at [461, 302] on div "Mar 09 Septembre . 2025" at bounding box center [500, 304] width 104 height 55
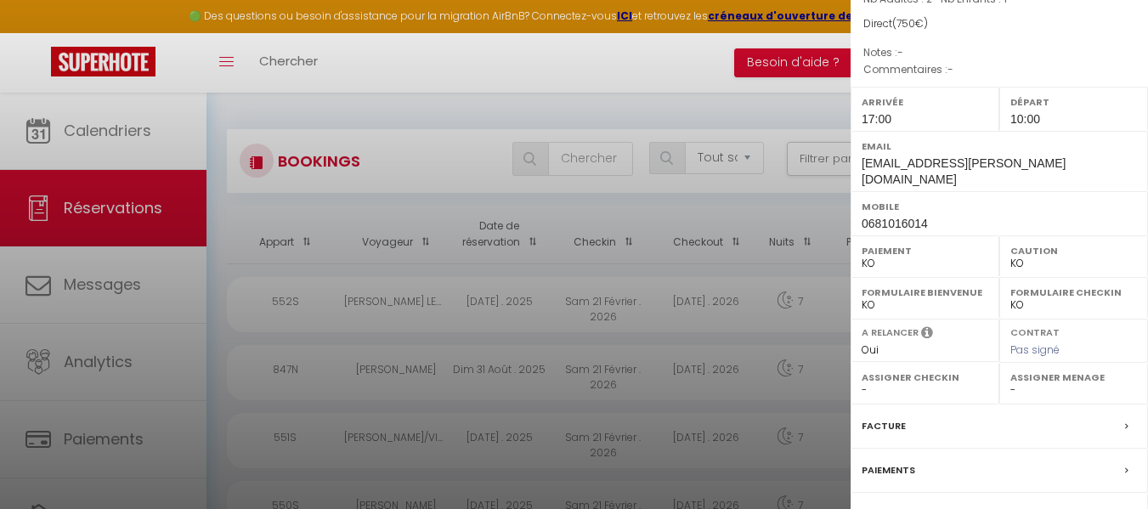
scroll to position [310, 0]
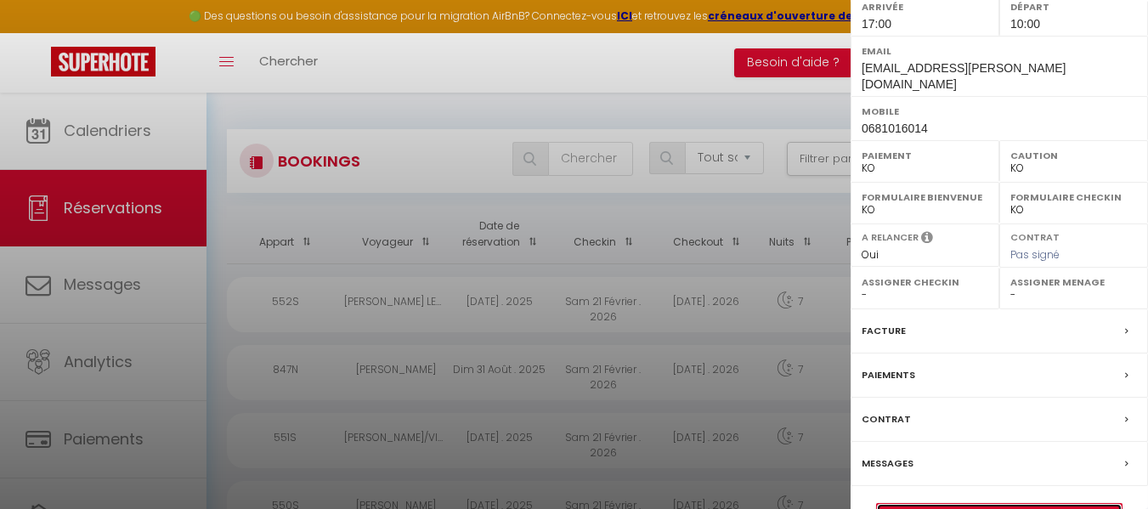
click at [1009, 504] on link "Détails de la réservation" at bounding box center [999, 515] width 245 height 22
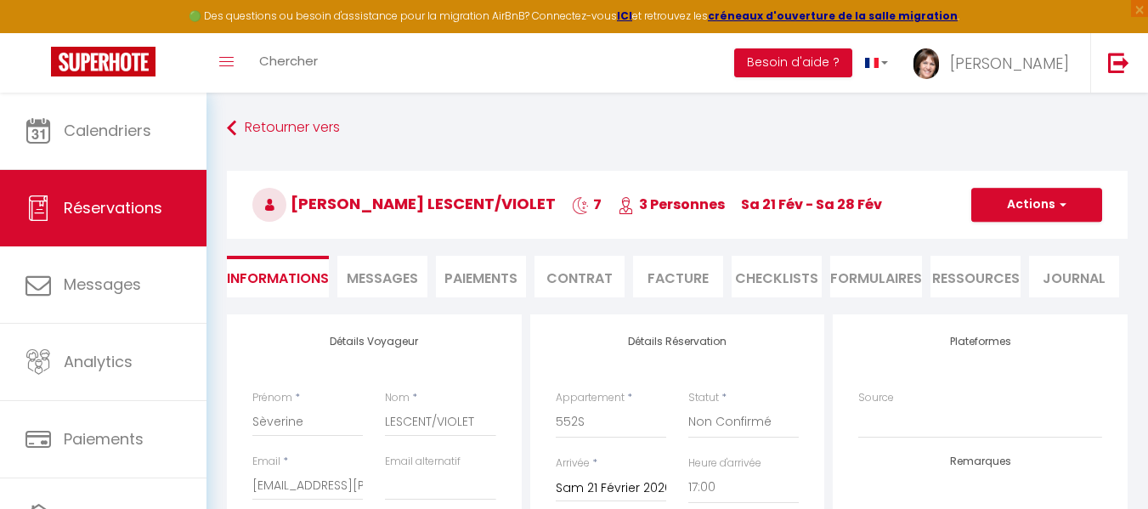
click at [393, 276] on span "Messages" at bounding box center [382, 279] width 71 height 20
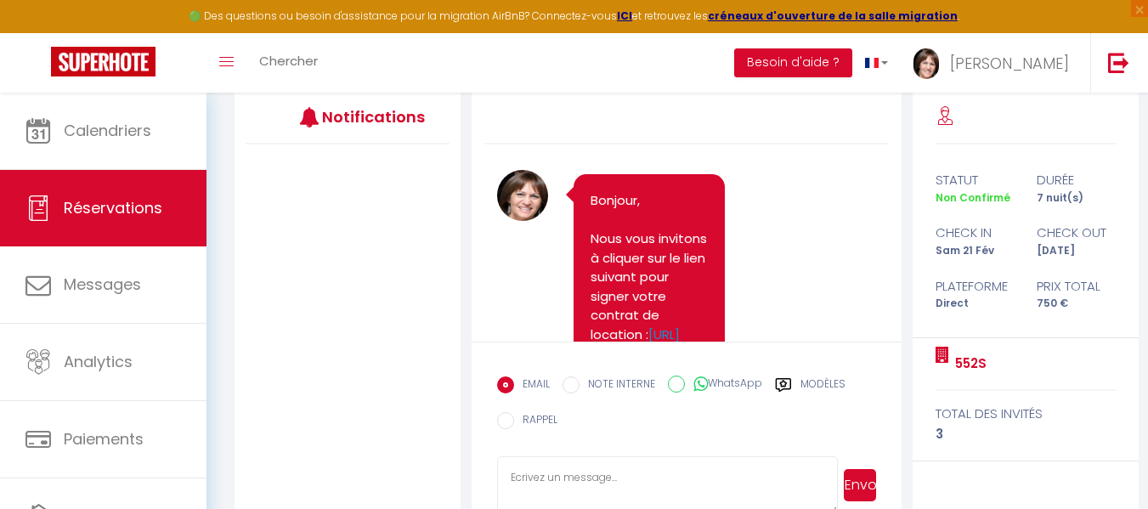
scroll to position [262, 0]
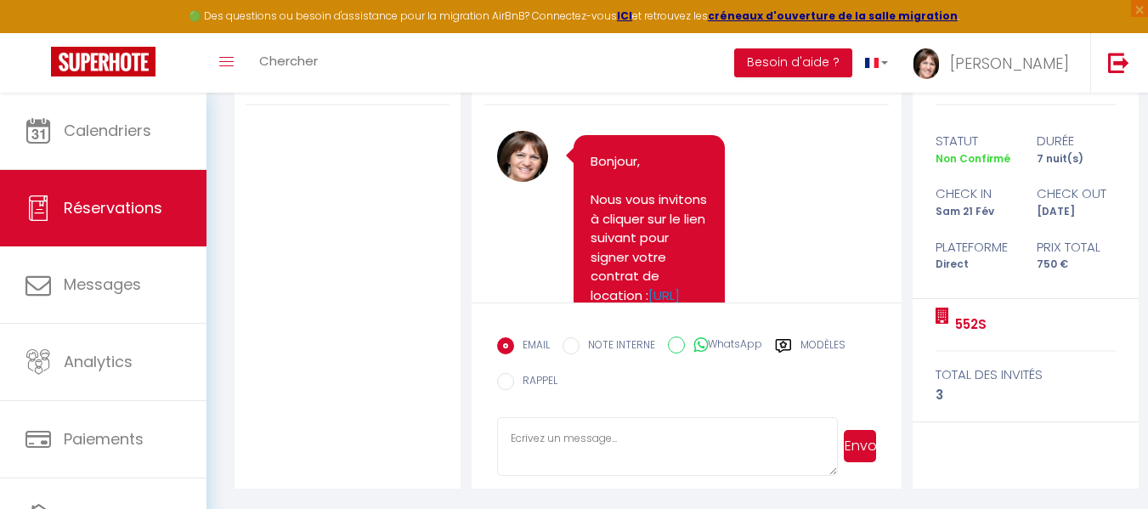
click at [550, 426] on textarea at bounding box center [667, 446] width 341 height 59
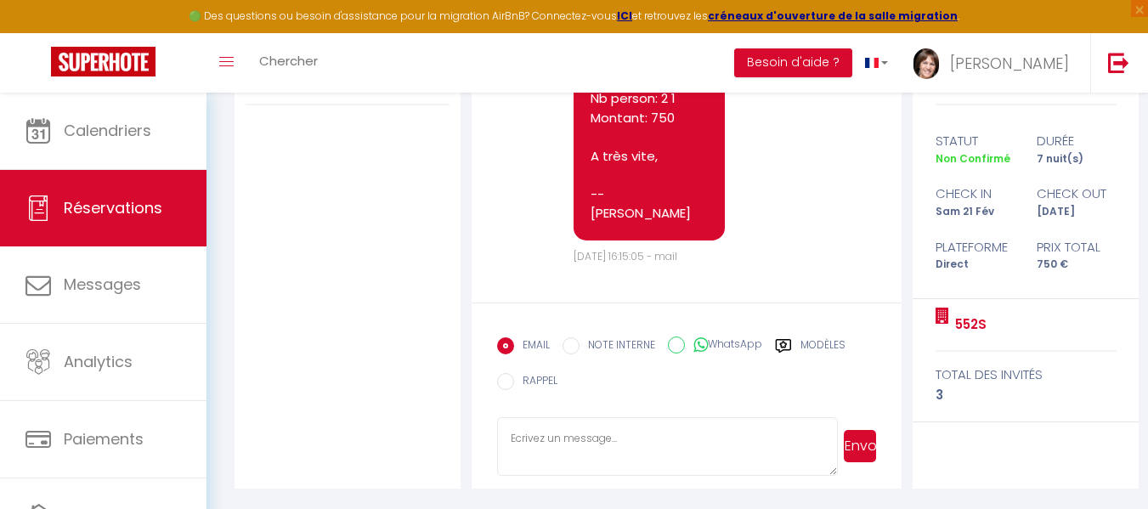
scroll to position [453, 0]
click at [909, 479] on div "Note Sms Bonjour, Nous vous invitons à cliquer sur le lien suivant pour signer …" at bounding box center [687, 271] width 452 height 436
click at [905, 476] on div "Note Sms Bonjour, Nous vous invitons à cliquer sur le lien suivant pour signer …" at bounding box center [687, 271] width 452 height 436
click at [776, 460] on textarea at bounding box center [667, 446] width 341 height 59
click at [815, 344] on label "Modèles" at bounding box center [822, 347] width 45 height 21
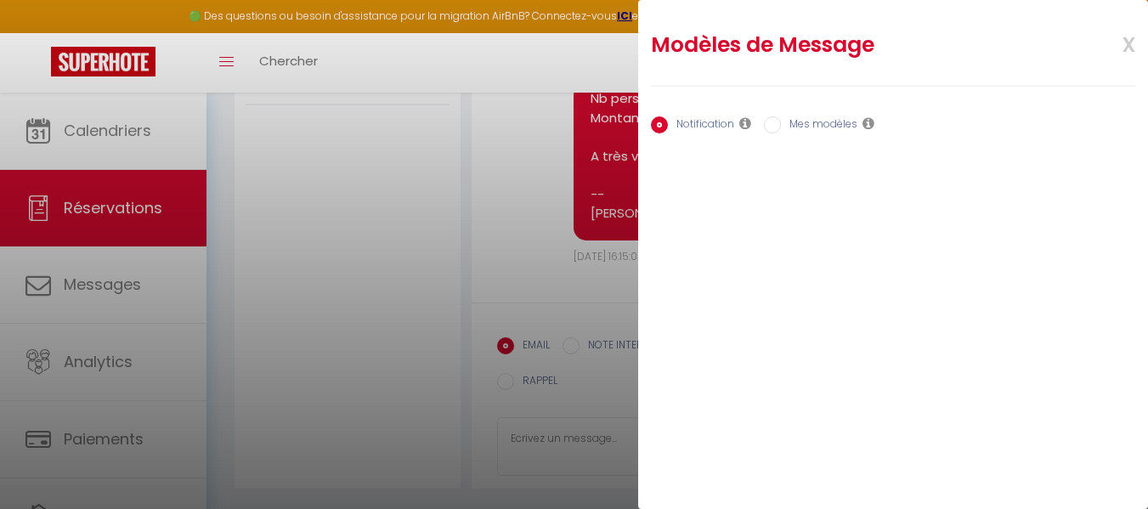
click at [771, 127] on input "Mes modèles" at bounding box center [772, 124] width 17 height 17
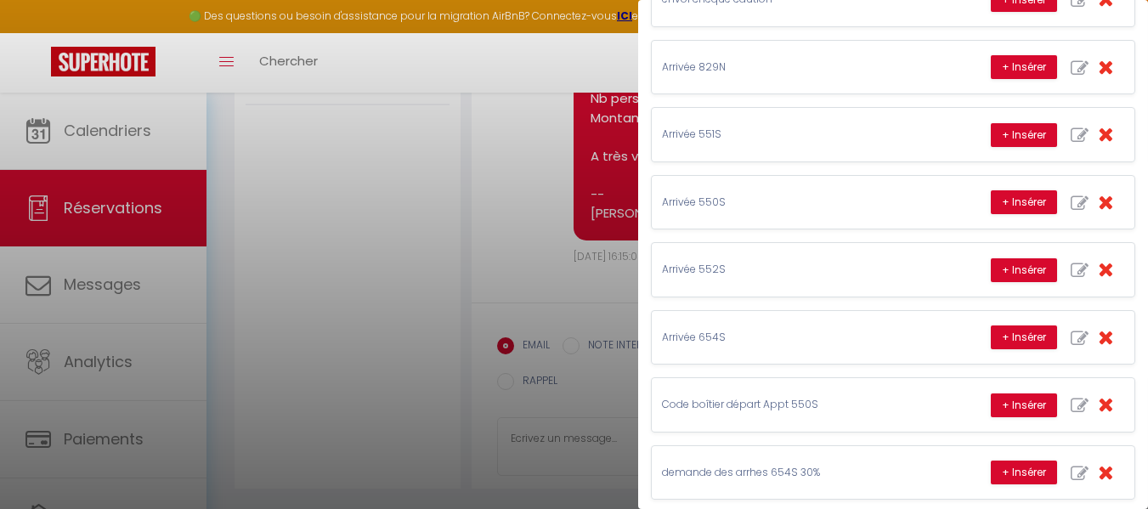
scroll to position [731, 0]
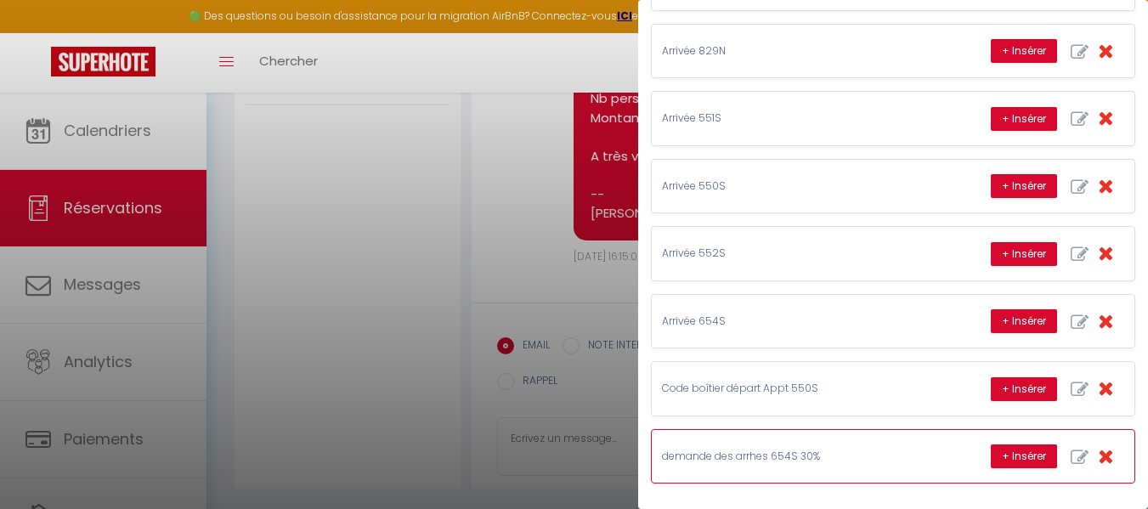
click at [1071, 440] on div "+ Insérer" at bounding box center [1057, 456] width 133 height 32
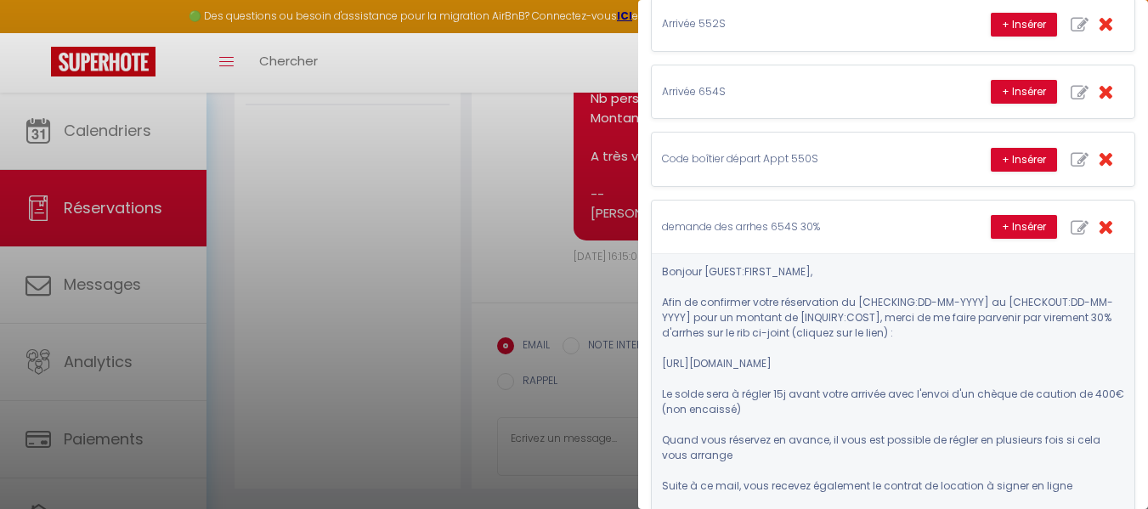
scroll to position [1058, 0]
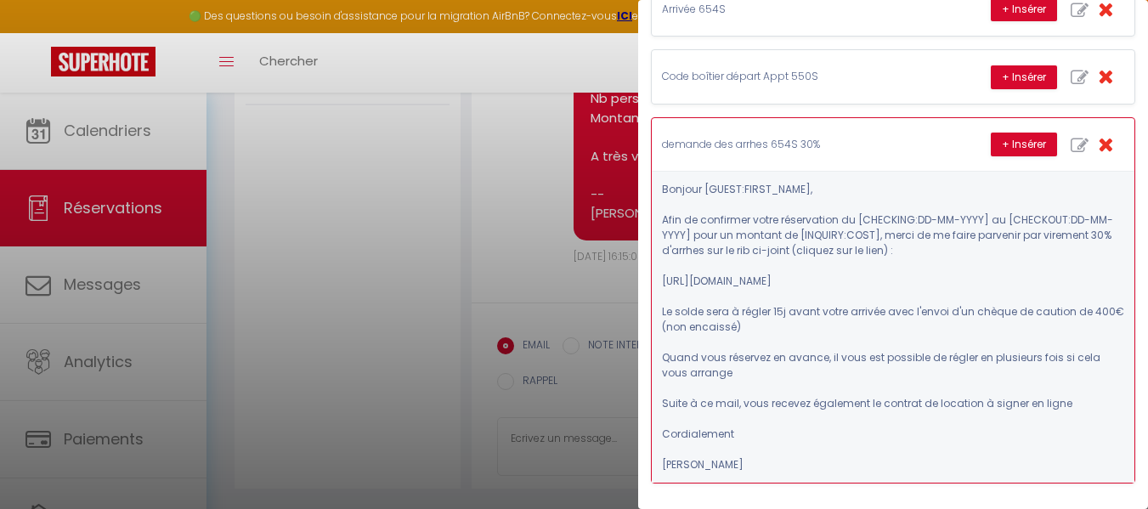
click at [1071, 137] on icon "button" at bounding box center [1080, 146] width 18 height 18
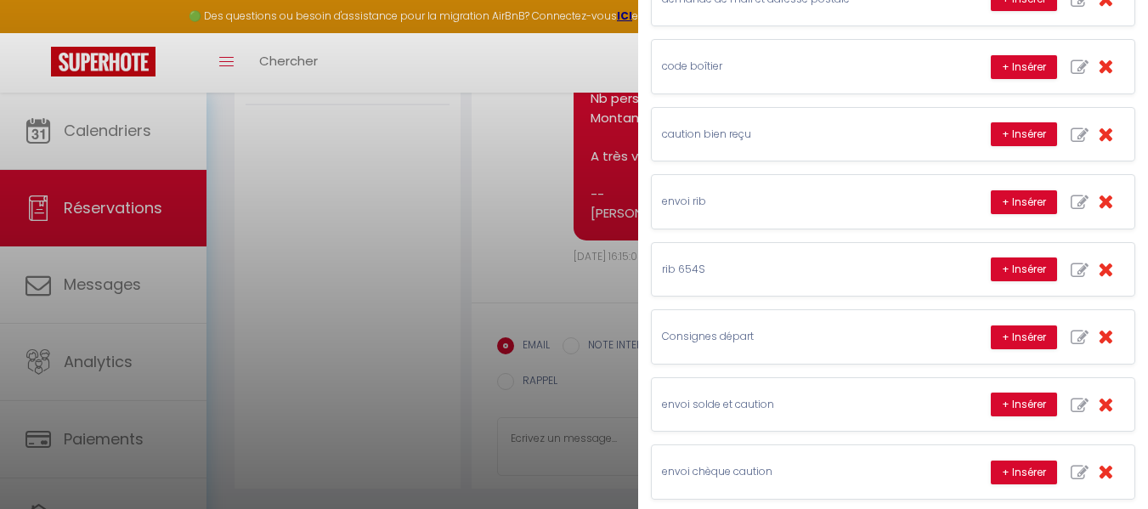
scroll to position [1, 0]
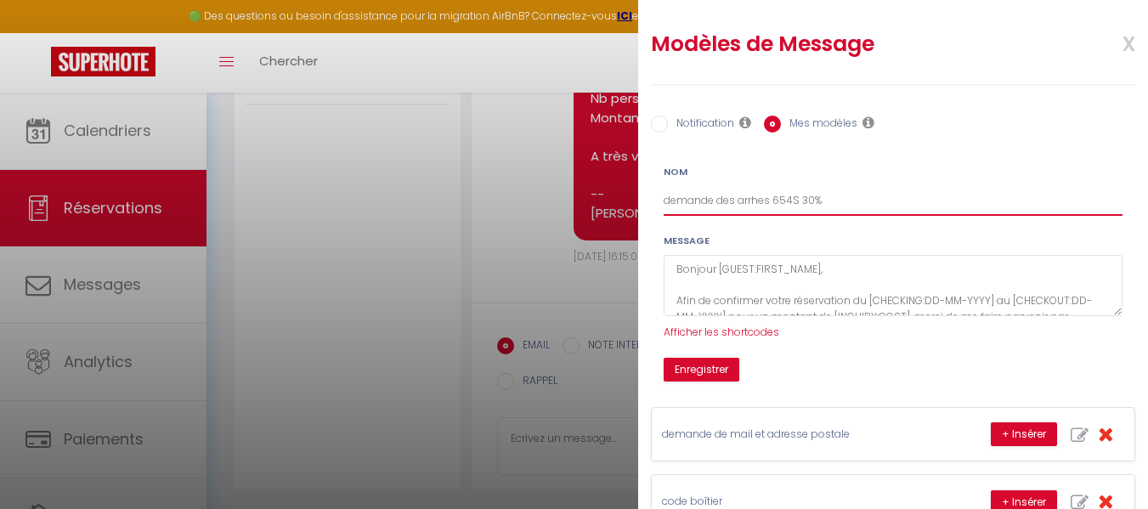
click at [774, 206] on input "demande des arrhes 654S 30%" at bounding box center [893, 200] width 459 height 31
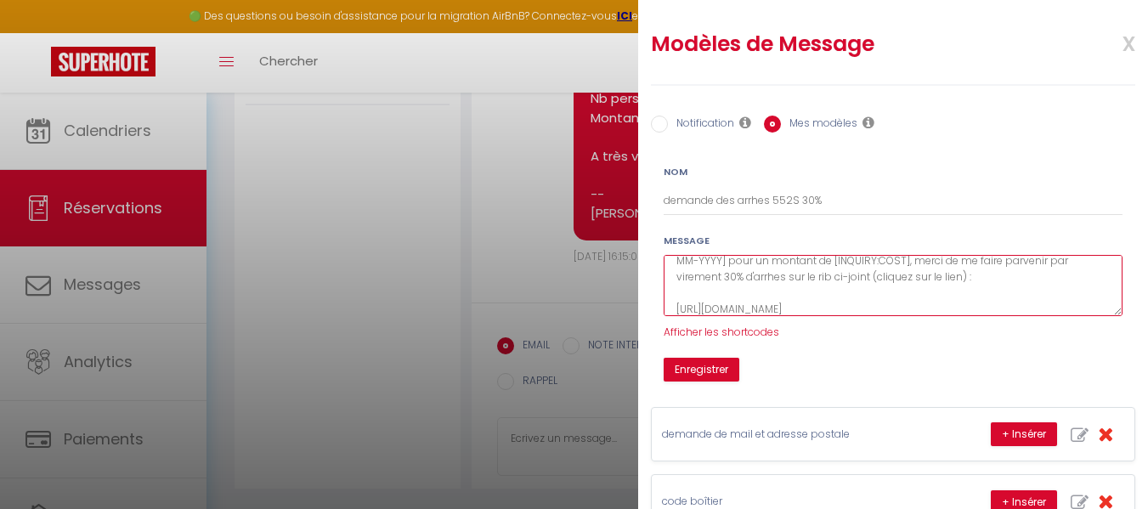
scroll to position [68, 0]
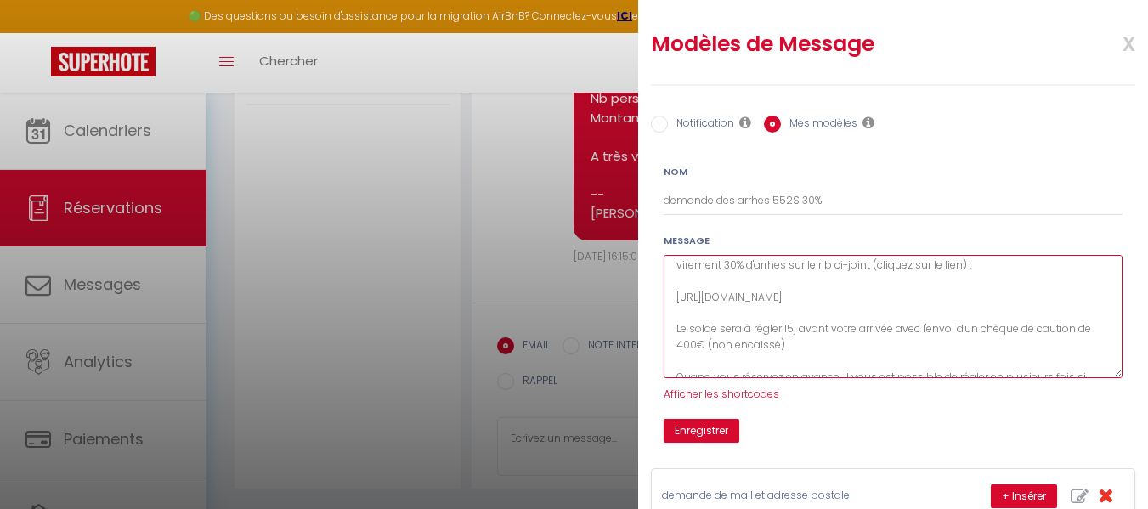
drag, startPoint x: 1107, startPoint y: 314, endPoint x: 1122, endPoint y: 376, distance: 63.9
click at [1122, 376] on div "Nom demande des arrhes 552S 30% Message Bonjour [GUEST:FIRST_NAME], Afin de con…" at bounding box center [893, 296] width 503 height 291
drag, startPoint x: 675, startPoint y: 297, endPoint x: 978, endPoint y: 308, distance: 303.5
click at [978, 308] on textarea "Bonjour [GUEST:FIRST_NAME], Afin de confirmer votre réservation du [CHECKING:DD…" at bounding box center [893, 316] width 459 height 123
paste textarea "bVFWME00S2xrZm8/view?usp=drive_link&resourcekey=0-PhhGfQvSuI-bVQY_sSZRW"
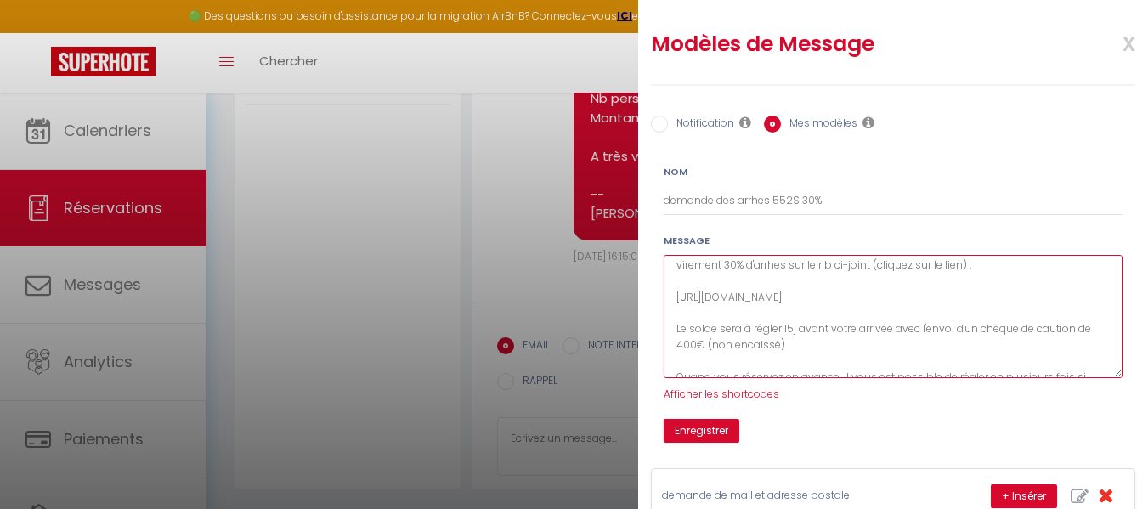
click at [939, 268] on textarea "Bonjour [GUEST:FIRST_NAME], Afin de confirmer votre réservation du [CHECKING:DD…" at bounding box center [893, 316] width 459 height 123
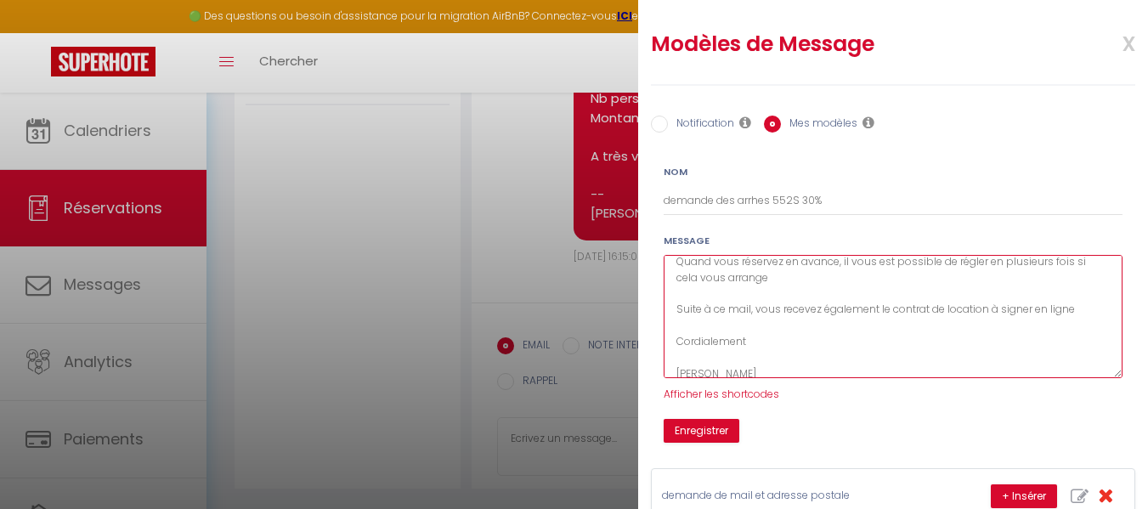
scroll to position [204, 0]
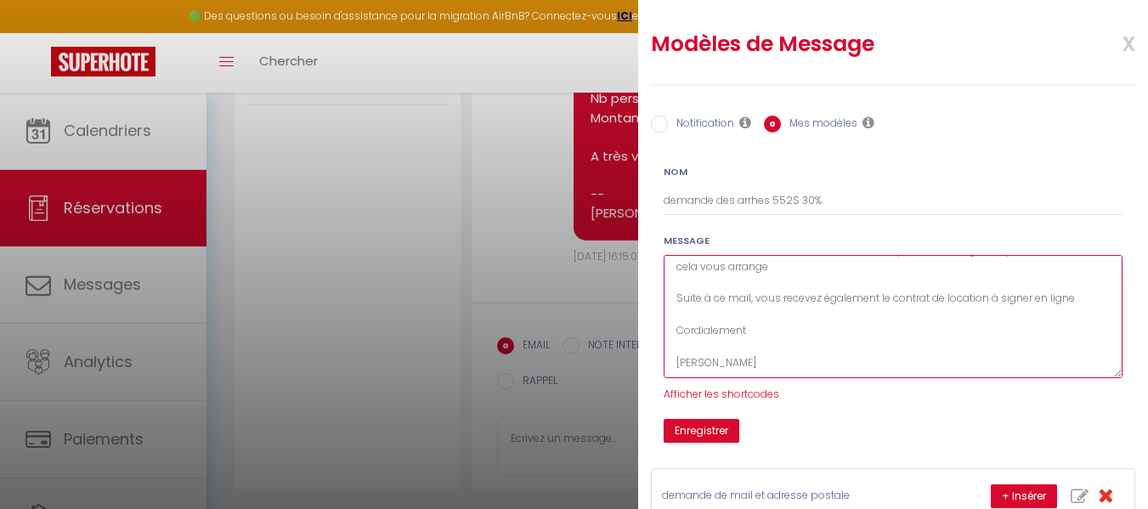
drag, startPoint x: 676, startPoint y: 304, endPoint x: 1081, endPoint y: 305, distance: 405.3
click at [1081, 305] on textarea "Bonjour [GUEST:FIRST_NAME], Afin de confirmer votre réservation du [CHECKING:DD…" at bounding box center [893, 316] width 459 height 123
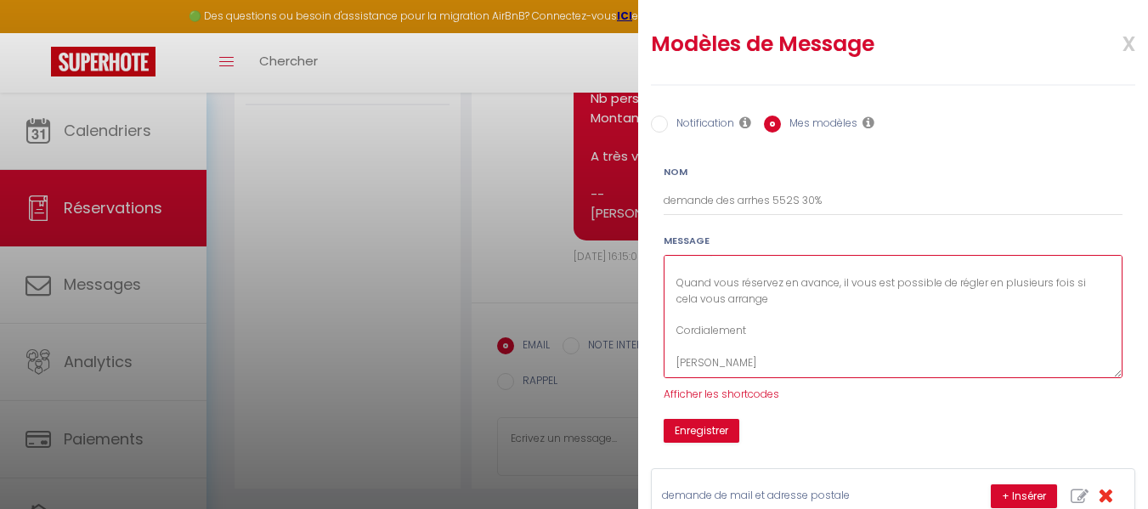
scroll to position [178, 0]
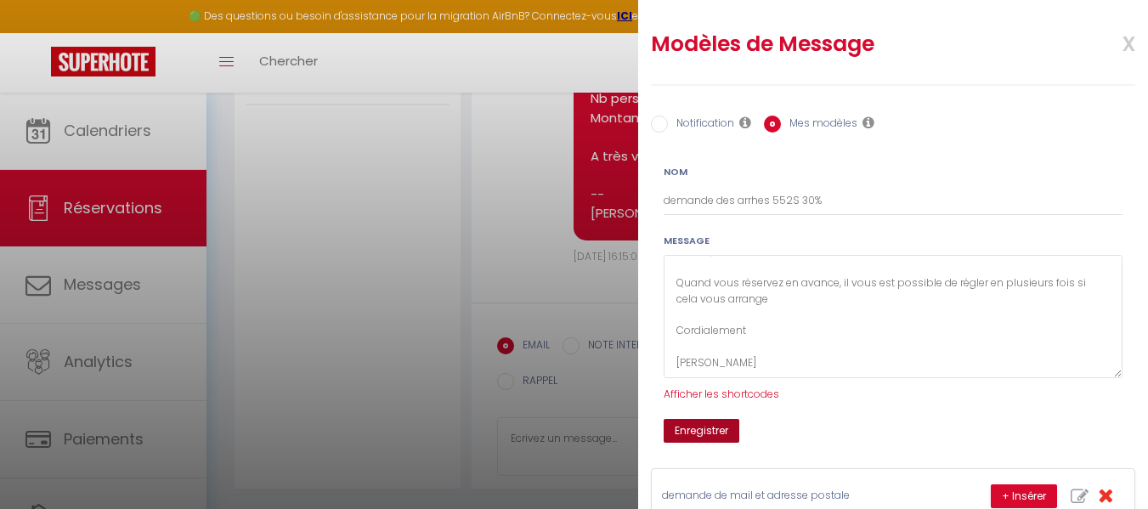
click at [705, 434] on button "Enregistrer" at bounding box center [702, 431] width 76 height 24
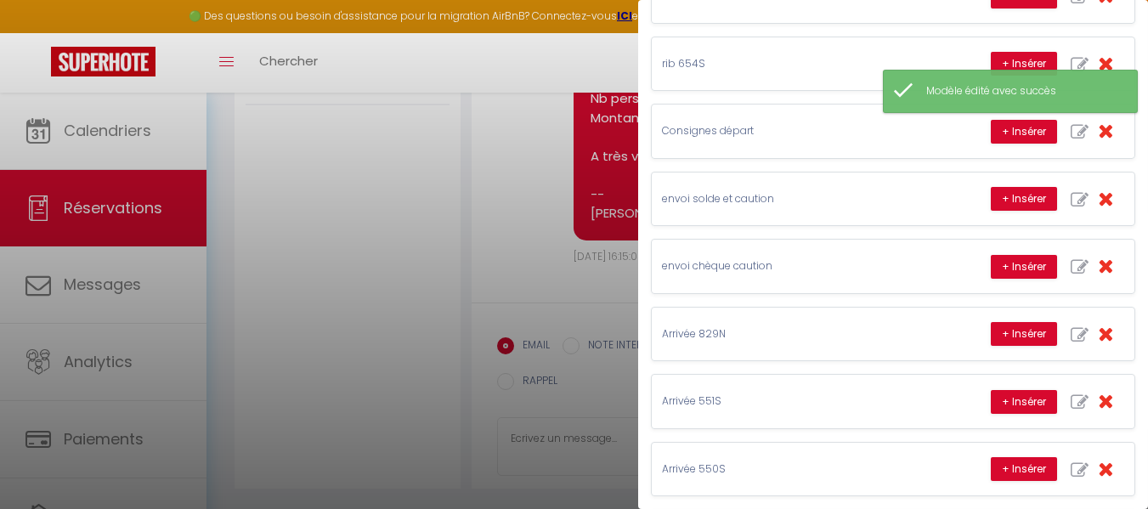
scroll to position [731, 0]
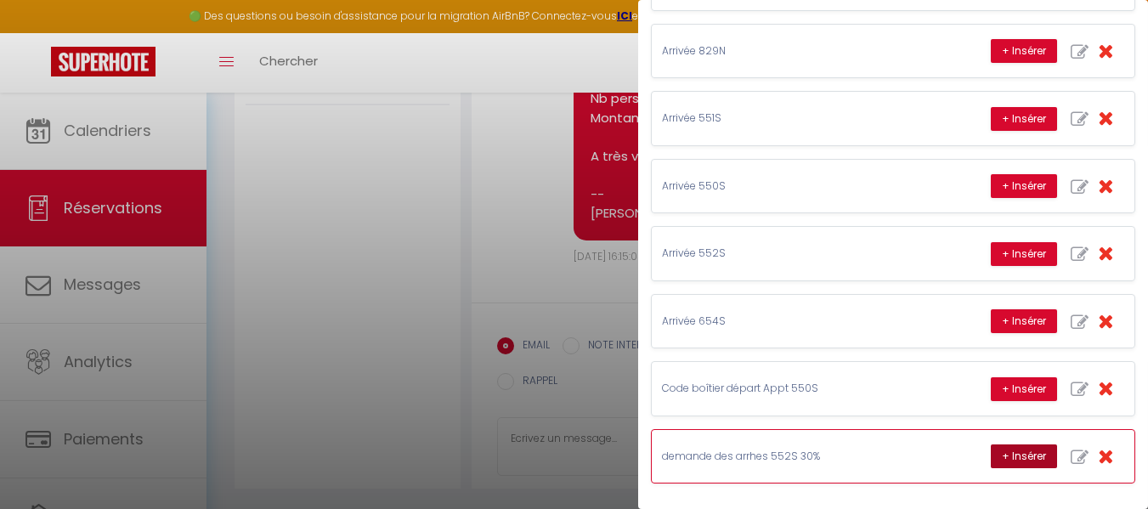
click at [1020, 444] on button "+ Insérer" at bounding box center [1024, 456] width 66 height 24
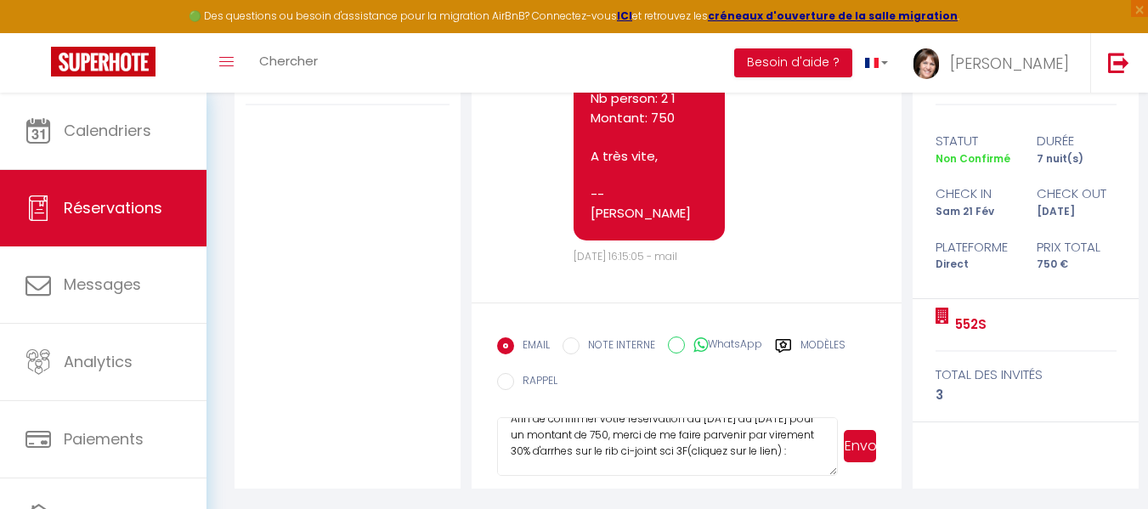
scroll to position [34, 0]
click at [676, 449] on textarea "Bonjour Sèverine, Afin de confirmer votre réservation du 21-02-2026 au 28-02-20…" at bounding box center [667, 446] width 341 height 59
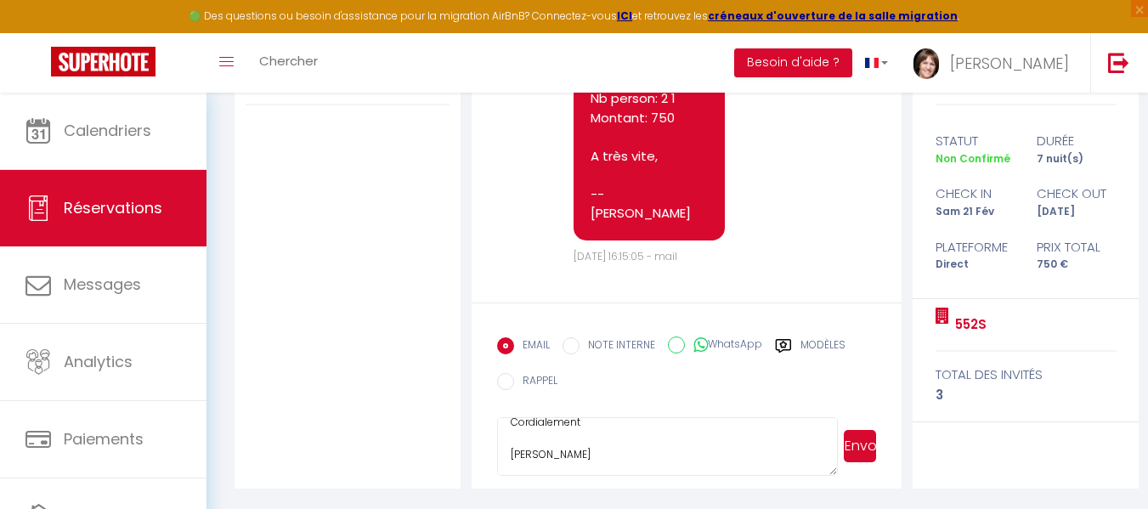
scroll to position [272, 0]
click at [864, 449] on button "Envoyer" at bounding box center [860, 446] width 32 height 32
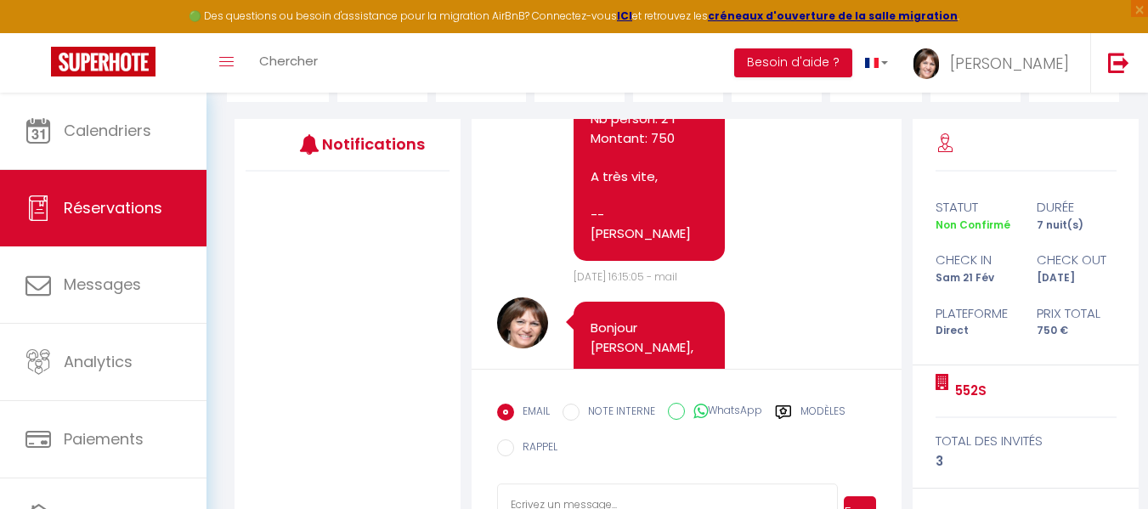
scroll to position [522, 0]
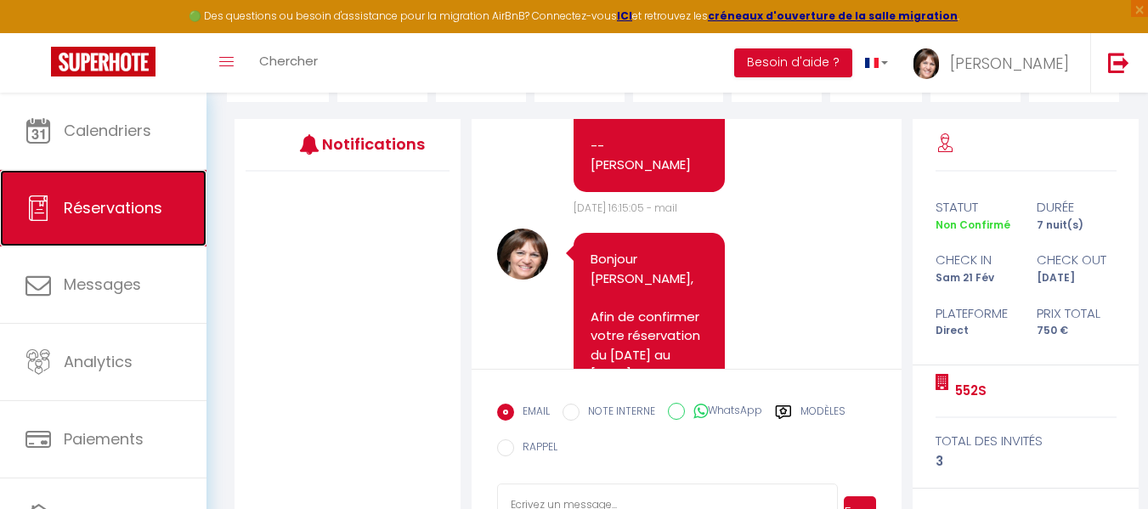
click at [130, 203] on span "Réservations" at bounding box center [113, 207] width 99 height 21
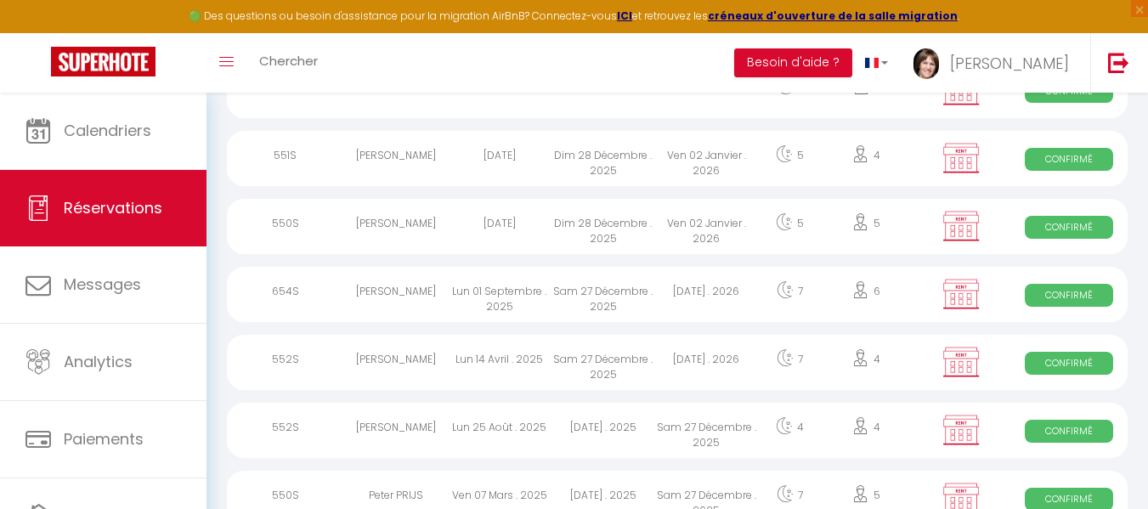
scroll to position [176, 0]
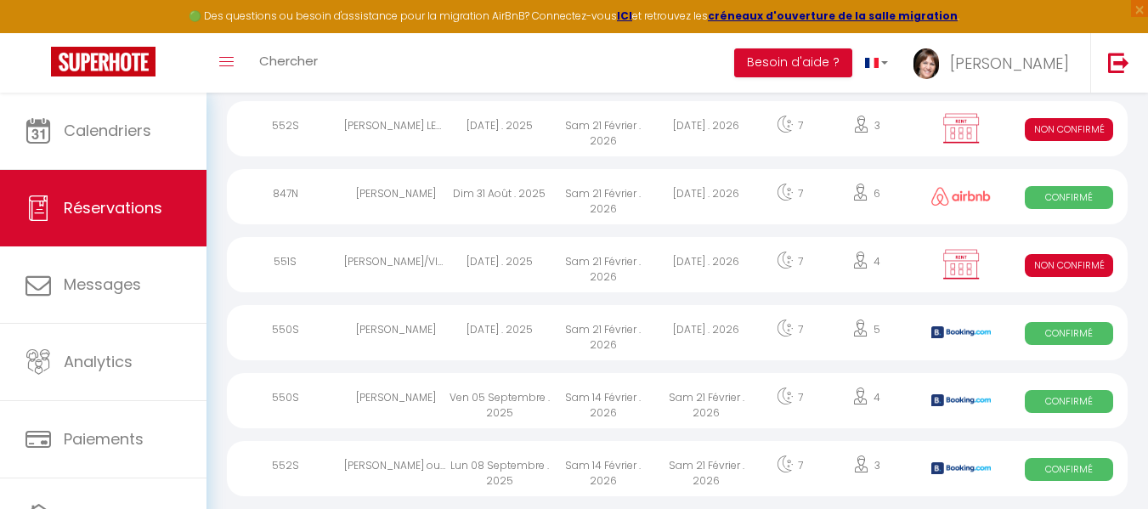
click at [449, 263] on div "Mar 09 Septembre . 2025" at bounding box center [500, 264] width 104 height 55
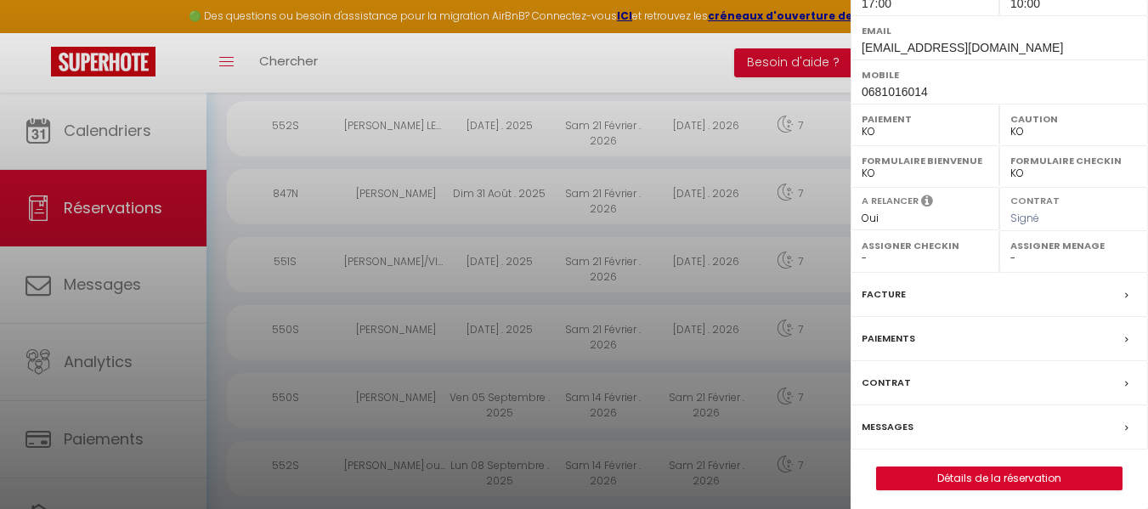
scroll to position [310, 0]
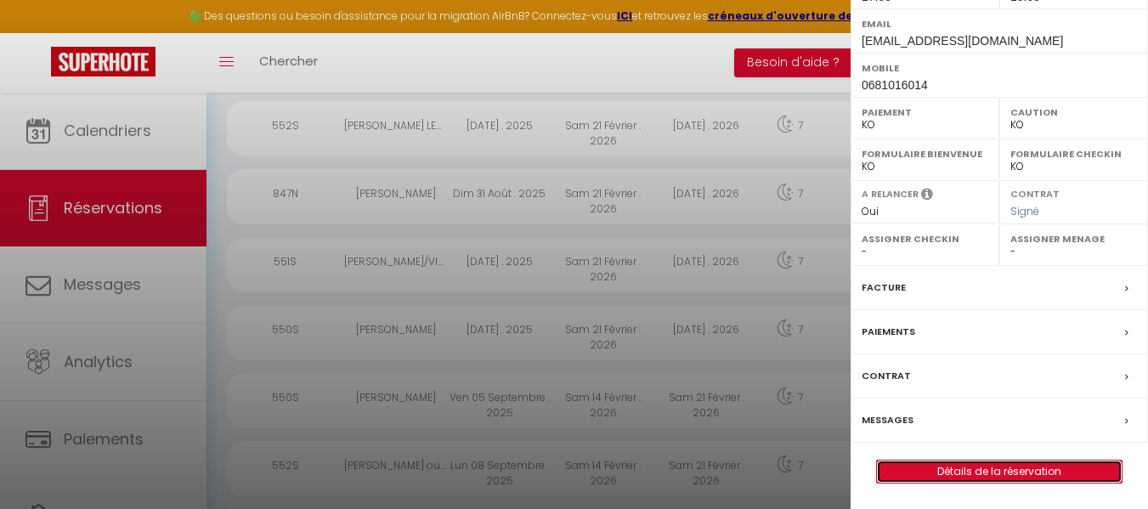
click at [1026, 472] on link "Détails de la réservation" at bounding box center [999, 472] width 245 height 22
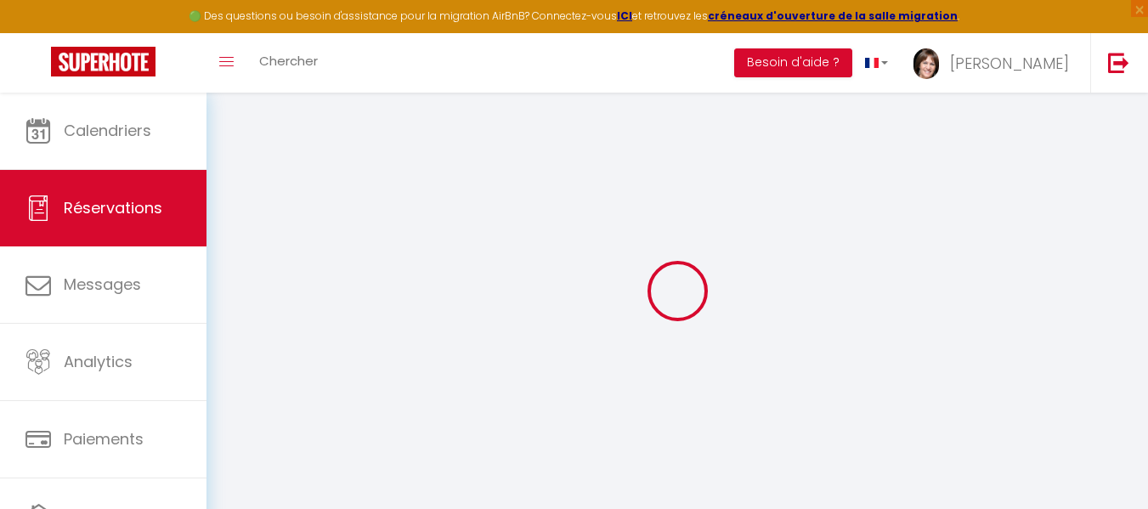
click at [575, 365] on div at bounding box center [677, 291] width 901 height 356
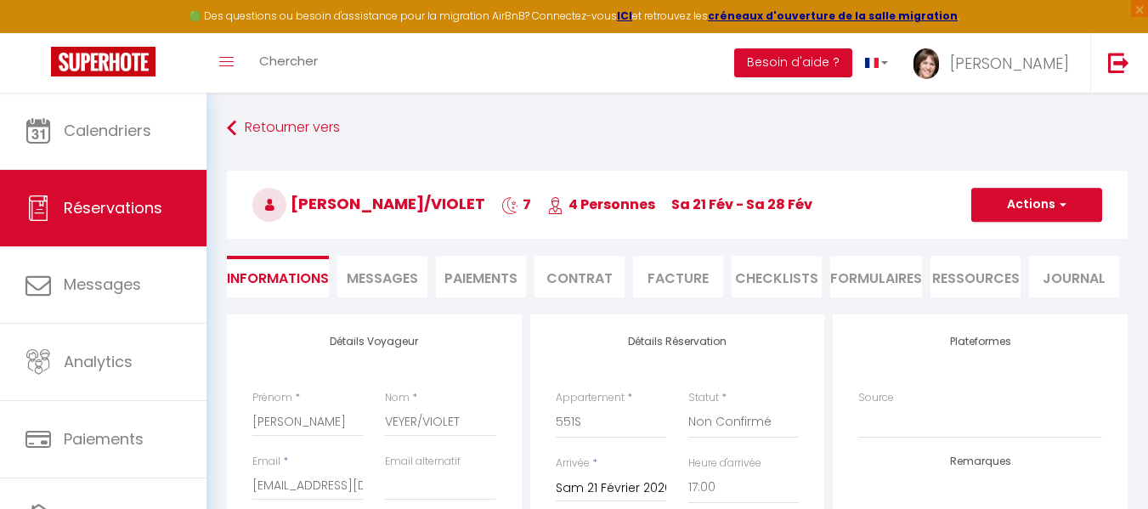
click at [378, 272] on span "Messages" at bounding box center [382, 279] width 71 height 20
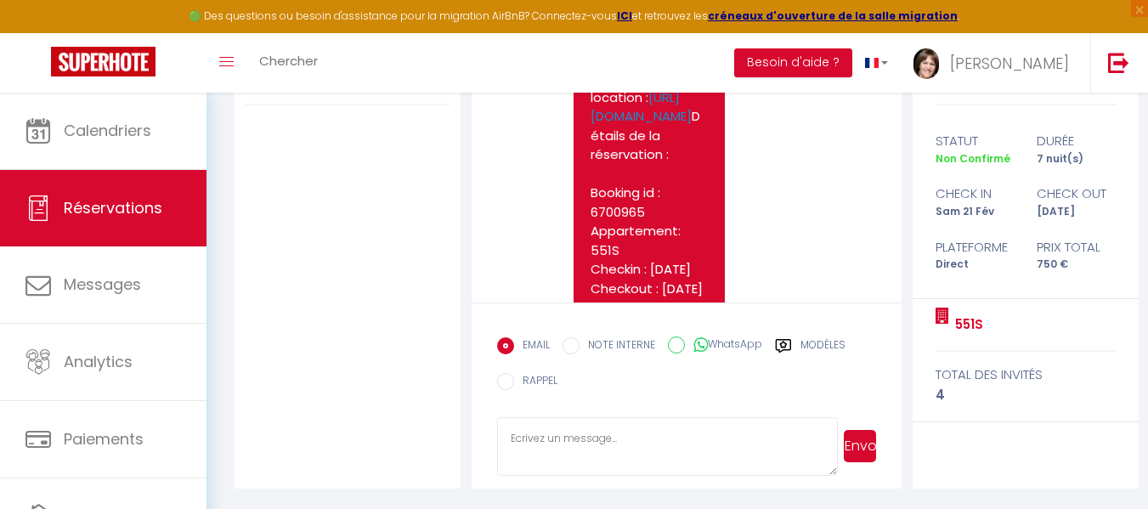
scroll to position [210, 0]
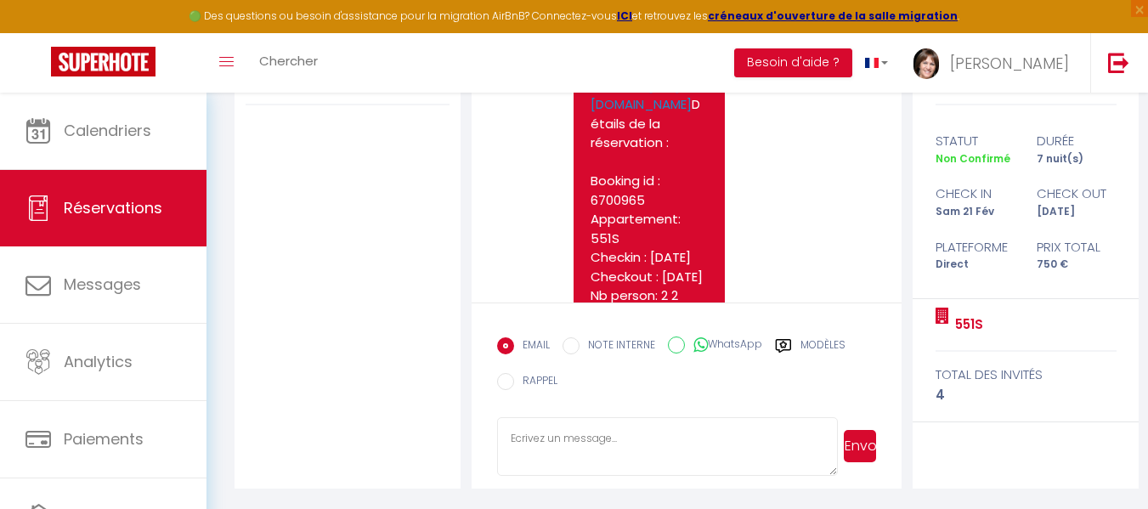
click at [570, 433] on textarea at bounding box center [667, 446] width 341 height 59
click at [824, 345] on label "Modèles" at bounding box center [822, 347] width 45 height 21
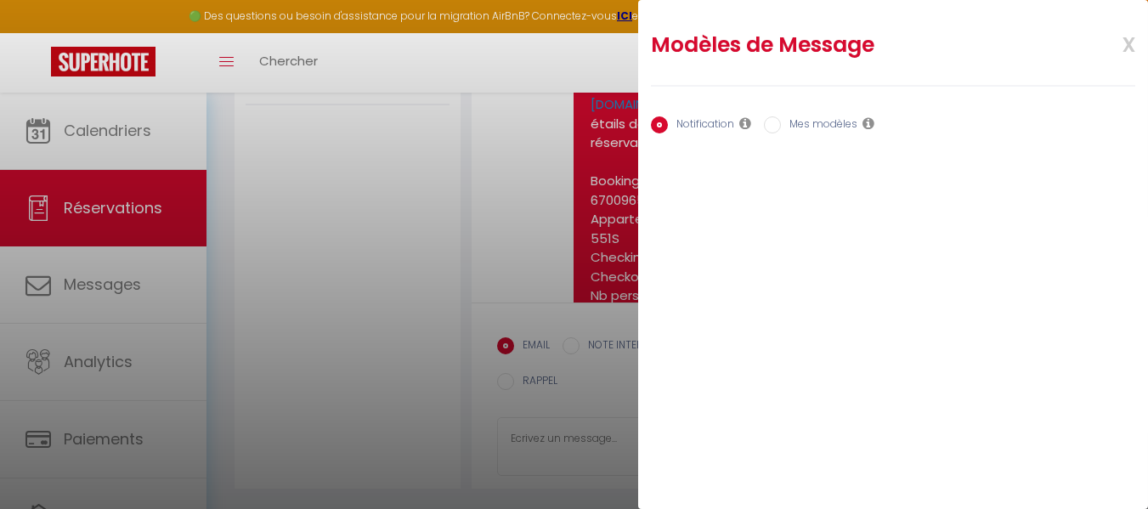
click at [773, 128] on input "Mes modèles" at bounding box center [772, 124] width 17 height 17
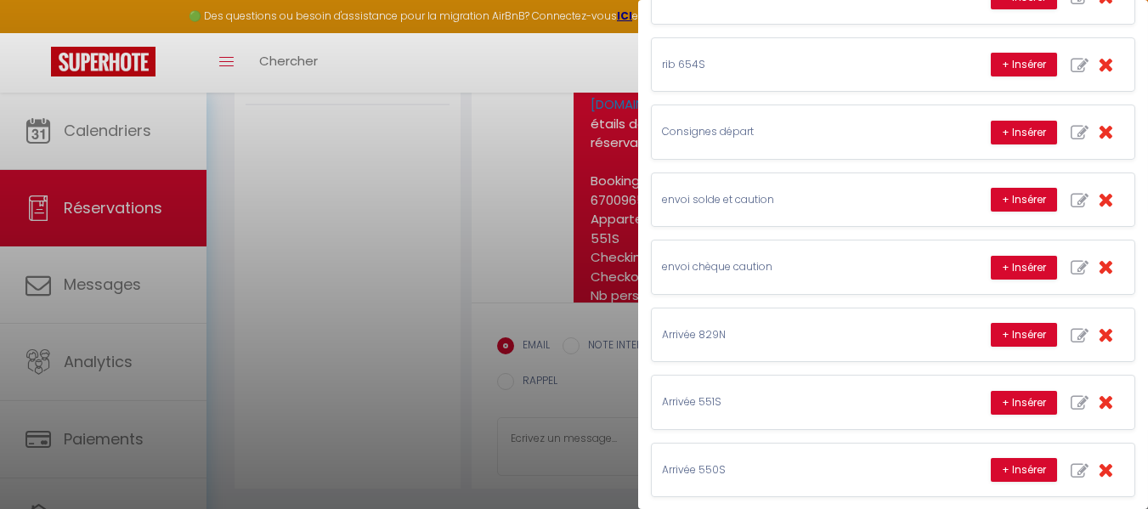
scroll to position [722, 0]
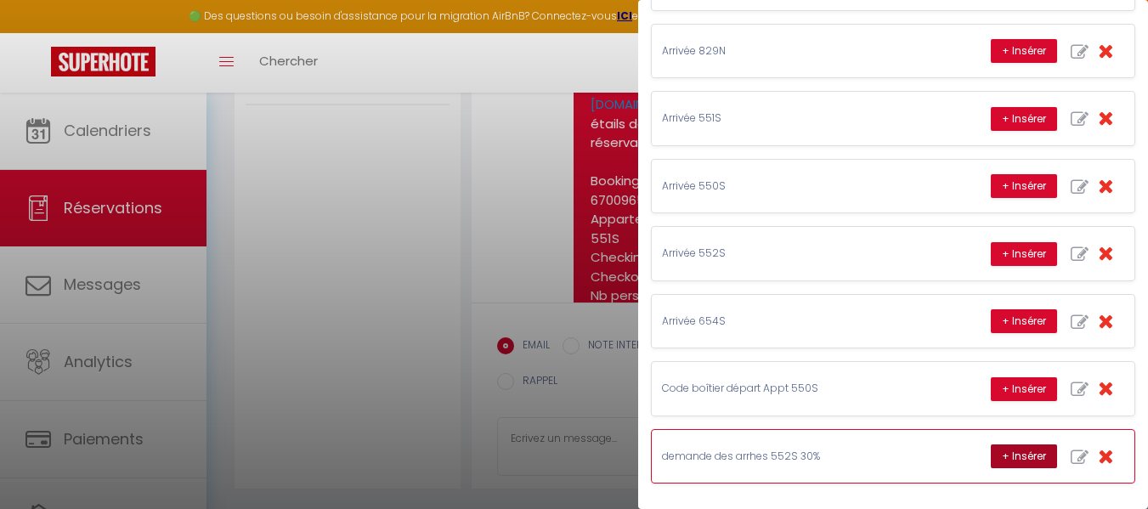
click at [1009, 450] on button "+ Insérer" at bounding box center [1024, 456] width 66 height 24
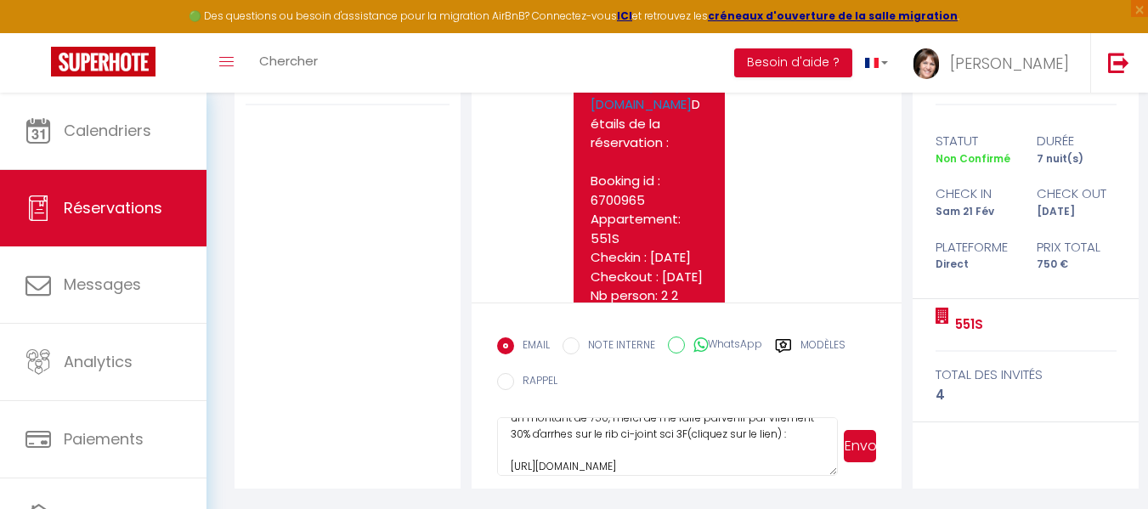
scroll to position [34, 0]
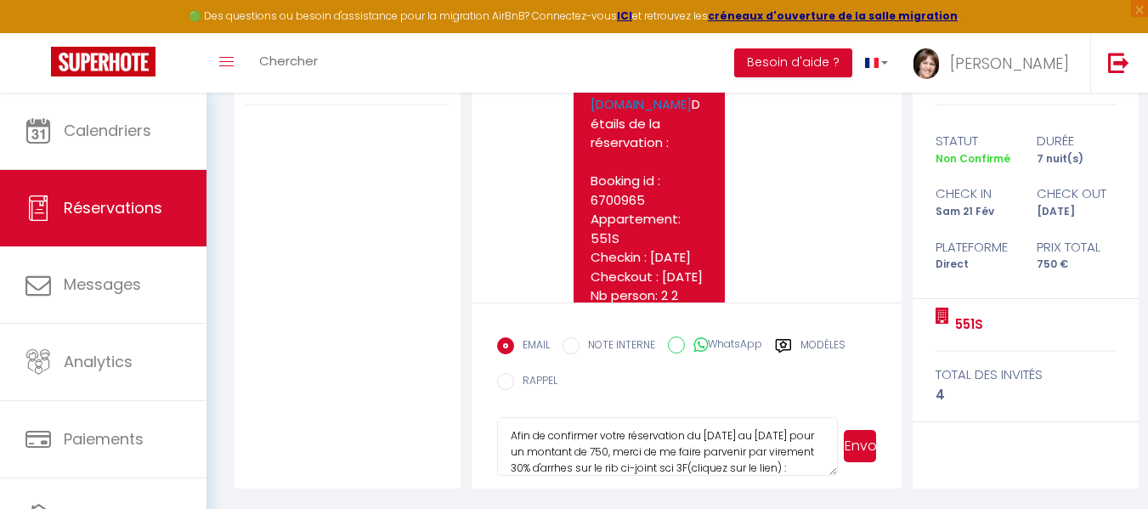
click at [676, 455] on textarea "Bonjour David, Afin de confirmer votre réservation du 21-02-2026 au 28-02-2026 …" at bounding box center [667, 446] width 341 height 59
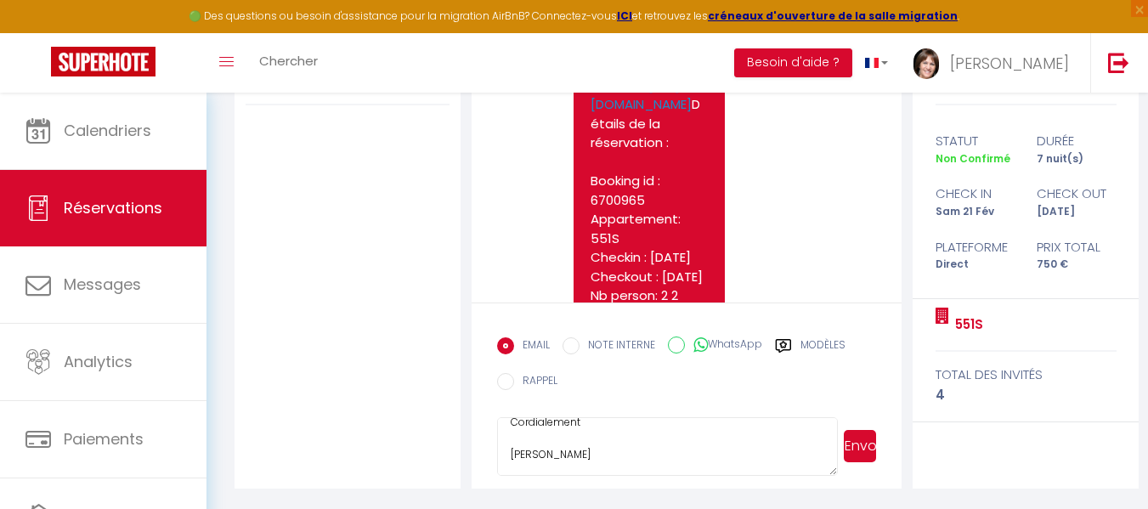
scroll to position [288, 0]
click at [862, 439] on button "Envoyer" at bounding box center [860, 446] width 32 height 32
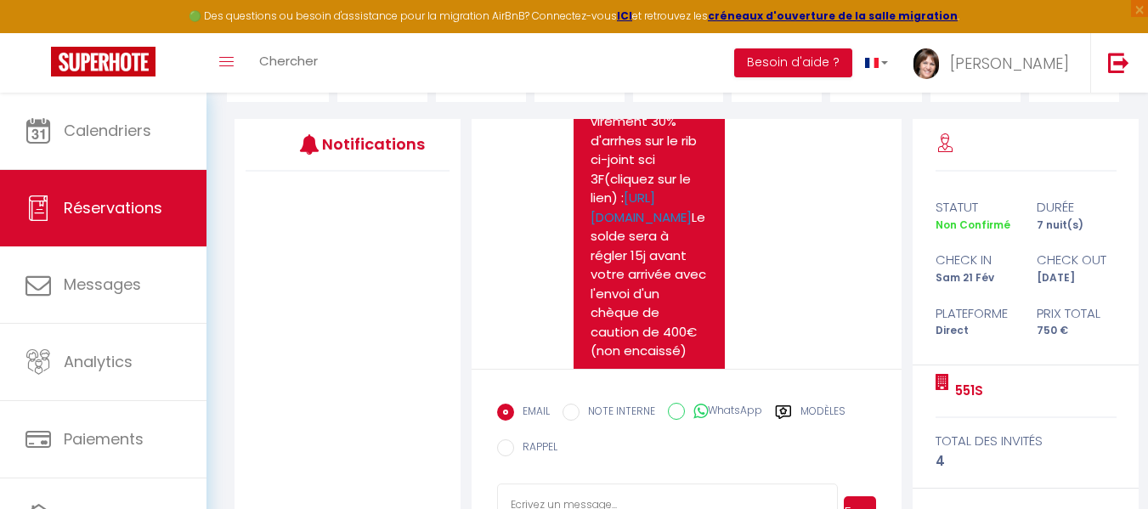
scroll to position [885, 0]
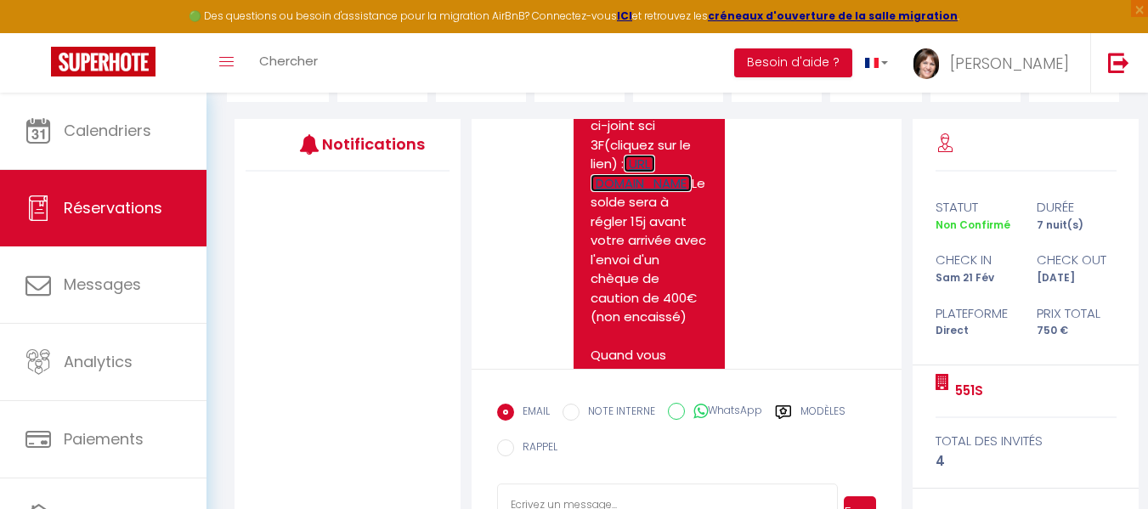
click at [685, 192] on link "https://drive.google.com/file/d/0B0r6zkk7RJT8bVFWME00S2xrZm8/view?usp=drive_lin…" at bounding box center [641, 173] width 101 height 37
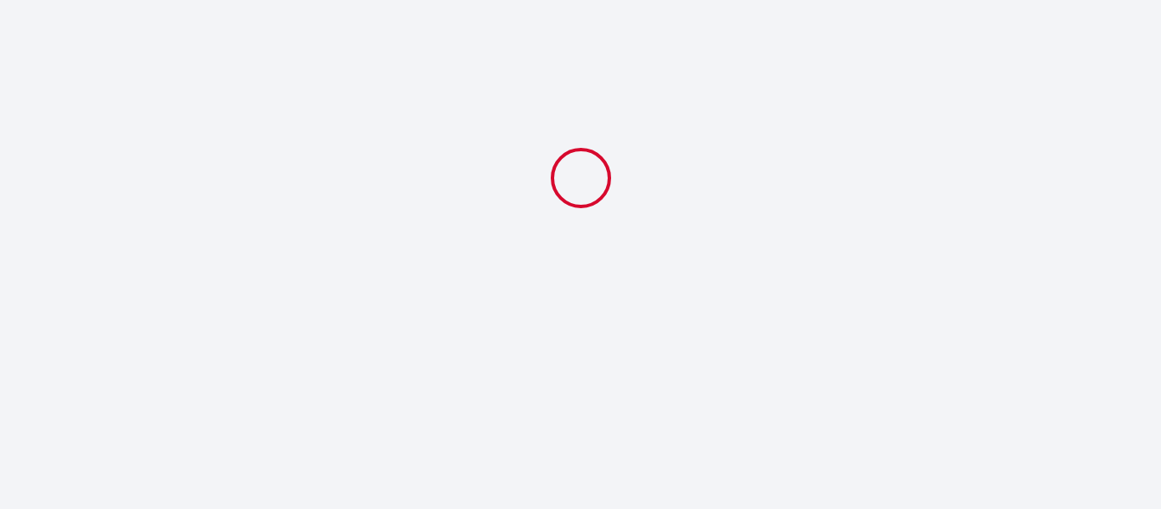
select select
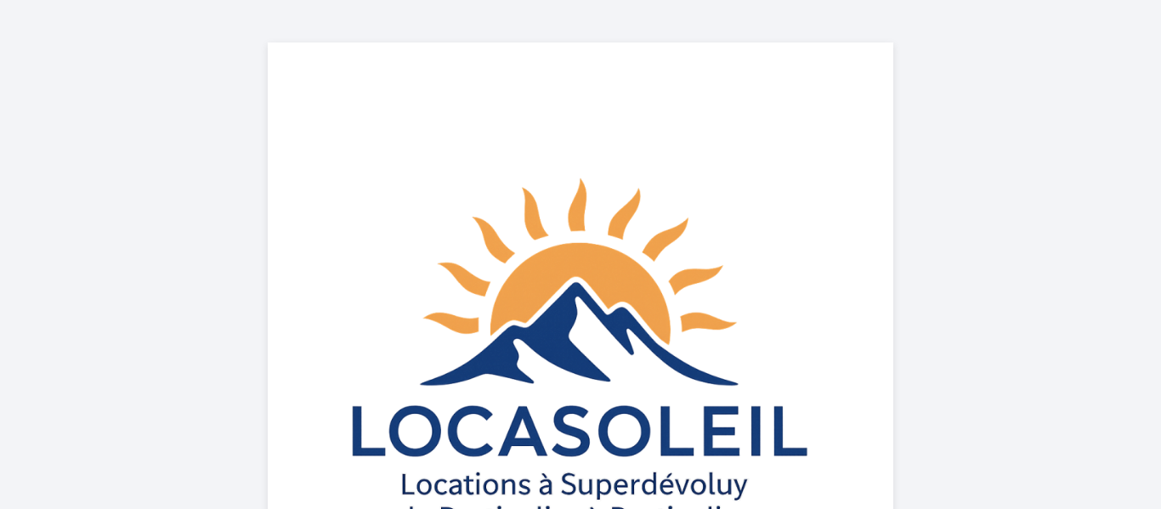
select select
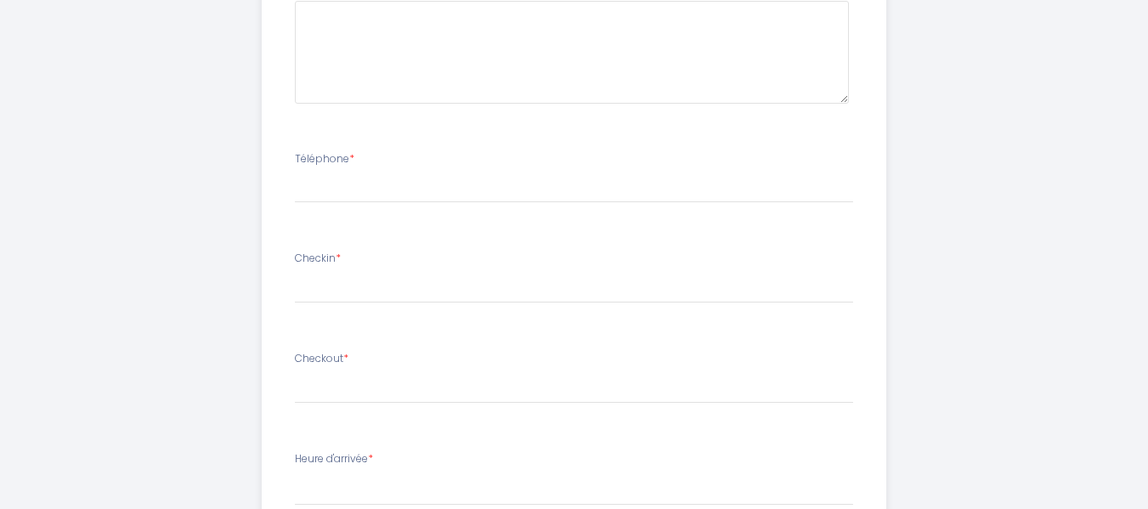
scroll to position [923, 0]
drag, startPoint x: 1153, startPoint y: 136, endPoint x: 1128, endPoint y: 374, distance: 239.3
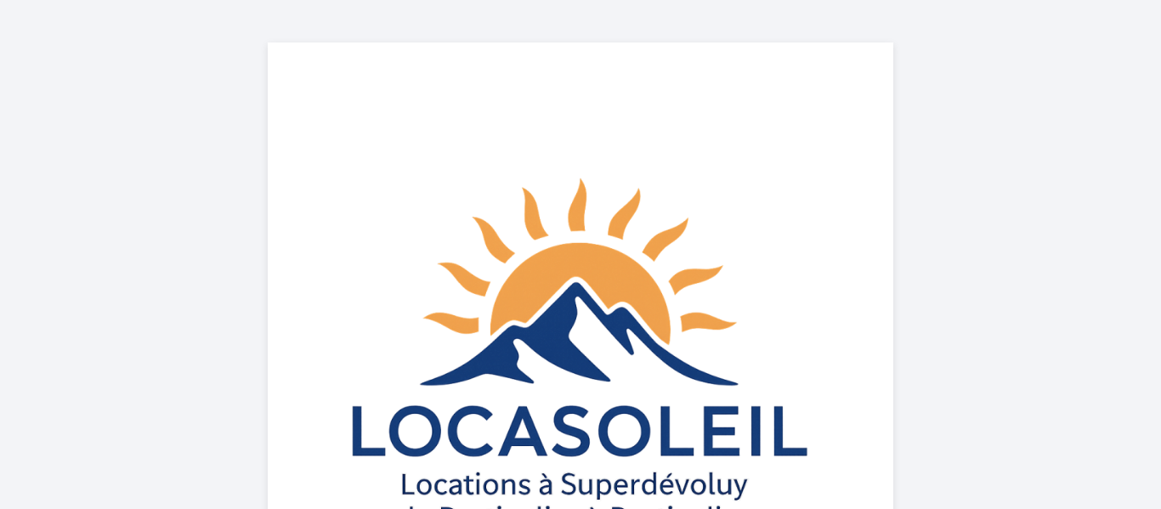
select select
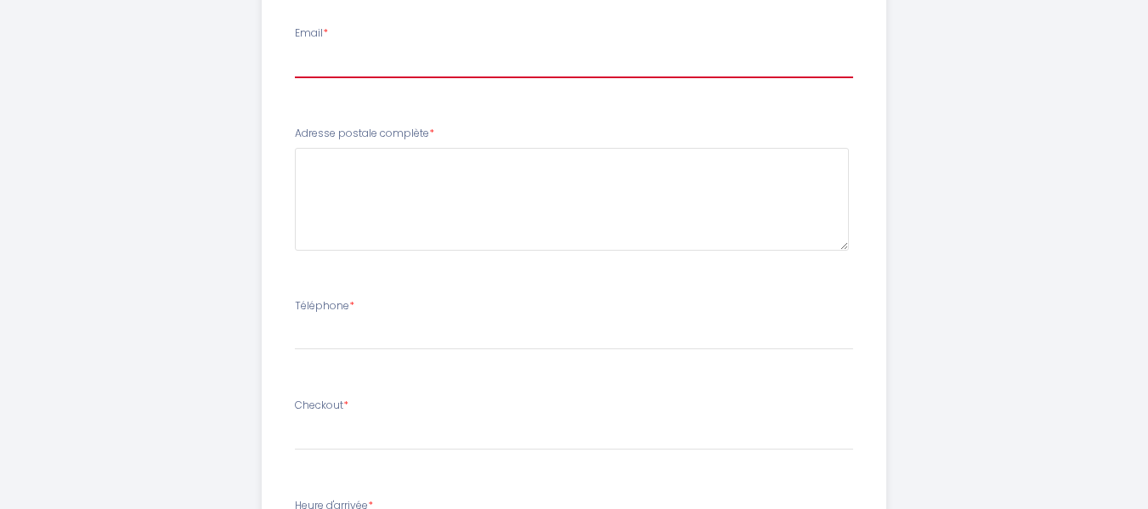
click at [361, 71] on input "Email *" at bounding box center [574, 63] width 558 height 31
type input "cy83@orange.fr"
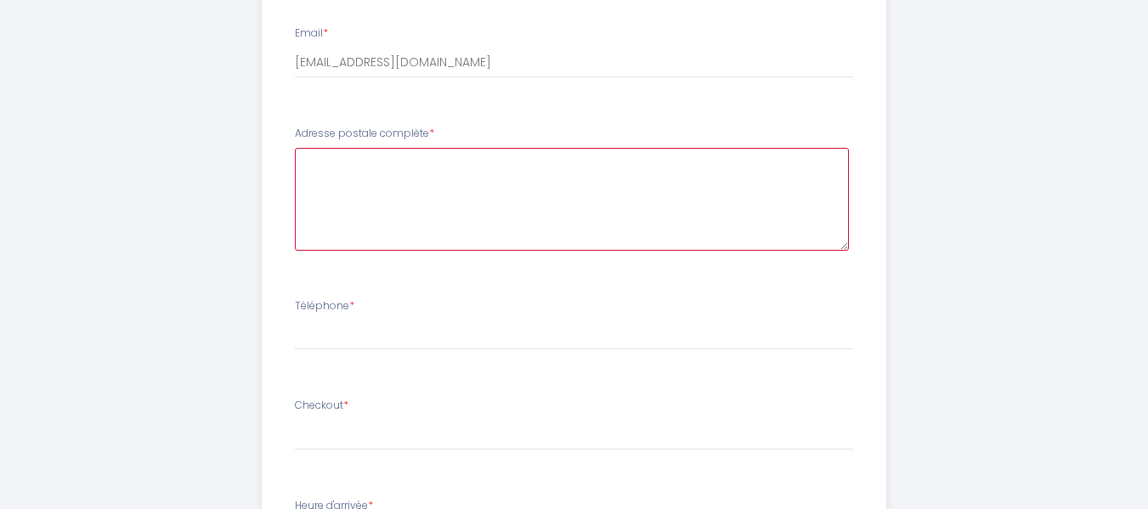
type complète1 "4 chemin de la cadole"
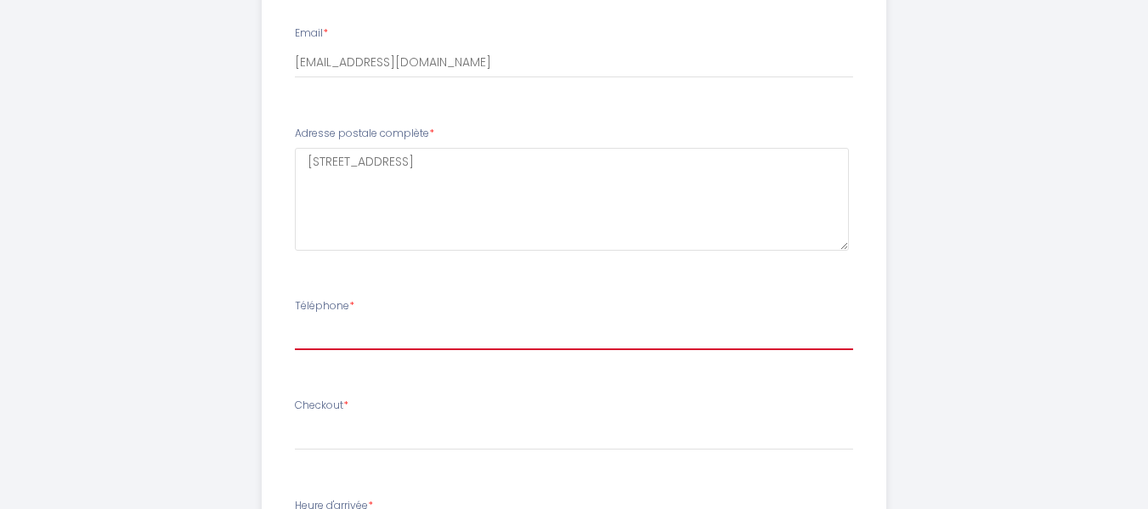
type input "0685040377"
click at [576, 437] on input "text" at bounding box center [574, 437] width 558 height 22
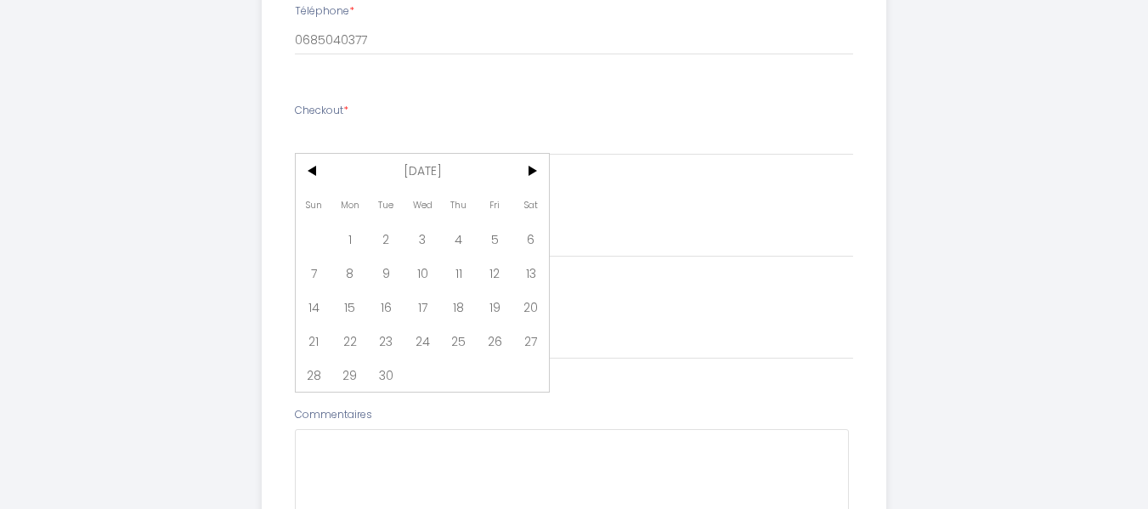
scroll to position [1122, 0]
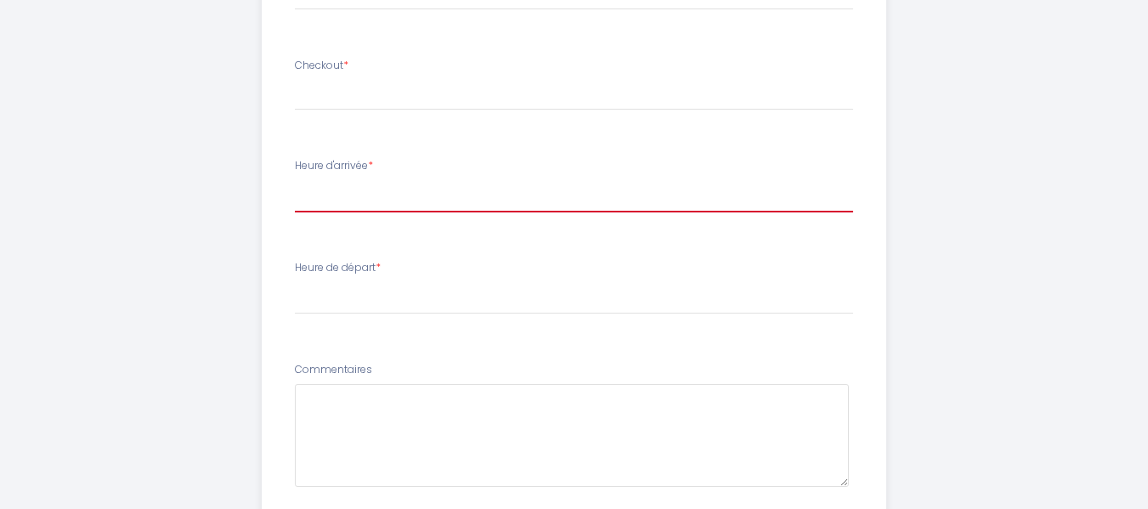
click at [640, 195] on select "17:00 17:15 17:30 17:45 18:00 18:15 18:30 18:45 19:00 19:15 19:30 19:45 20:00 2…" at bounding box center [574, 196] width 558 height 32
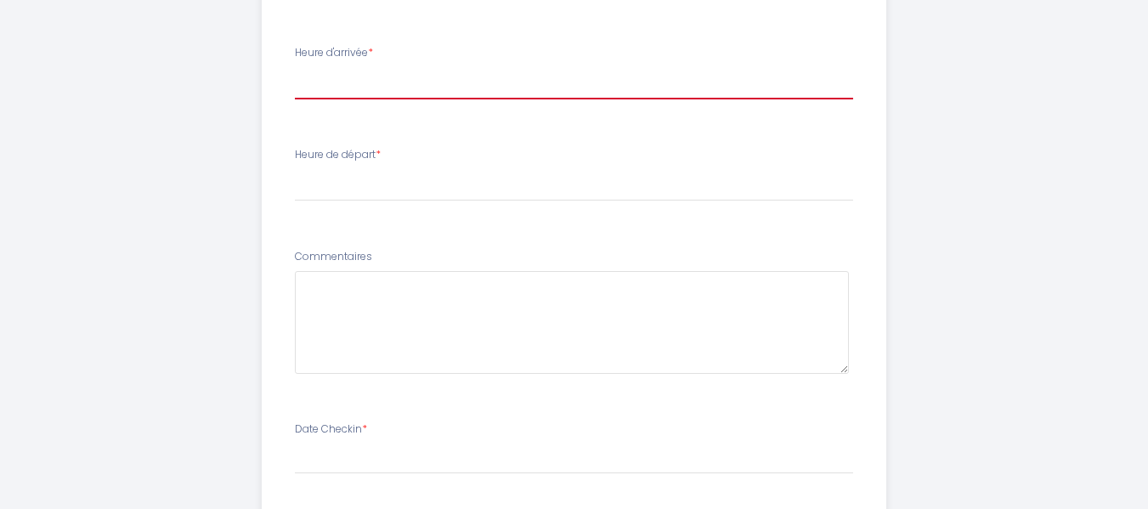
scroll to position [1344, 0]
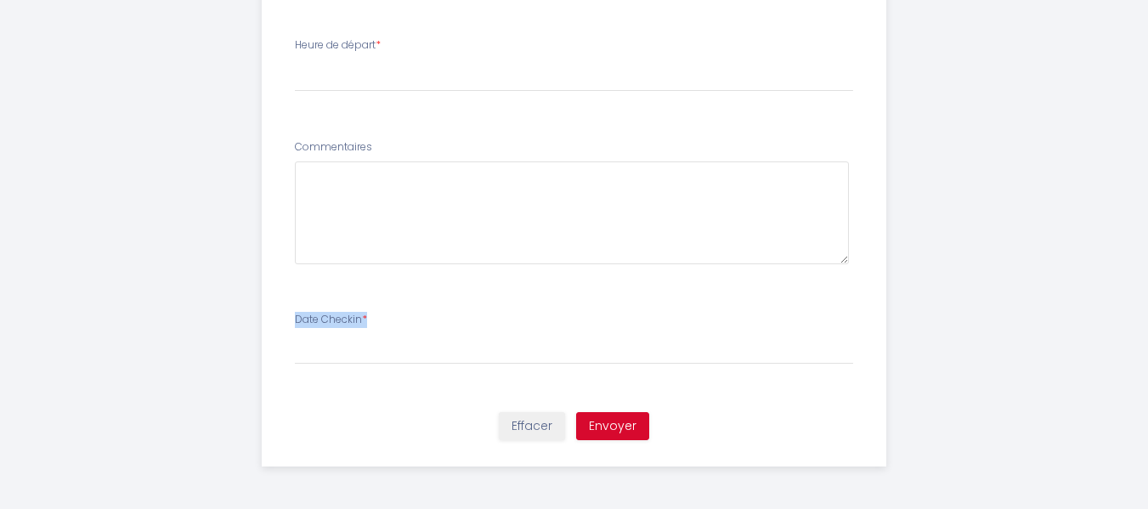
drag, startPoint x: 413, startPoint y: 279, endPoint x: 350, endPoint y: 372, distance: 112.6
click at [365, 358] on input "text" at bounding box center [574, 351] width 558 height 22
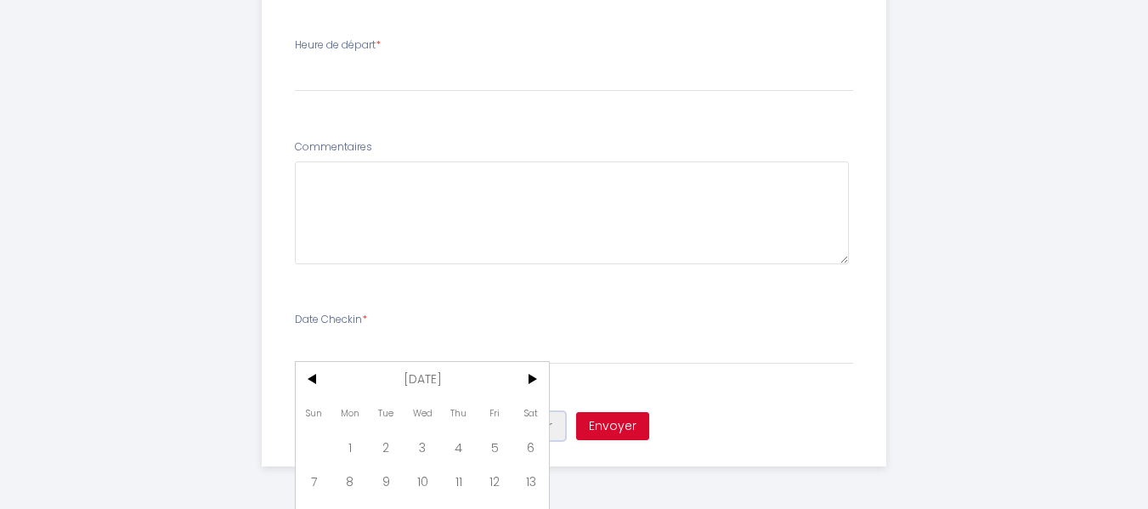
click at [552, 432] on button "Effacer" at bounding box center [532, 426] width 66 height 29
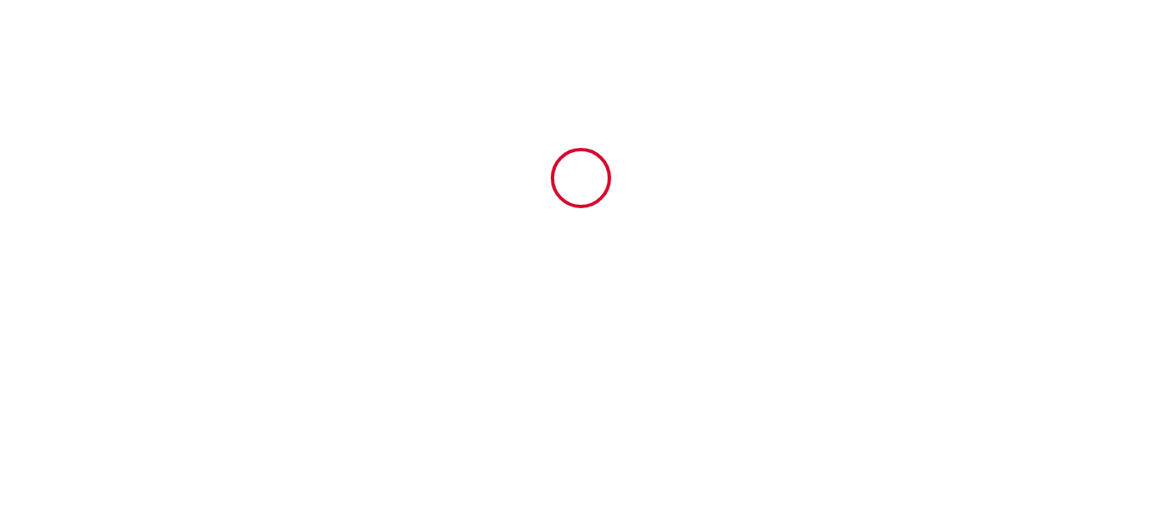
type input "5172421"
type input "550S"
type input "station superdévoluy route du [GEOGRAPHIC_DATA] Bois d'Aurouze"
type input "05250"
type input "Le Dévoluy"
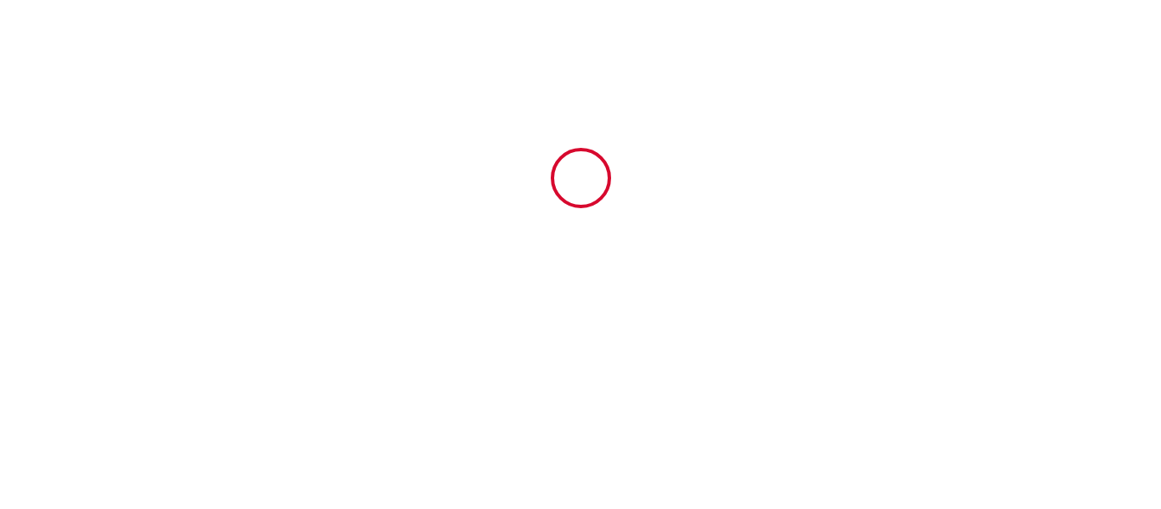
type input "[GEOGRAPHIC_DATA]"
type input "[DATE]"
type input "2"
type input "3"
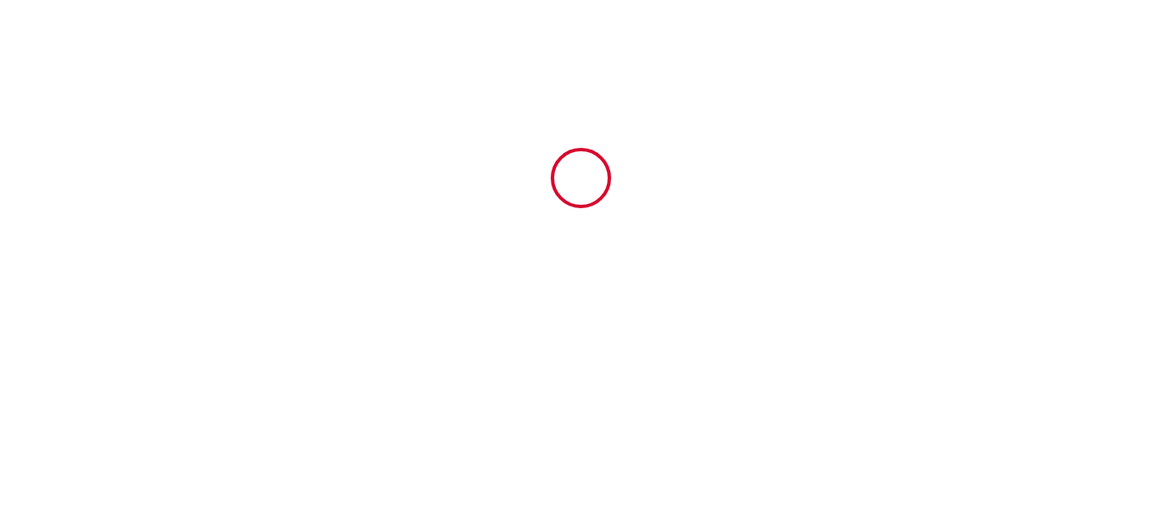
type input "400"
type input "991"
type input "Sandra"
type input "SCI LES 3F Badalucco"
type input "58 impasse vandegale"
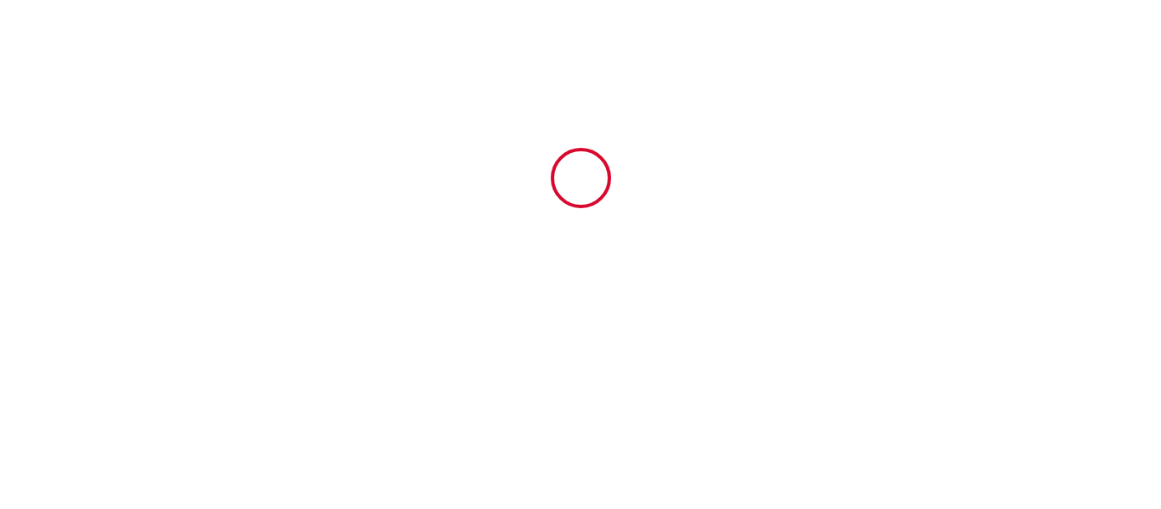
type input "83860"
type input "Nans Les Pins"
type input "France"
type input "contact@locasoleil.com"
type input "Emilie"
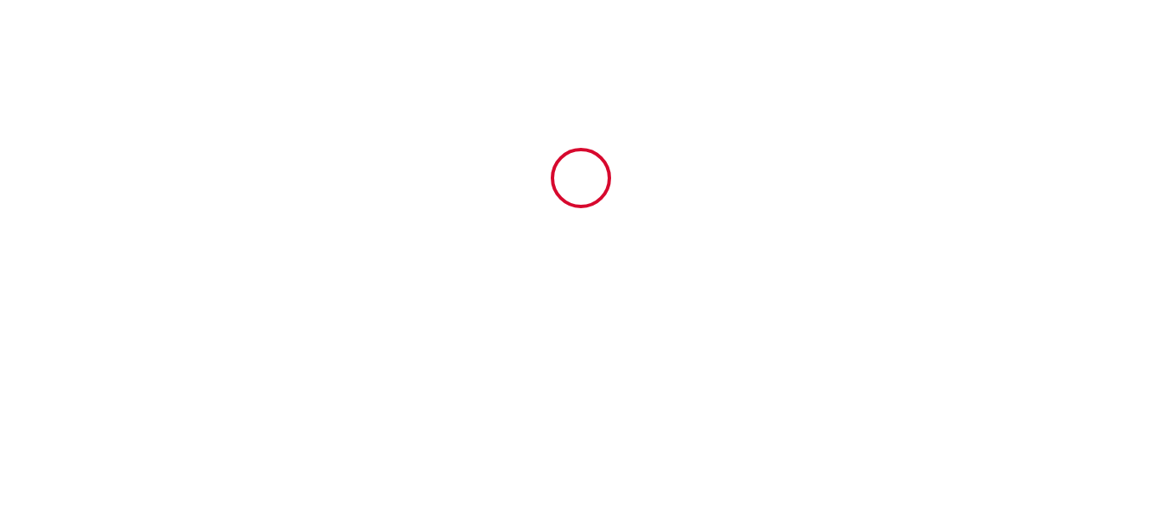
type input "Dudognon"
type input "10 allée du pont des planches"
type input "45560"
type input "ST DENIS EN VAL"
type input "edudog.942823@guest.booking.com"
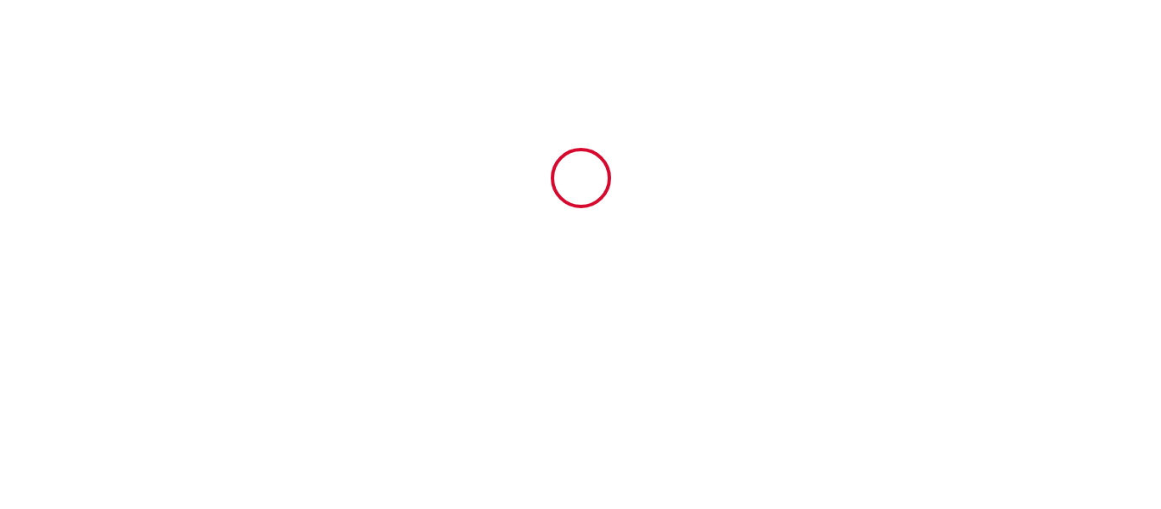
type input "+33 6 87 92 92 06"
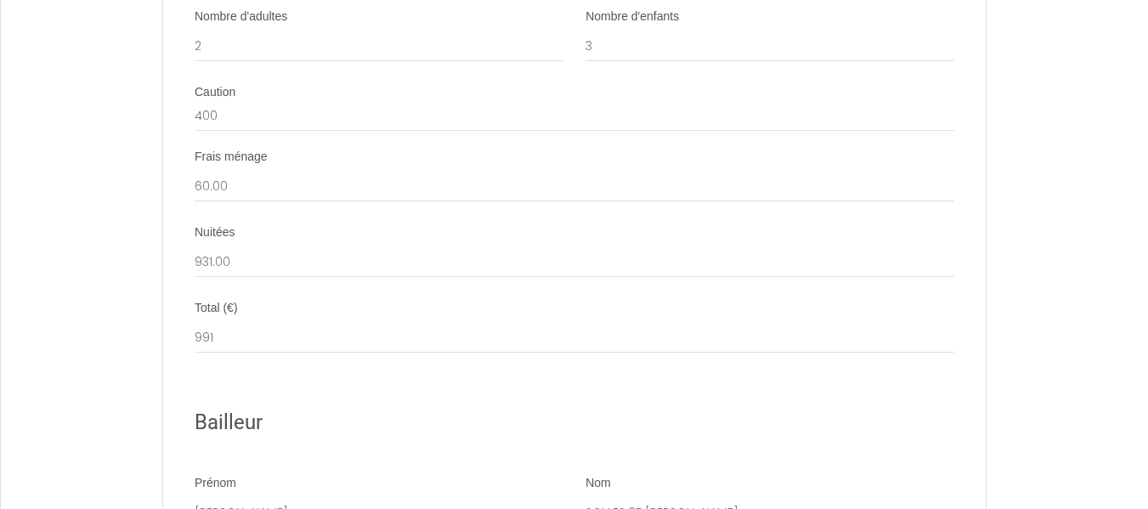
scroll to position [1665, 0]
